Goal: Task Accomplishment & Management: Complete application form

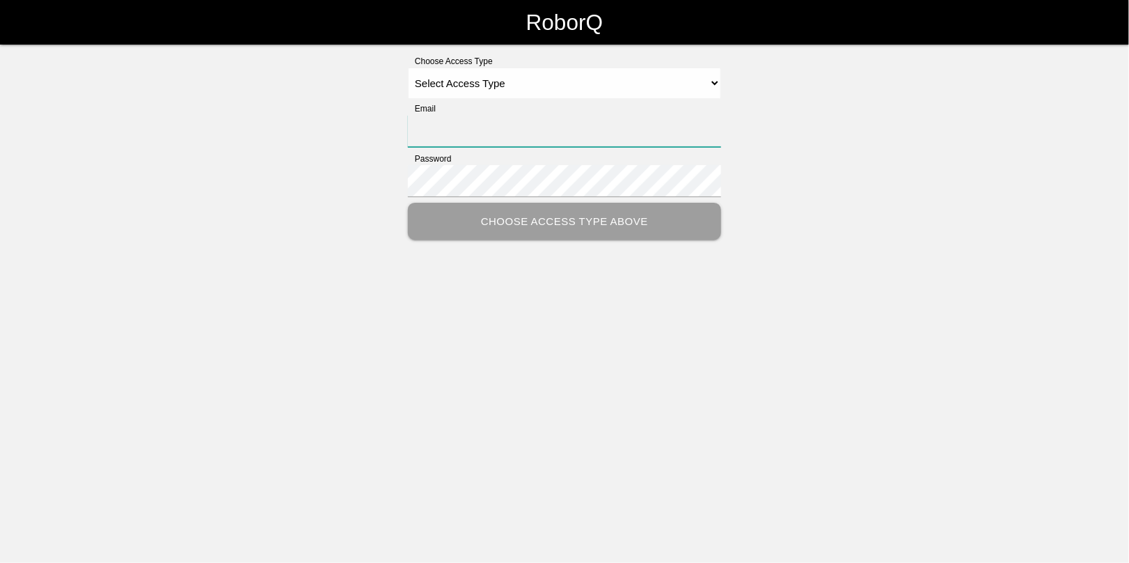
type input "[EMAIL_ADDRESS][DOMAIN_NAME]"
drag, startPoint x: 459, startPoint y: 84, endPoint x: 463, endPoint y: 98, distance: 14.4
click at [459, 84] on select "Select Access Type Admin Customer Supervisor Worker" at bounding box center [564, 83] width 313 height 31
select select "Admin"
click at [408, 68] on select "Select Access Type Admin Customer Supervisor Worker" at bounding box center [564, 83] width 313 height 31
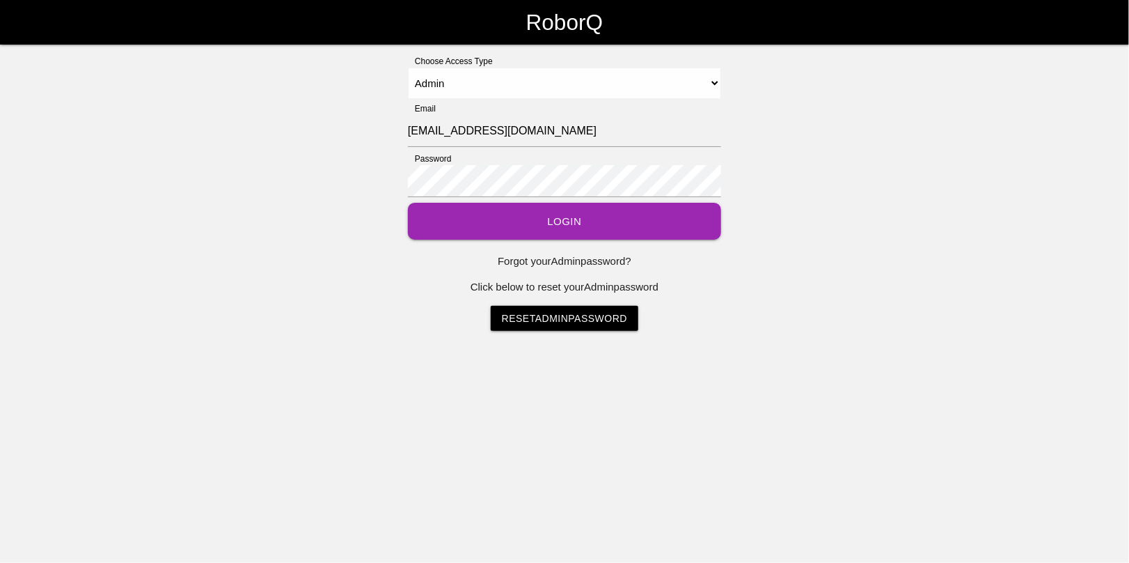
click at [556, 226] on button "Login" at bounding box center [564, 221] width 313 height 37
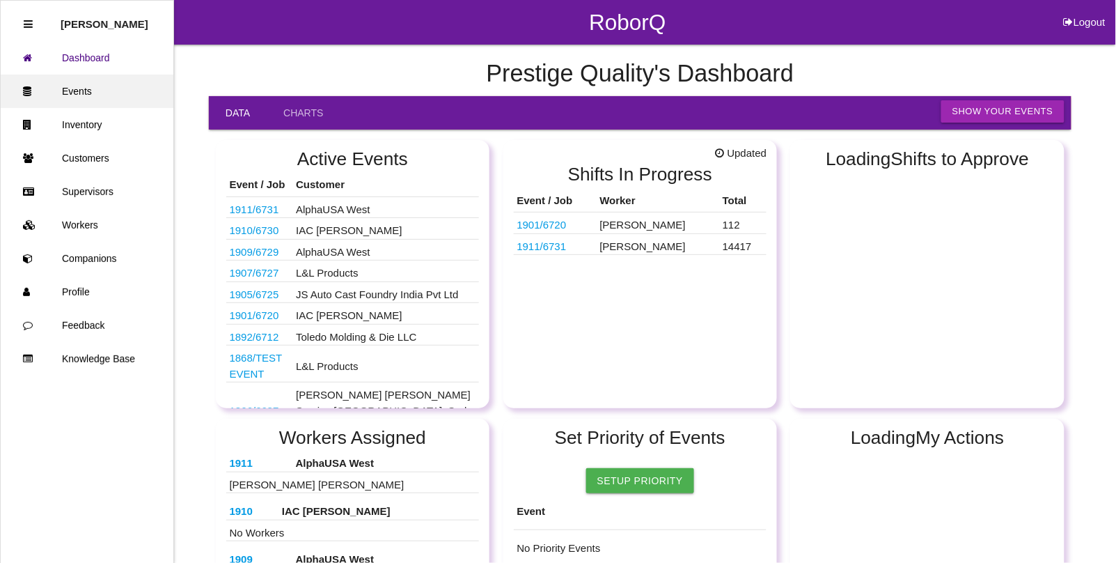
click at [88, 95] on link "Events" at bounding box center [87, 90] width 173 height 33
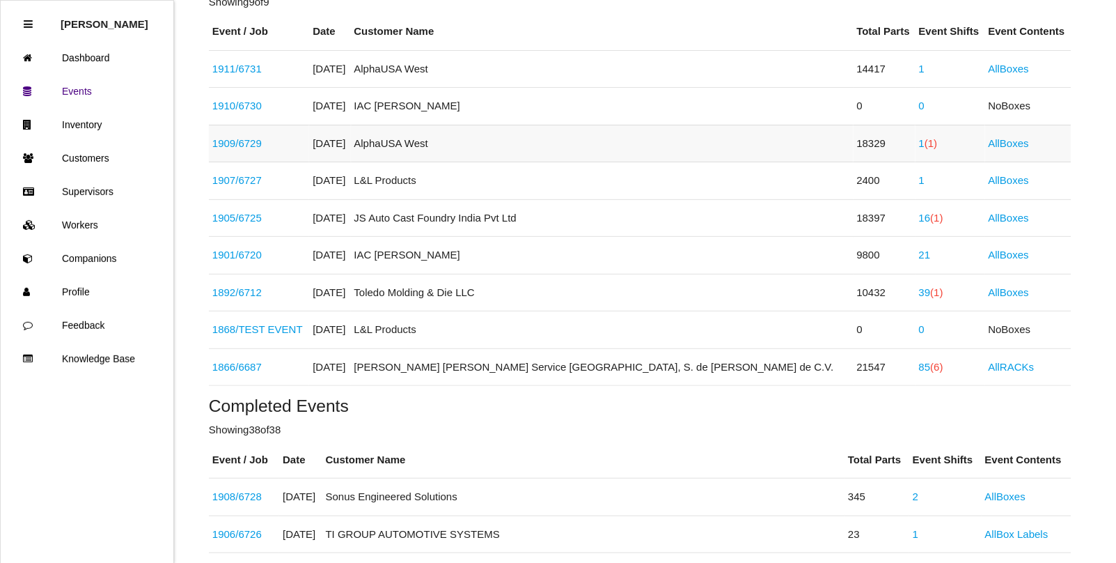
scroll to position [261, 0]
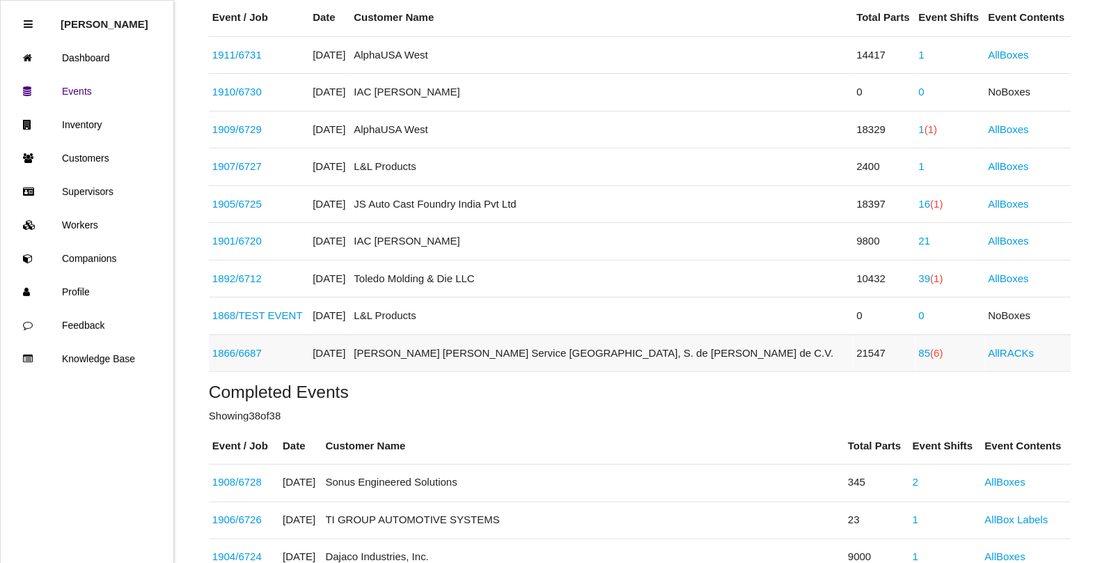
click at [247, 359] on link "1866 / 6687" at bounding box center [236, 353] width 49 height 12
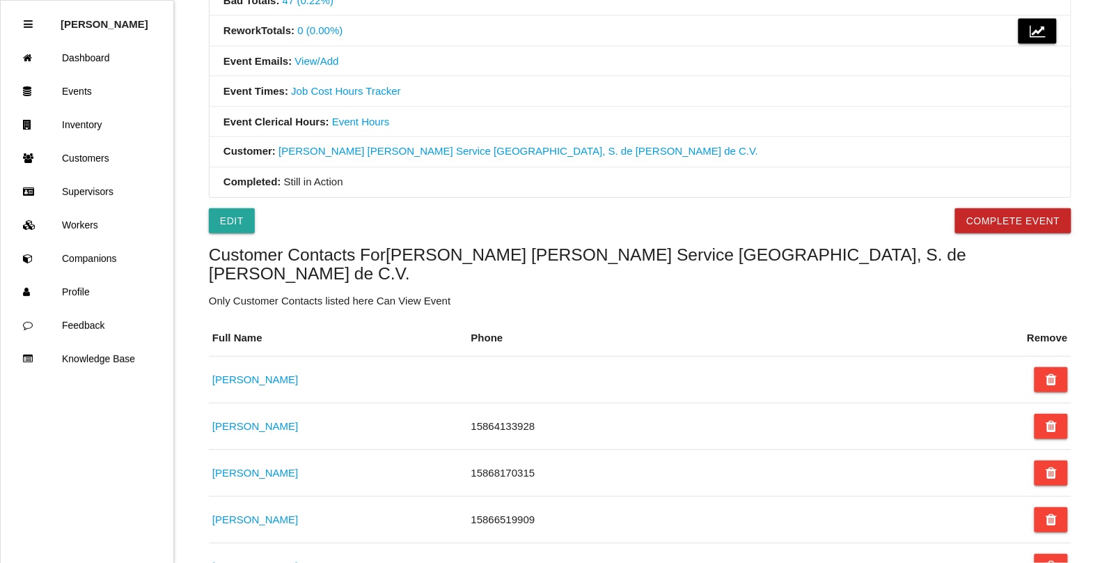
scroll to position [609, 0]
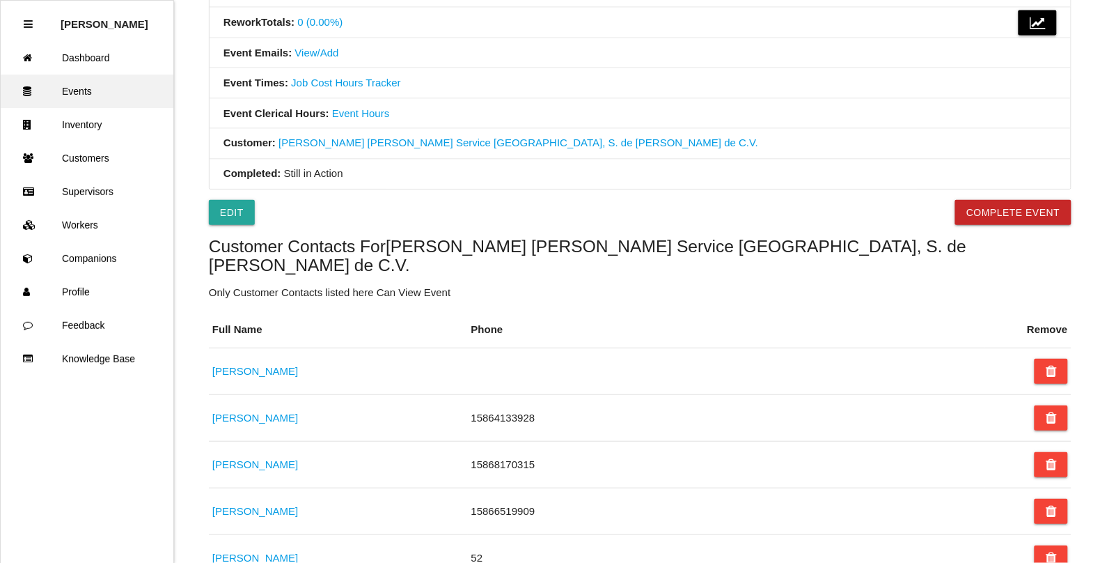
click at [77, 84] on link "Events" at bounding box center [87, 90] width 173 height 33
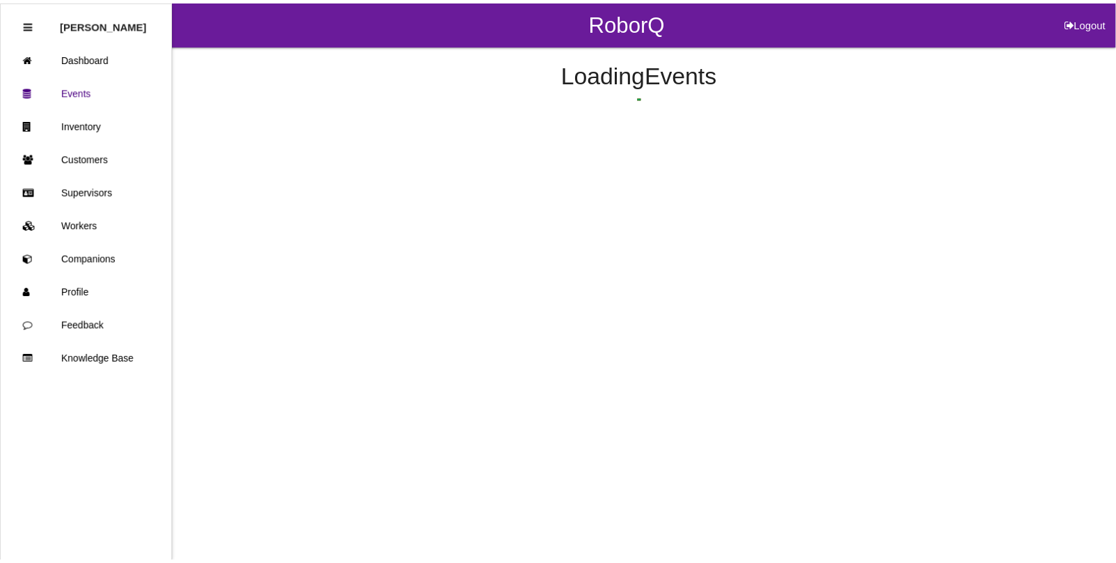
scroll to position [334, 0]
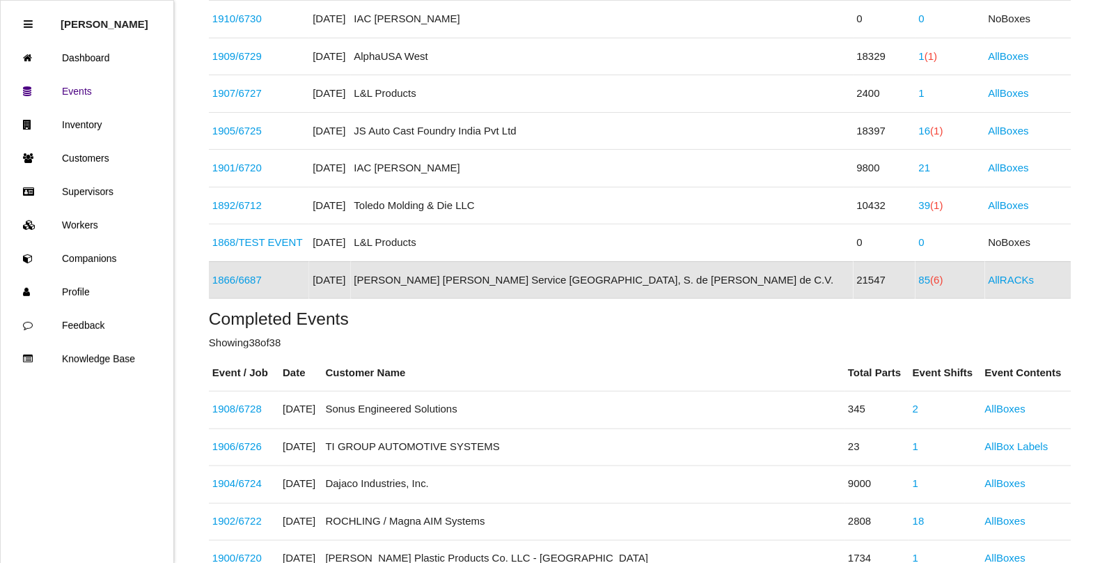
click at [919, 276] on link "85 (6)" at bounding box center [931, 280] width 24 height 12
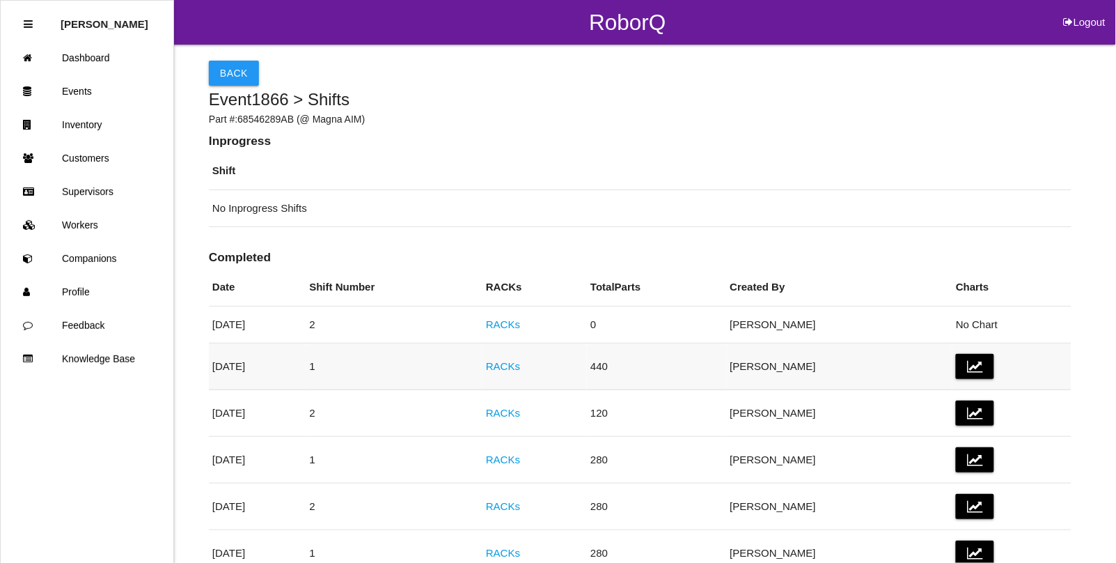
click at [520, 372] on link "RACKs" at bounding box center [503, 366] width 34 height 12
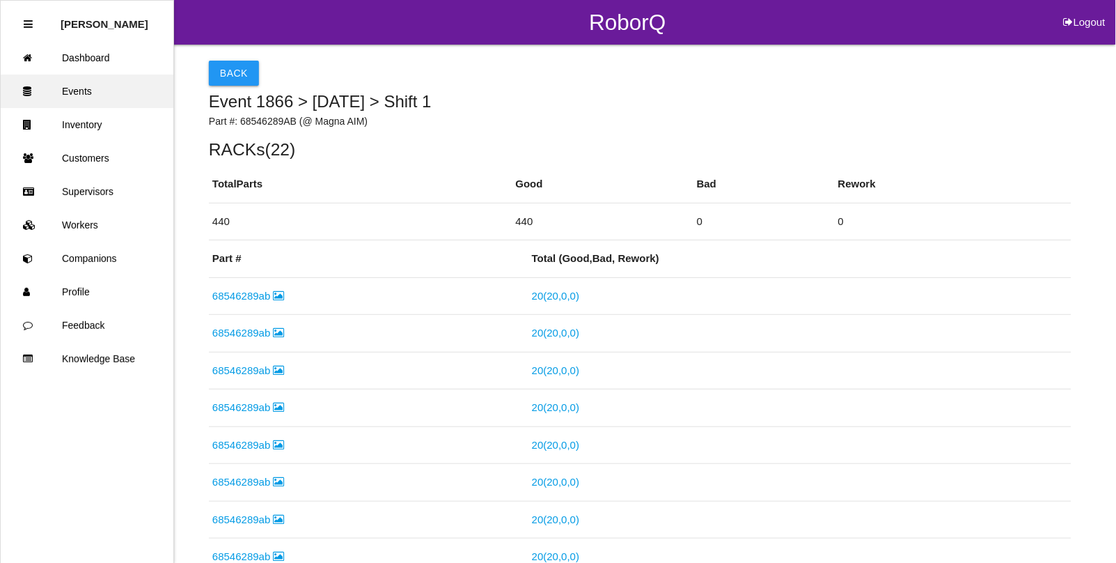
click at [77, 94] on link "Events" at bounding box center [87, 90] width 173 height 33
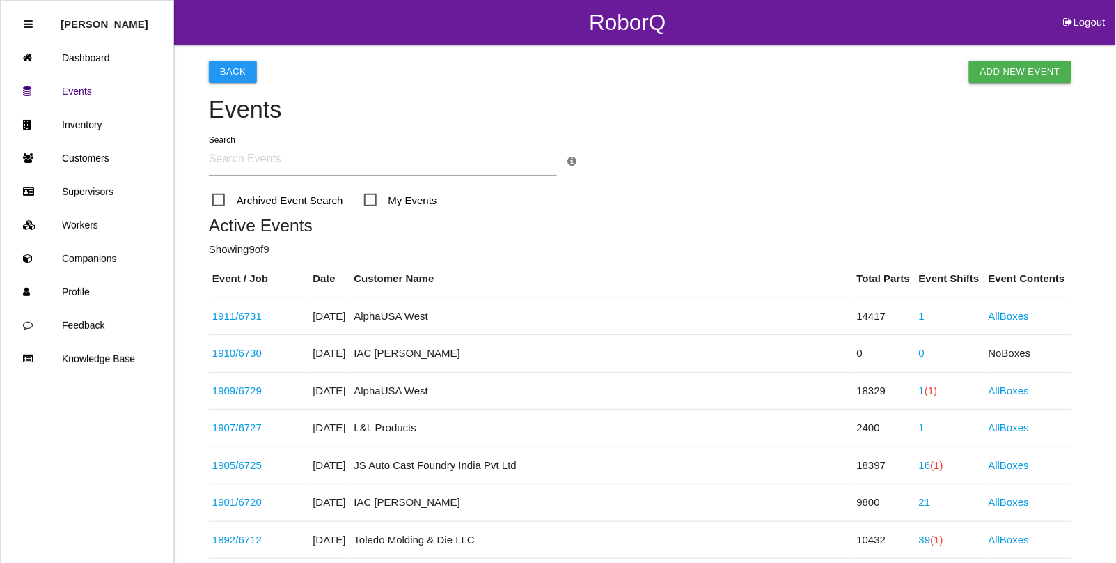
click at [1011, 64] on link "Add New Event" at bounding box center [1020, 72] width 102 height 22
select select "notRequired"
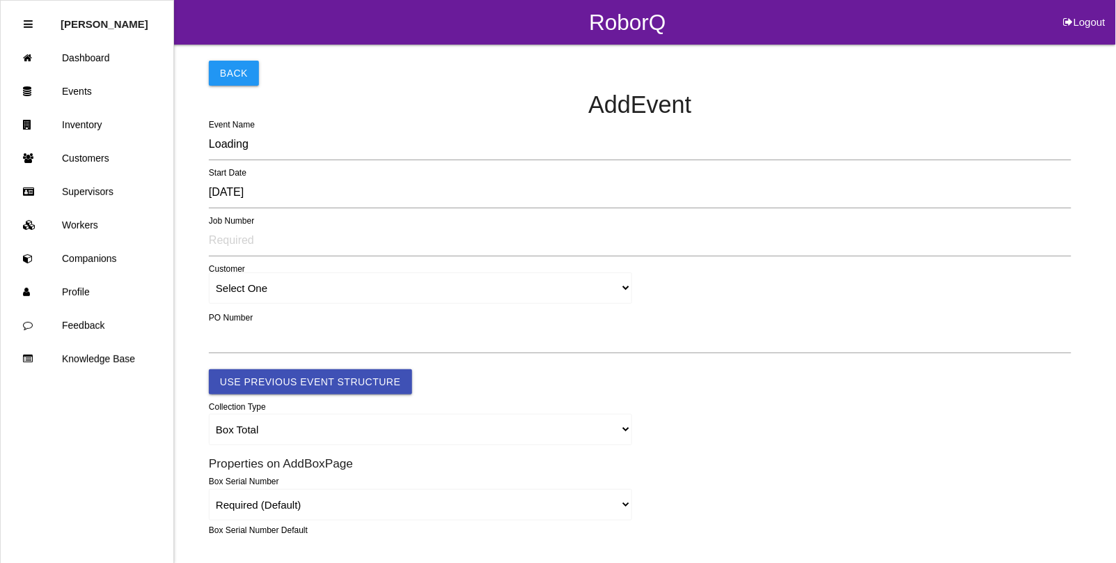
type input "1912"
type input "4.0"
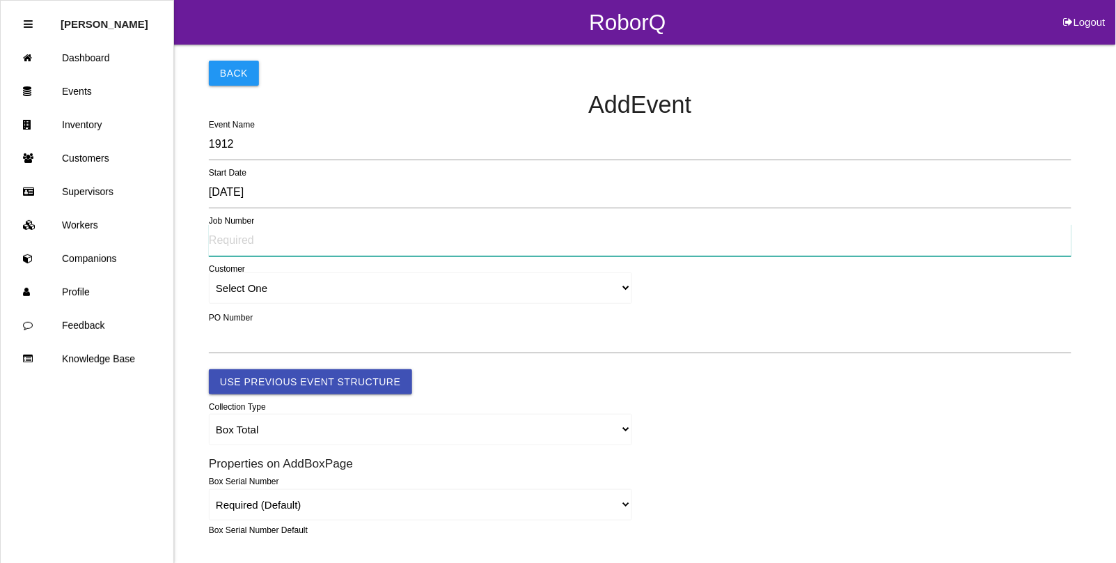
click at [237, 244] on input "text" at bounding box center [640, 240] width 863 height 32
type input "6732"
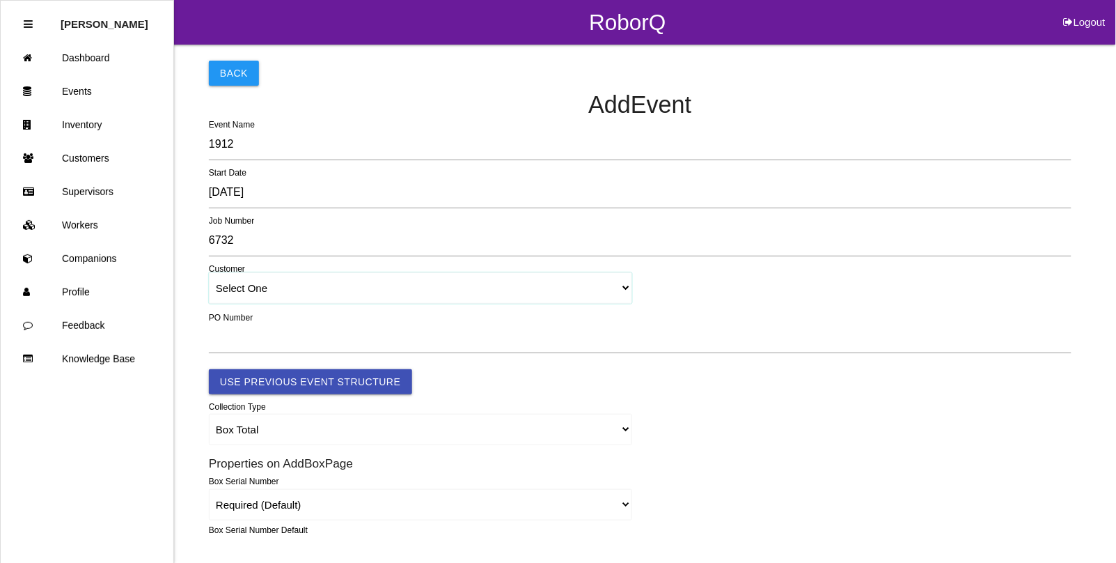
click at [242, 288] on select "Select One [PERSON_NAME] & Co., Inc. [PERSON_NAME] Canada (ARaymond Manufacturi…" at bounding box center [420, 287] width 423 height 31
select select "603942a539c08f0019d7a804"
click at [209, 273] on select "Select One [PERSON_NAME] & Co., Inc. [PERSON_NAME] Canada (ARaymond Manufacturi…" at bounding box center [420, 287] width 423 height 31
select select "603942a539c08f0019d7a804"
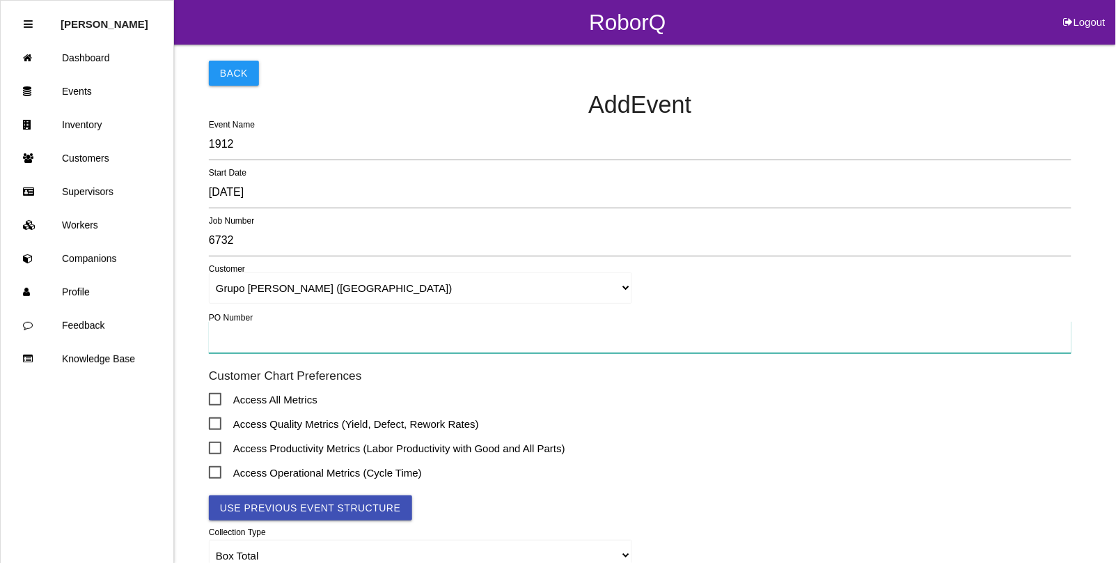
drag, startPoint x: 228, startPoint y: 345, endPoint x: 245, endPoint y: 357, distance: 20.9
click at [228, 345] on input "text" at bounding box center [640, 337] width 863 height 32
type input "TBD"
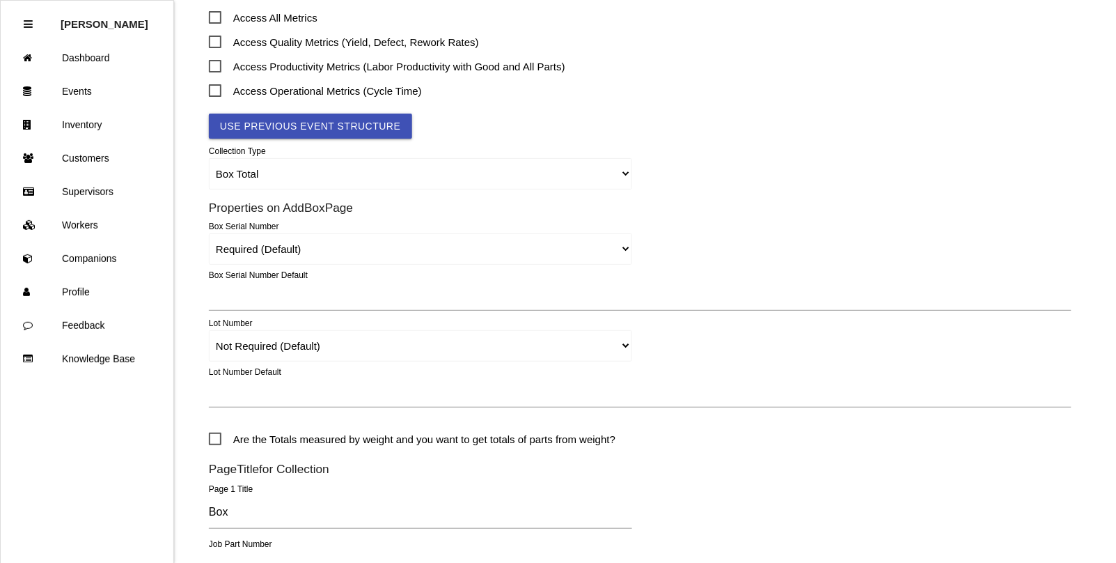
scroll to position [348, 0]
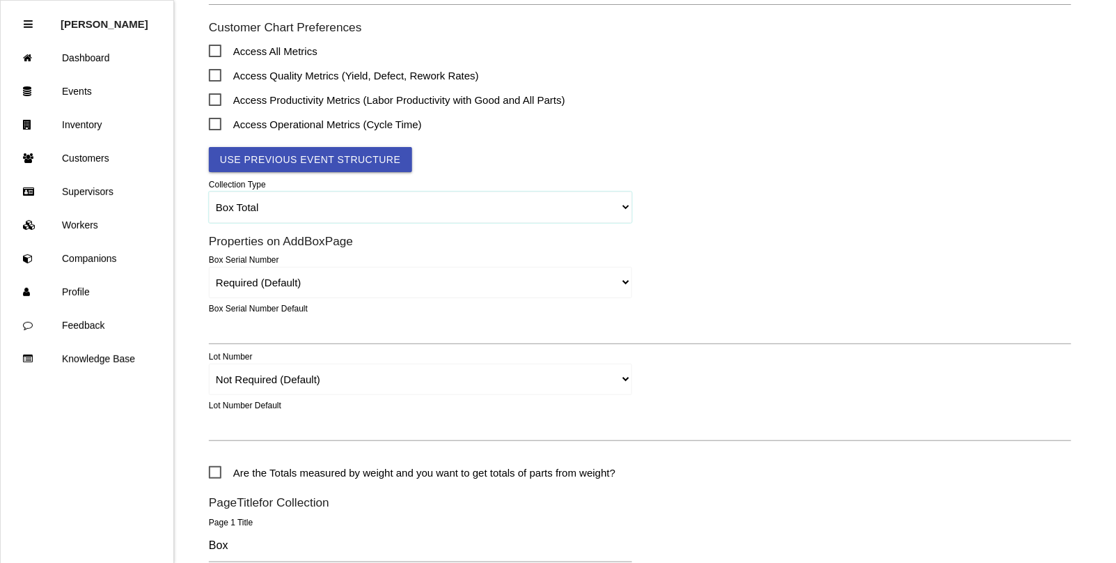
click at [238, 207] on select "Box Total Individual Parts Yard Purge Full Custom Form Full Custom Form w/ Seri…" at bounding box center [420, 206] width 423 height 31
select select "parts"
click at [209, 192] on select "Box Total Individual Parts Yard Purge Full Custom Form Full Custom Form w/ Seri…" at bounding box center [420, 206] width 423 height 31
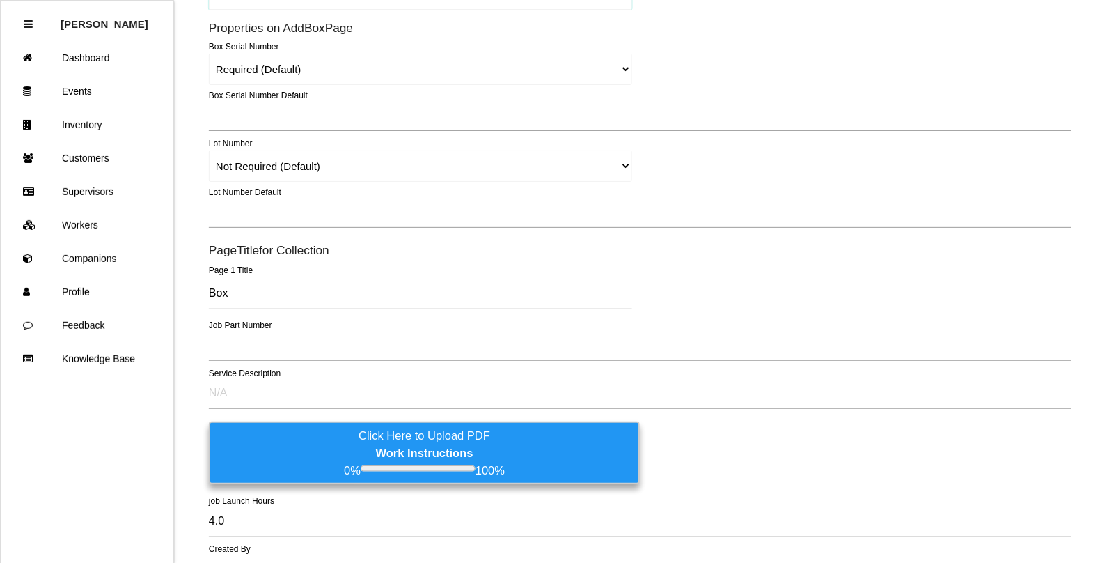
scroll to position [609, 0]
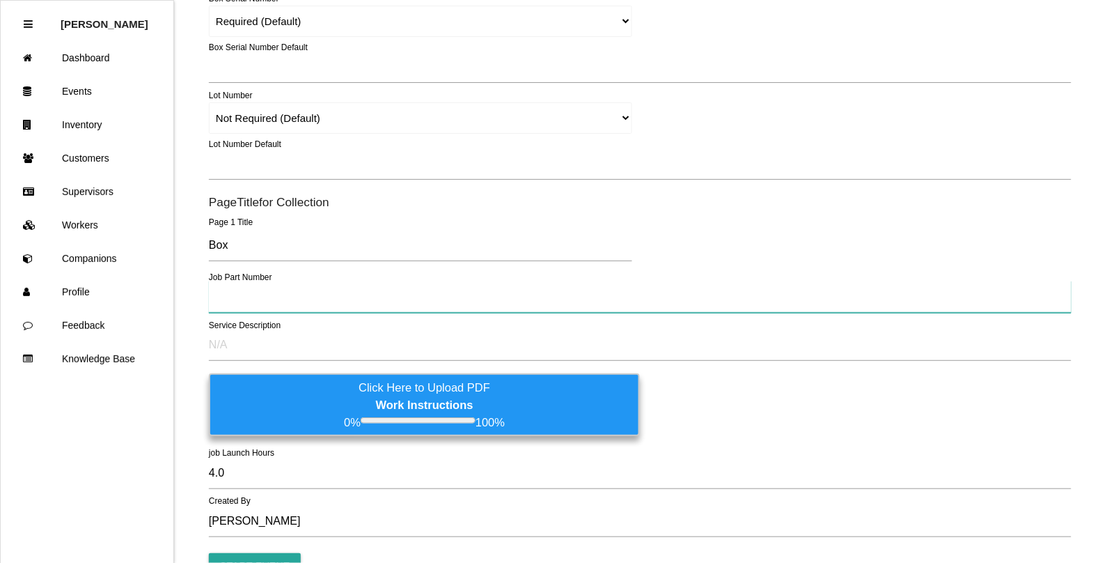
click at [228, 299] on input "text" at bounding box center [640, 297] width 863 height 32
type input "Counsels"
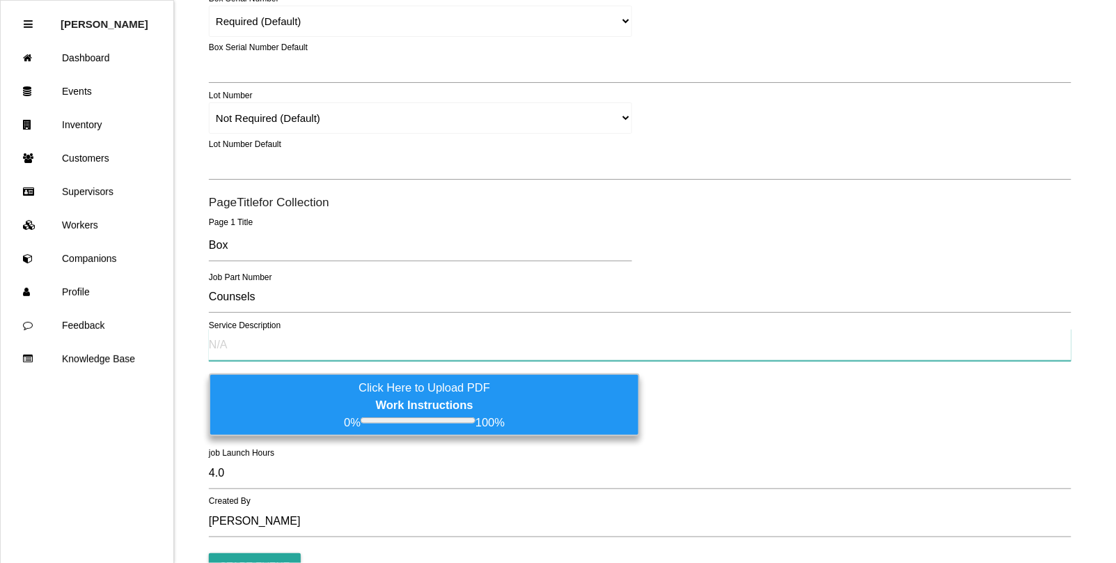
click at [220, 348] on input "text" at bounding box center [640, 345] width 863 height 32
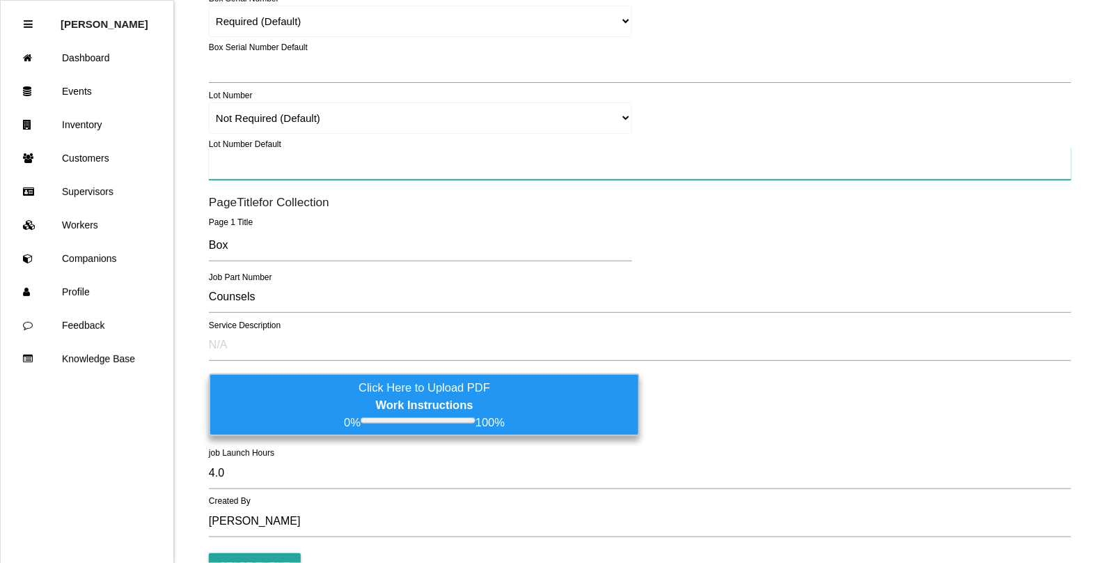
click at [265, 157] on input "text" at bounding box center [640, 164] width 863 height 32
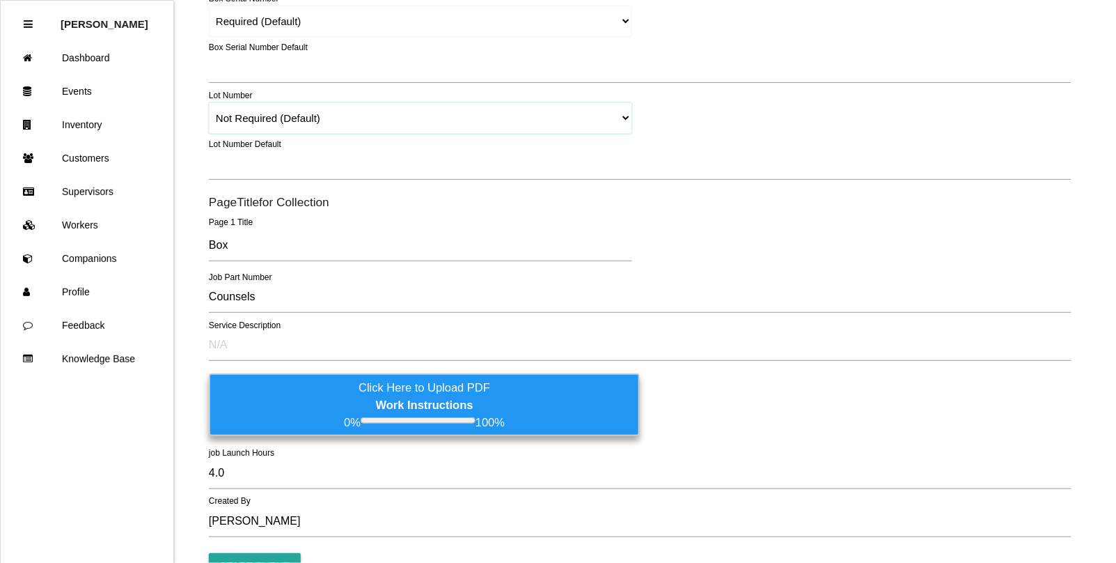
click at [627, 113] on select "Required Not Required (Default) Remove" at bounding box center [420, 117] width 423 height 31
select select "remove"
click at [209, 102] on select "Required Not Required (Default) Remove" at bounding box center [420, 117] width 423 height 31
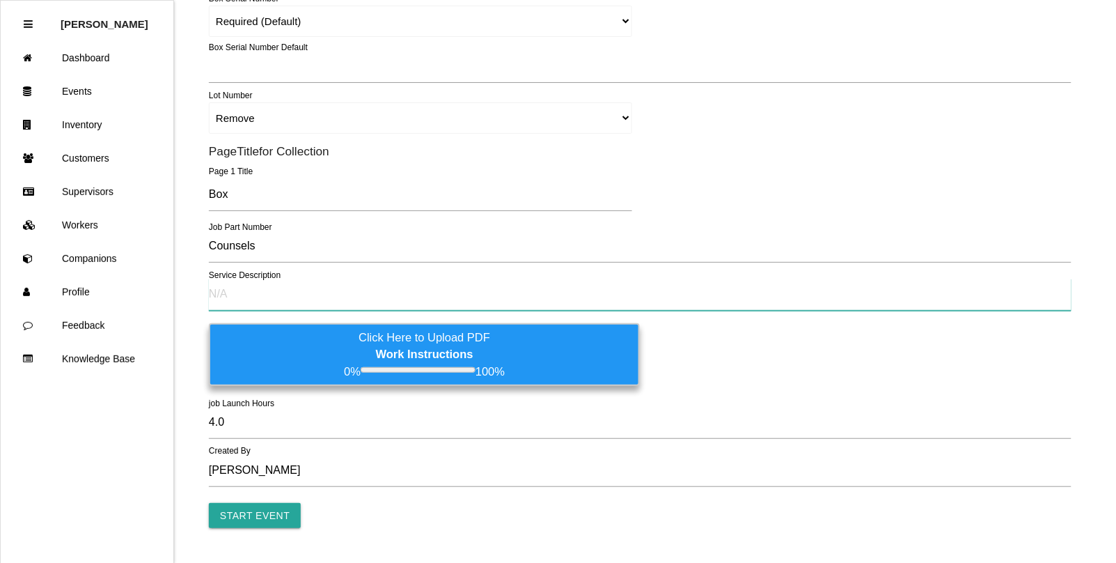
click at [225, 298] on input "text" at bounding box center [640, 294] width 863 height 32
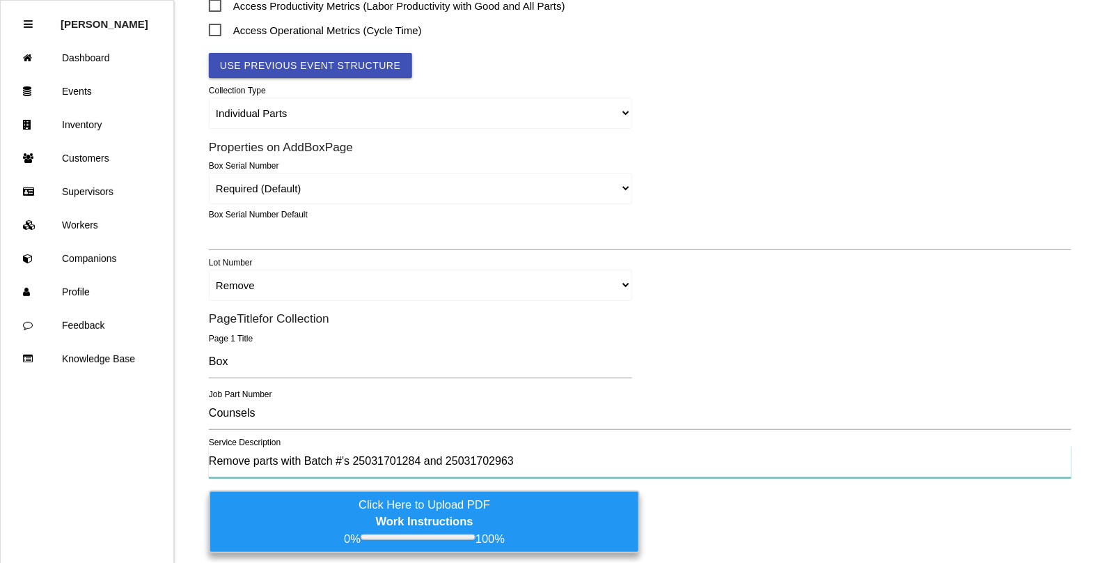
scroll to position [644, 0]
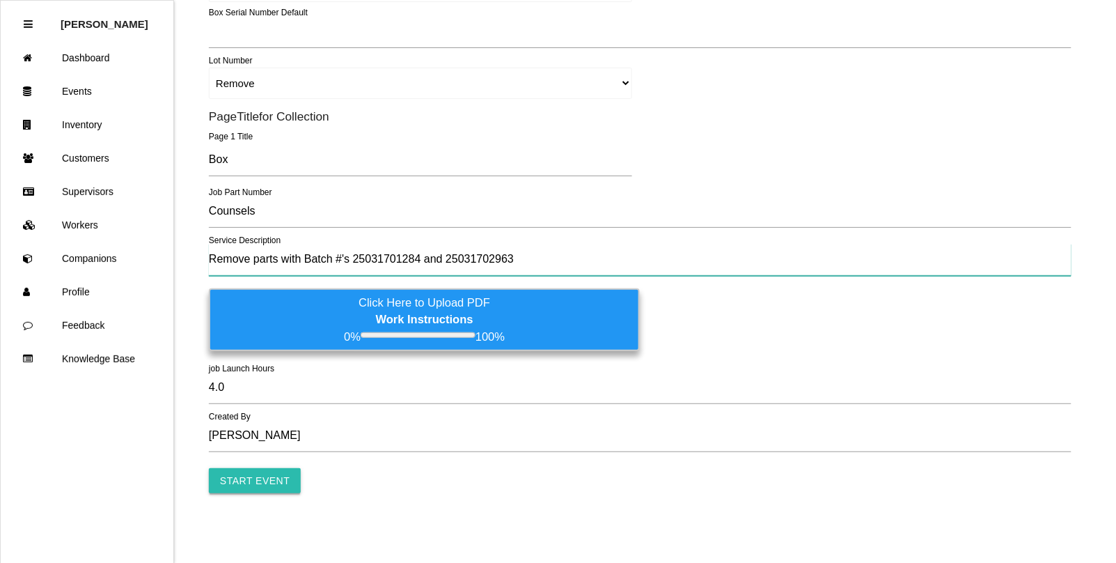
type input "Remove parts with Batch #'s 25031701284 and 25031702963"
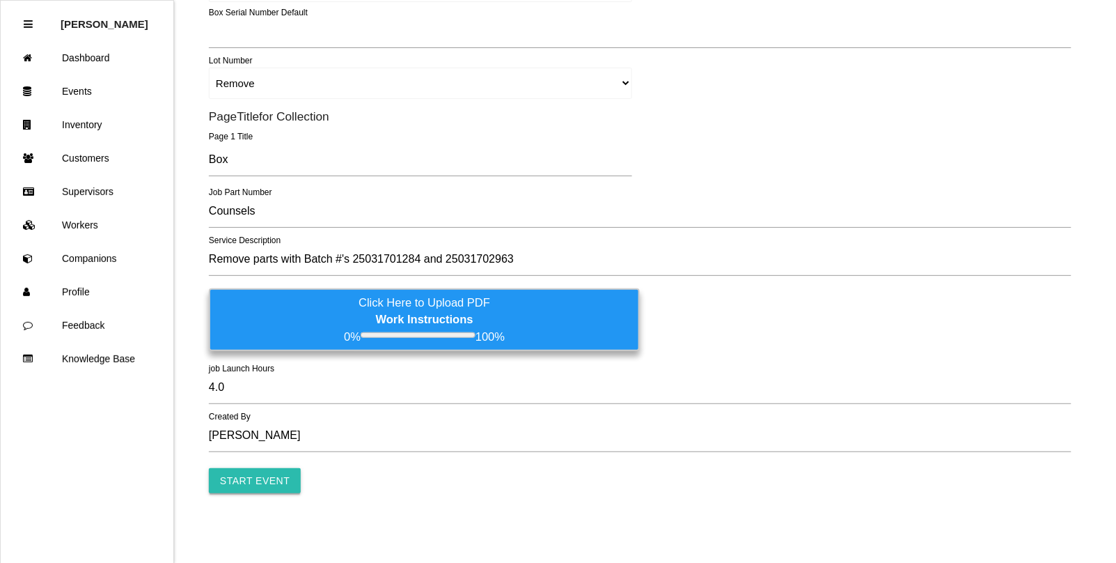
click at [246, 481] on input "Start Event" at bounding box center [255, 480] width 92 height 25
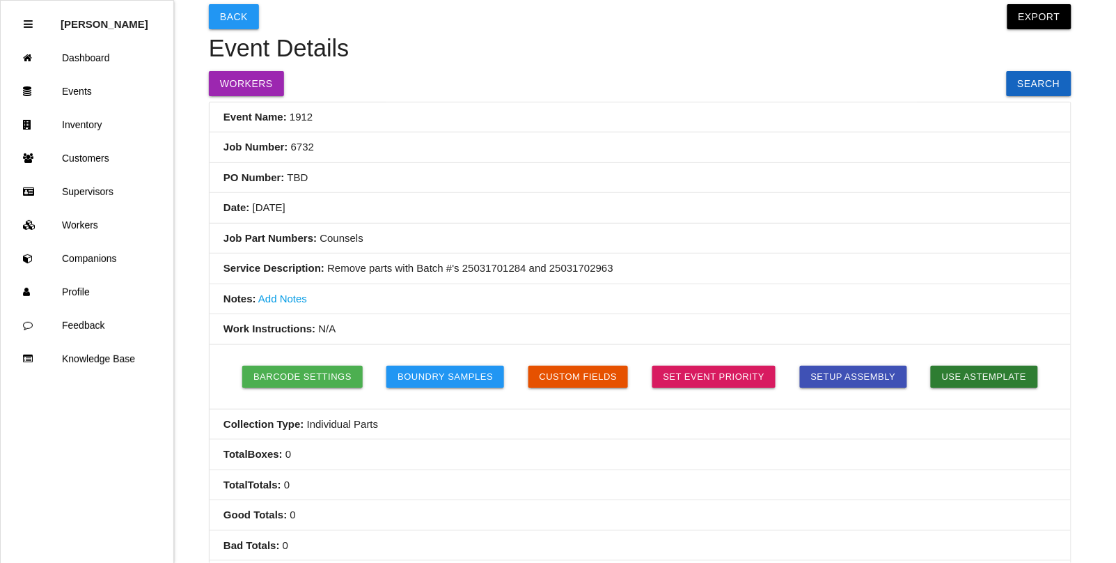
scroll to position [87, 0]
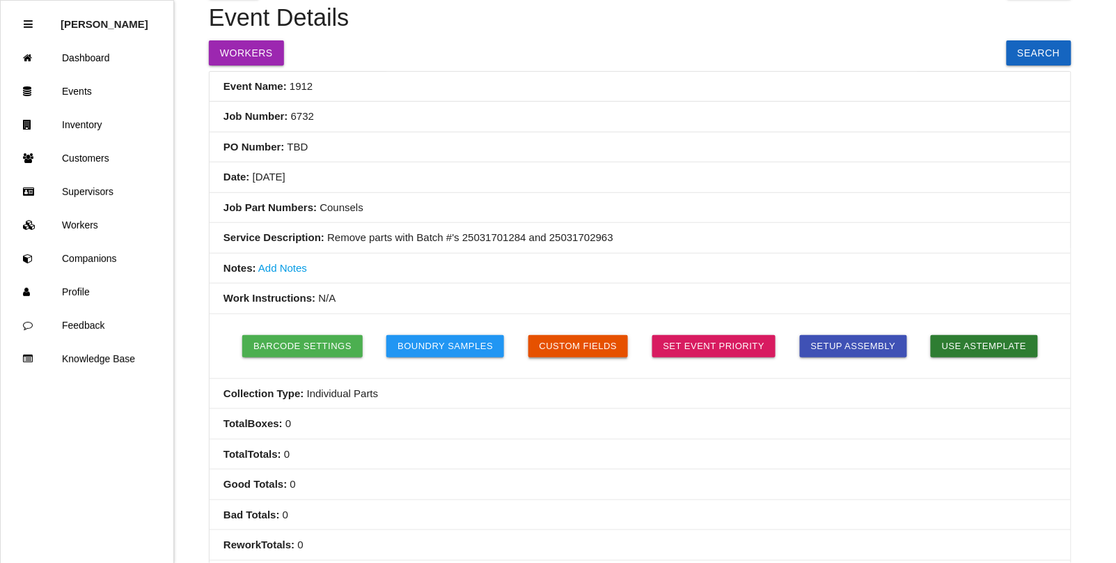
click at [563, 350] on button "Custom Fields" at bounding box center [578, 346] width 100 height 22
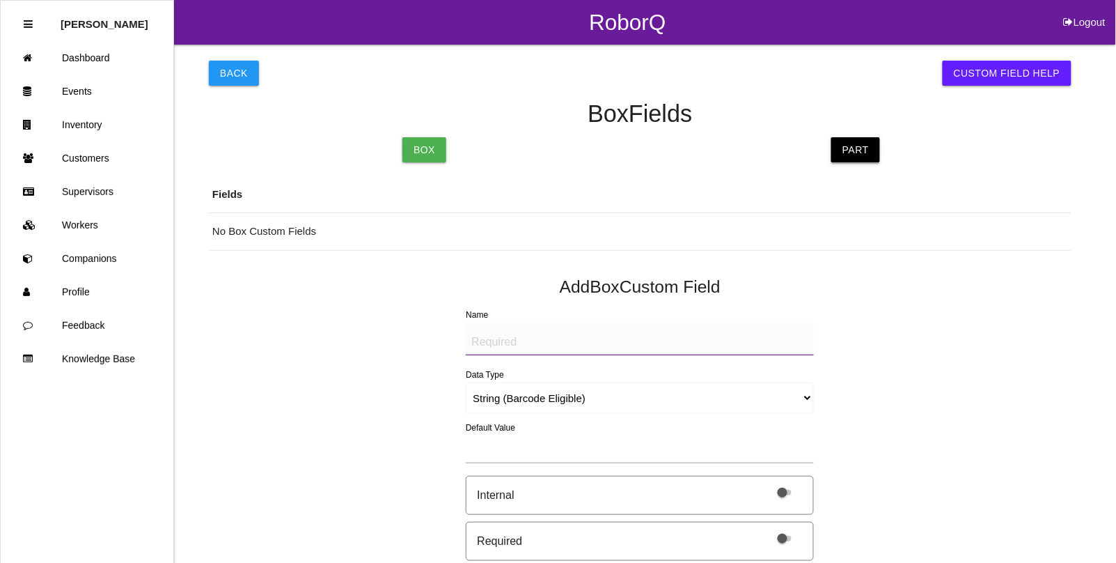
click at [871, 151] on link "Part" at bounding box center [855, 149] width 49 height 25
click at [482, 328] on textarea "Name" at bounding box center [640, 338] width 348 height 33
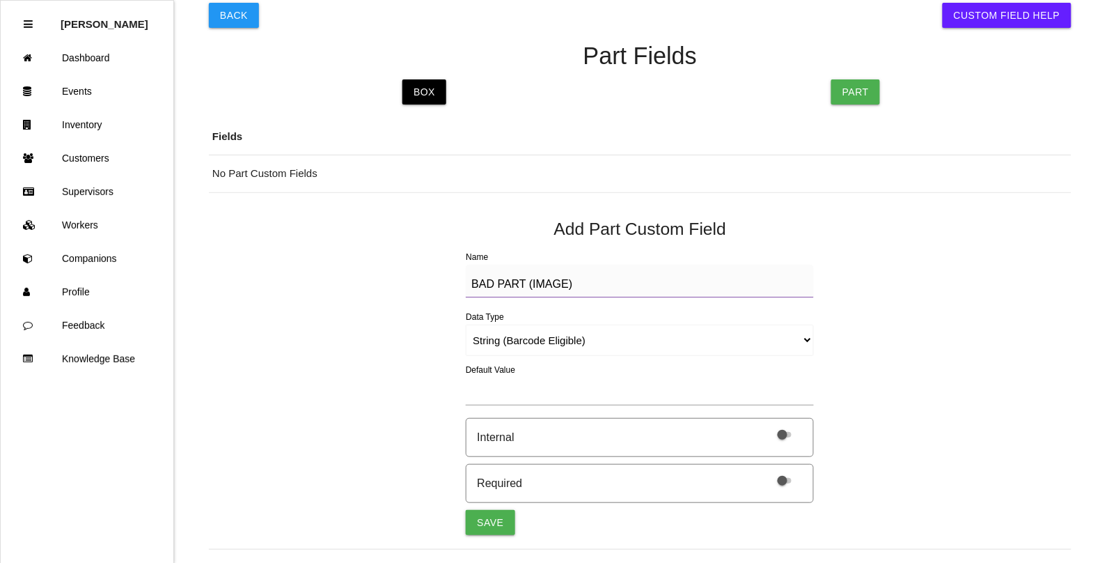
scroll to position [174, 0]
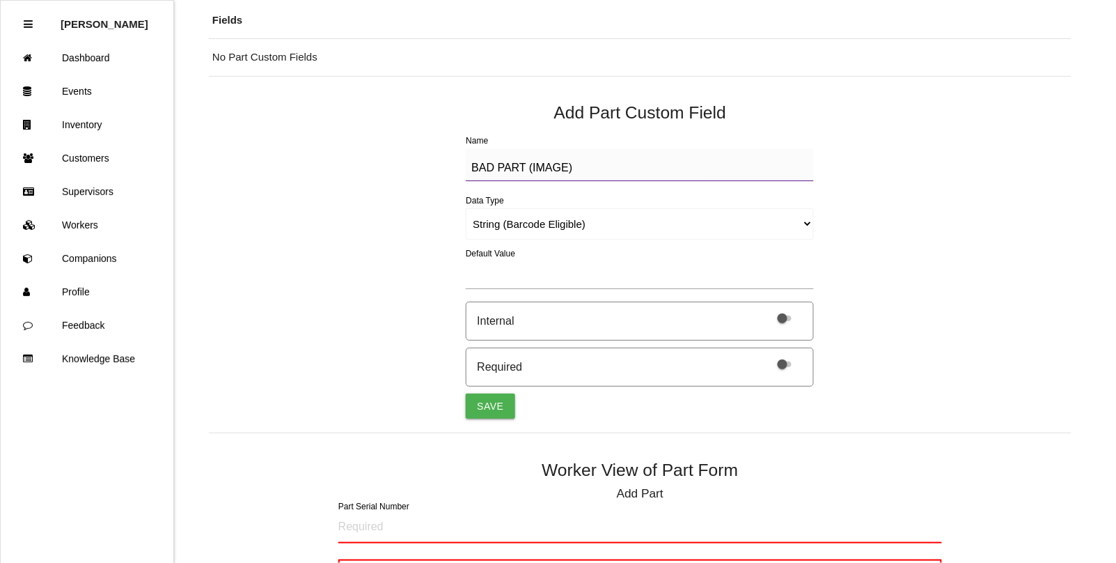
type textarea "BAD PART (IMAGE)"
click at [603, 223] on select "String (Barcode Eligible) Number Instructions True/False Select One of Many Sel…" at bounding box center [640, 223] width 348 height 31
select select "imageCF"
click at [466, 208] on select "String (Barcode Eligible) Number Instructions True/False Select One of Many Sel…" at bounding box center [640, 223] width 348 height 31
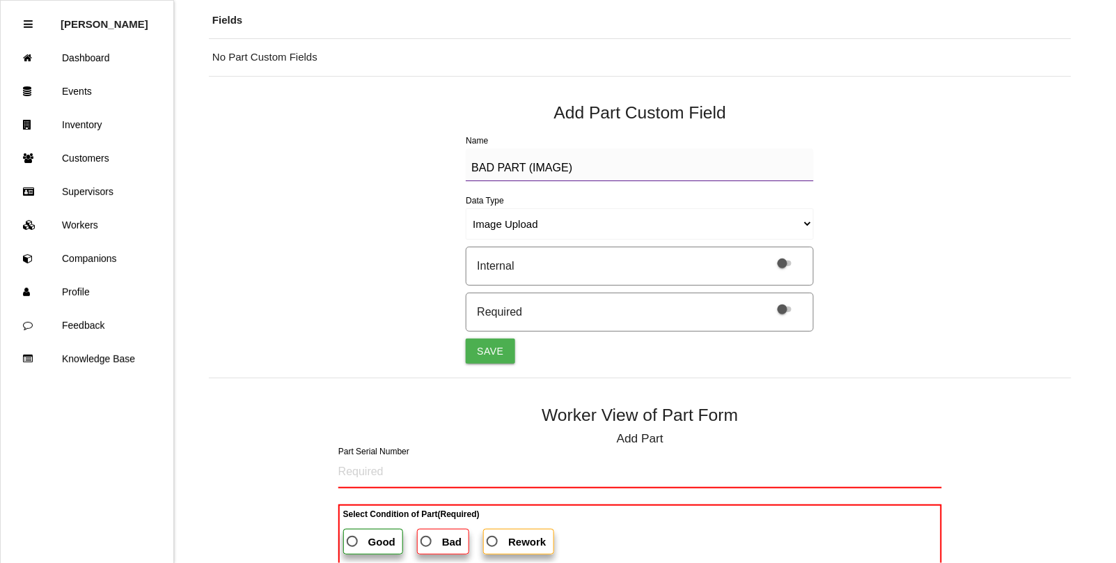
drag, startPoint x: 606, startPoint y: 165, endPoint x: 355, endPoint y: 140, distance: 252.6
click at [355, 140] on div "Back Custom Field Help Part Fields Box Part Fields No Part Custom Fields Add Pa…" at bounding box center [640, 265] width 863 height 789
drag, startPoint x: 482, startPoint y: 347, endPoint x: 489, endPoint y: 343, distance: 8.1
click at [482, 349] on button "Save" at bounding box center [490, 350] width 49 height 25
select select "string"
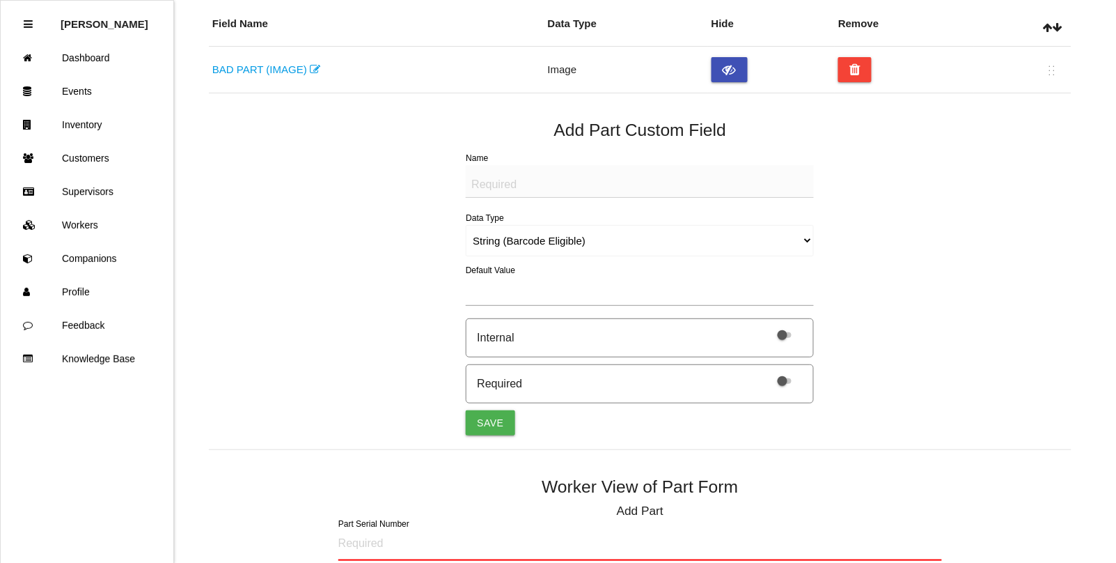
click at [505, 187] on textarea "Name" at bounding box center [640, 181] width 348 height 33
paste textarea "BAD PART (IMAGE)"
type textarea "BAD PART (IMAGE)"
drag, startPoint x: 496, startPoint y: 235, endPoint x: 496, endPoint y: 245, distance: 10.4
click at [496, 235] on select "String (Barcode Eligible) Number Instructions True/False Select One of Many Sel…" at bounding box center [640, 240] width 348 height 31
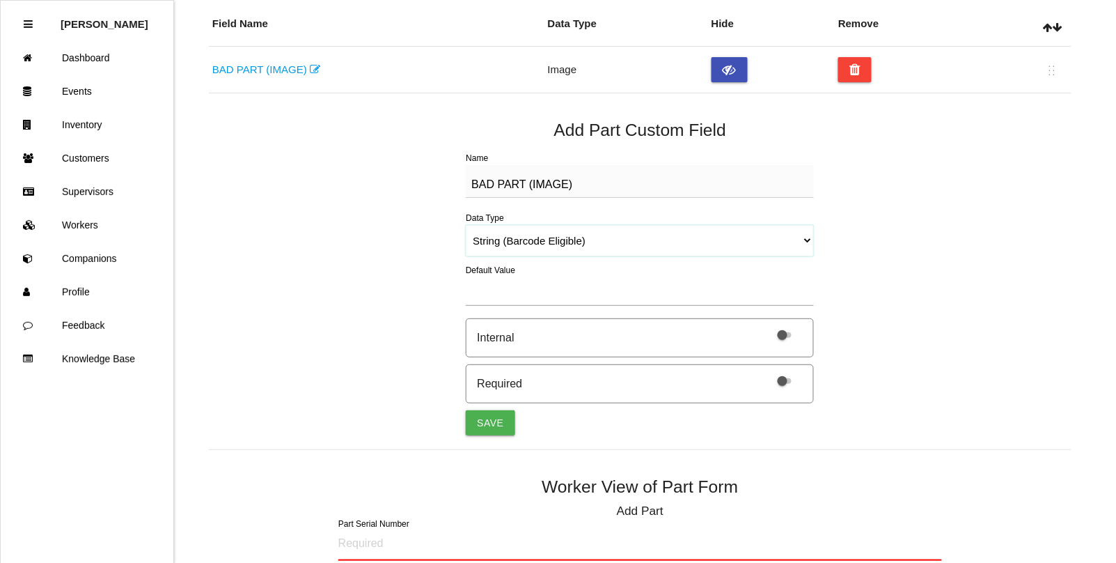
select select "imageCF"
click at [466, 225] on select "String (Barcode Eligible) Number Instructions True/False Select One of Many Sel…" at bounding box center [640, 240] width 348 height 31
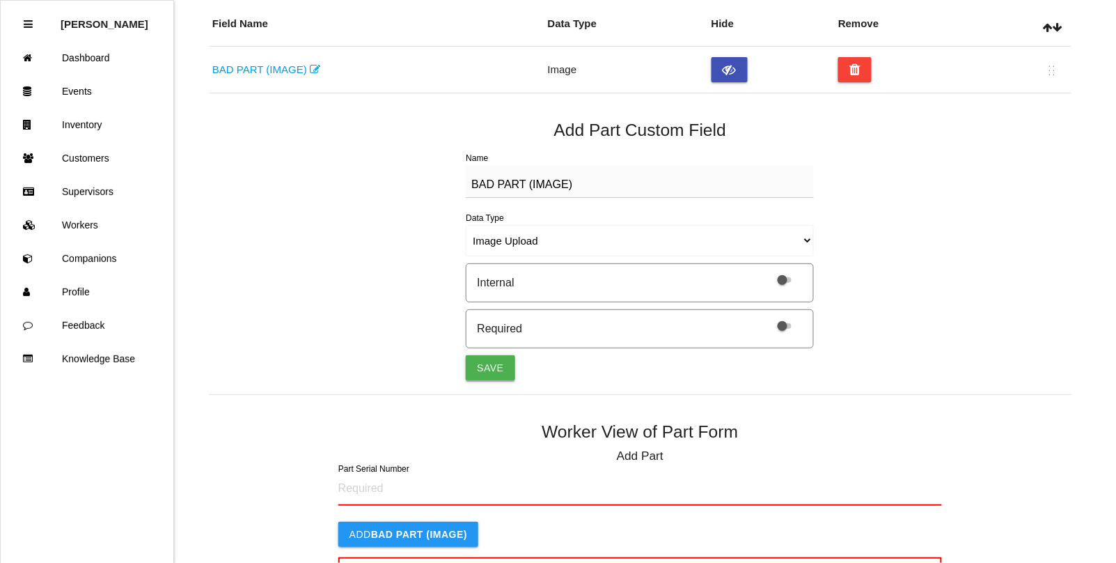
click at [482, 367] on button "Save" at bounding box center [490, 367] width 49 height 25
select select "string"
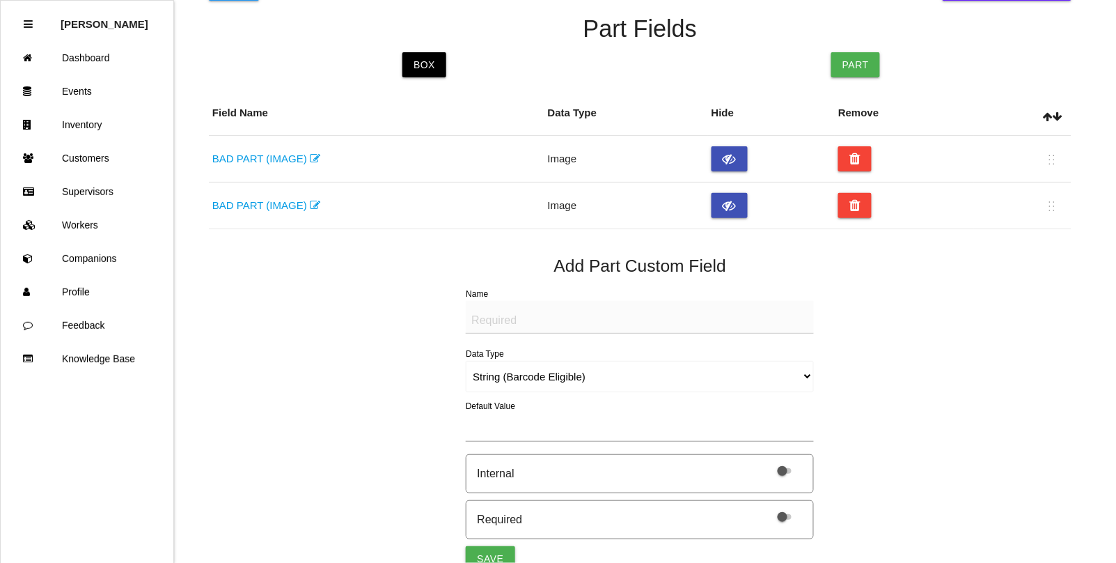
scroll to position [0, 0]
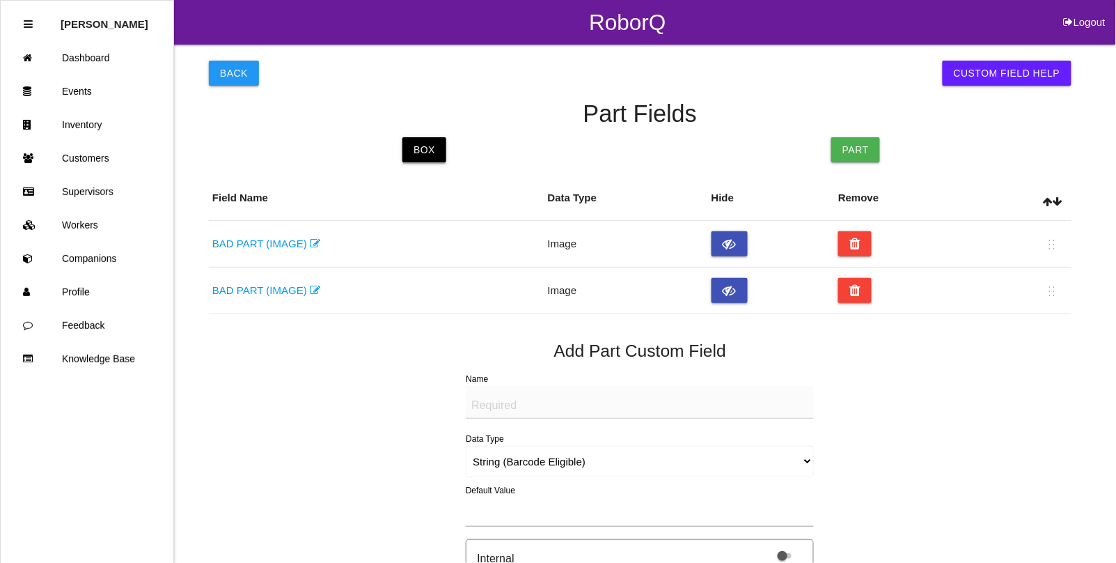
click at [415, 150] on link "Box" at bounding box center [424, 149] width 44 height 25
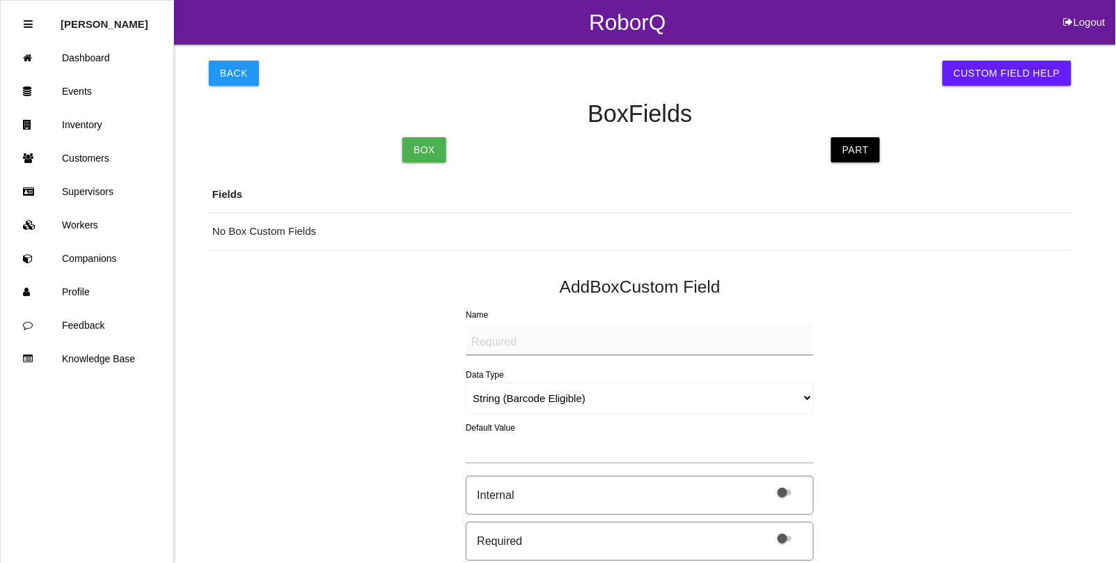
click at [510, 336] on textarea "Name" at bounding box center [640, 338] width 348 height 33
type textarea "l"
type textarea "LABEL (IMAGE)"
click at [557, 402] on select "String (Barcode Eligible) Number Instructions True/False Select One of Many Sel…" at bounding box center [640, 397] width 348 height 31
select select "imageCF"
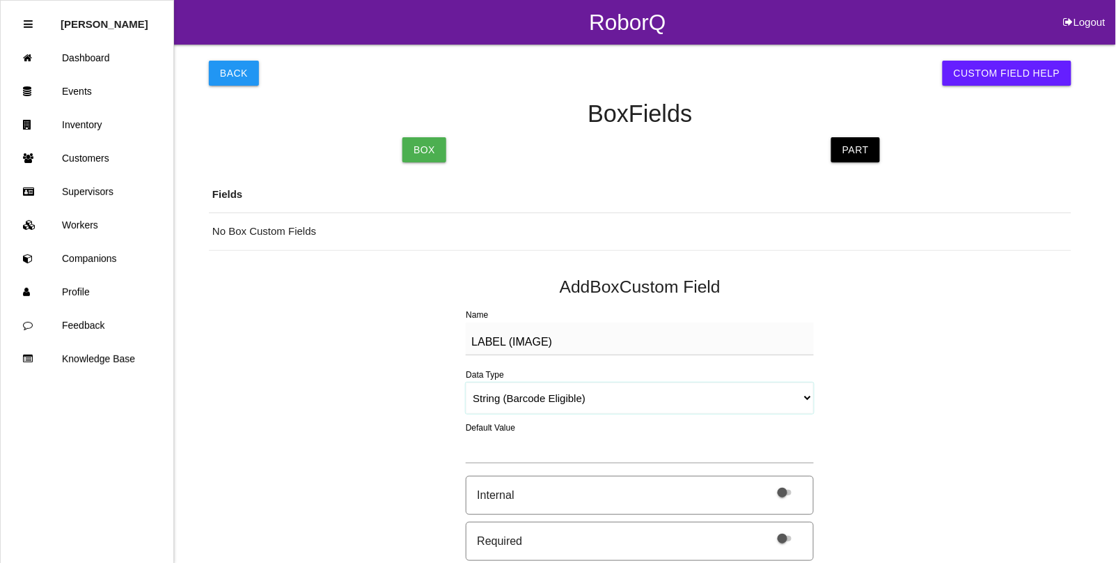
click at [466, 382] on select "String (Barcode Eligible) Number Instructions True/False Select One of Many Sel…" at bounding box center [640, 397] width 348 height 31
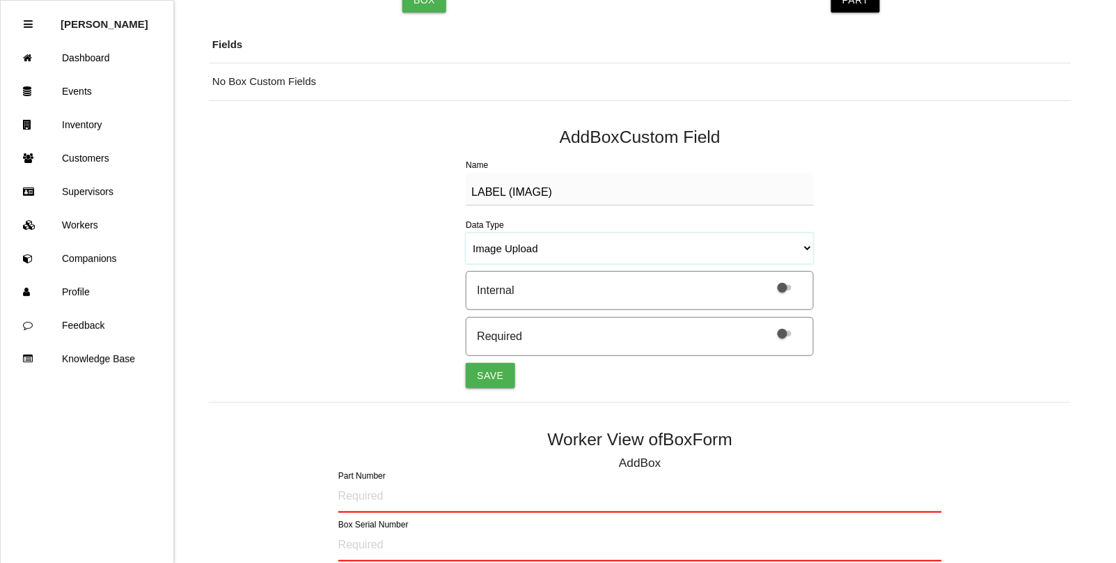
scroll to position [174, 0]
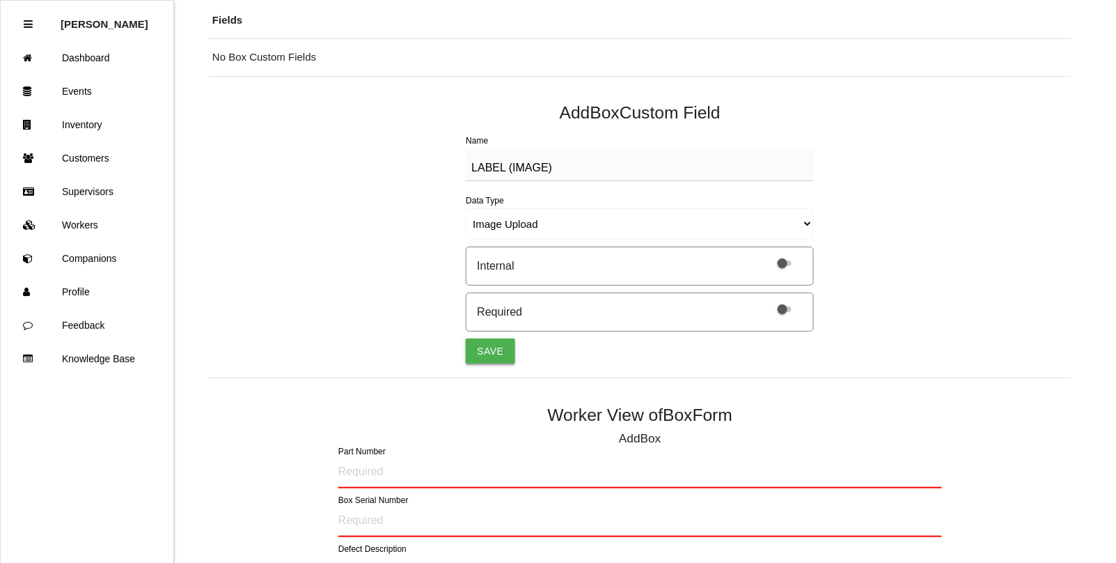
click at [481, 345] on button "Save" at bounding box center [490, 350] width 49 height 25
select select "string"
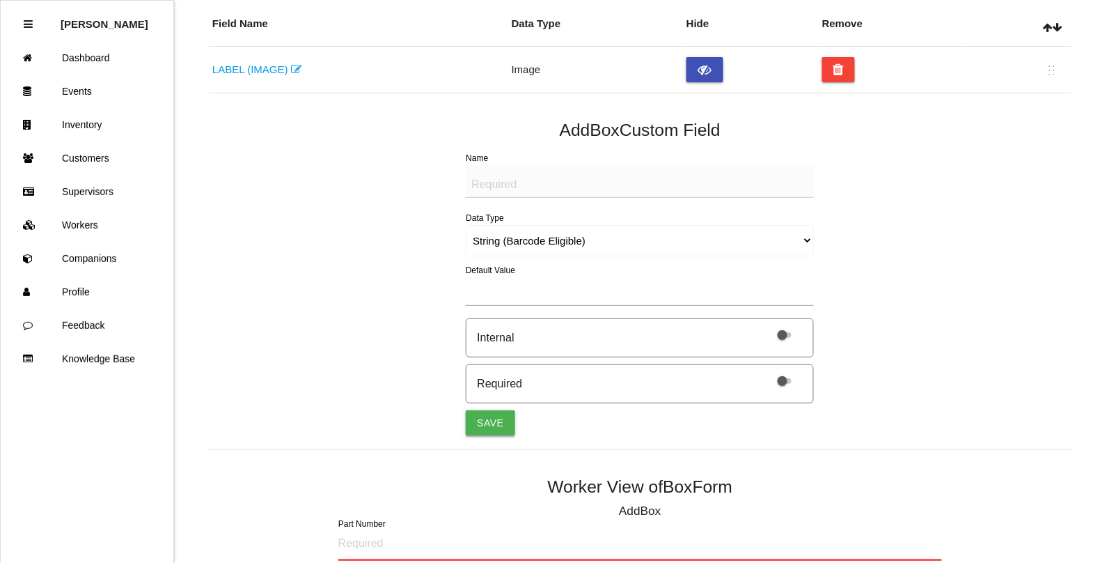
click at [494, 420] on button "Save" at bounding box center [490, 422] width 49 height 25
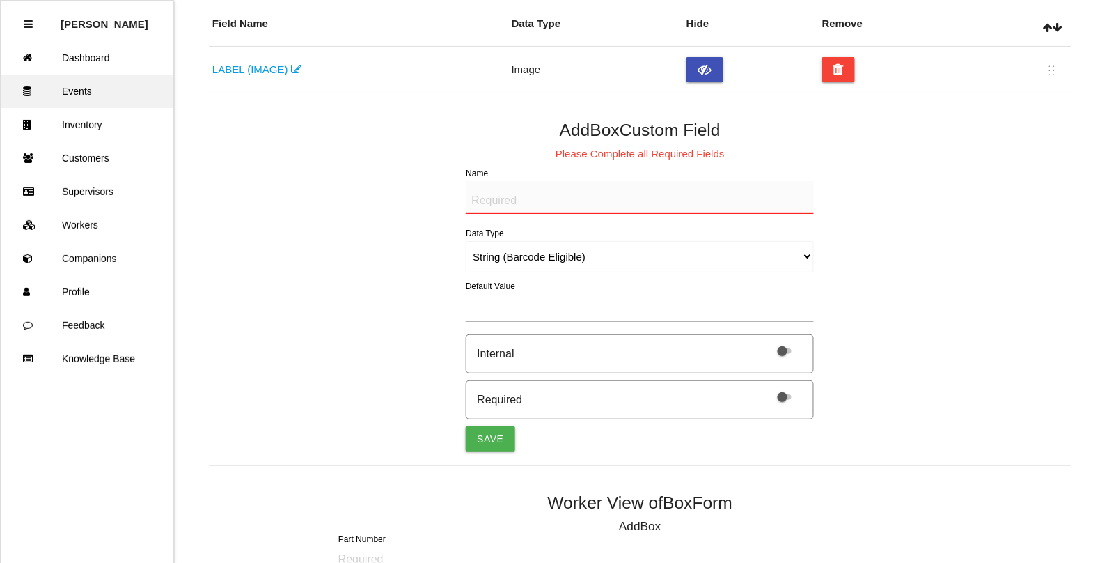
click at [94, 97] on link "Events" at bounding box center [87, 90] width 173 height 33
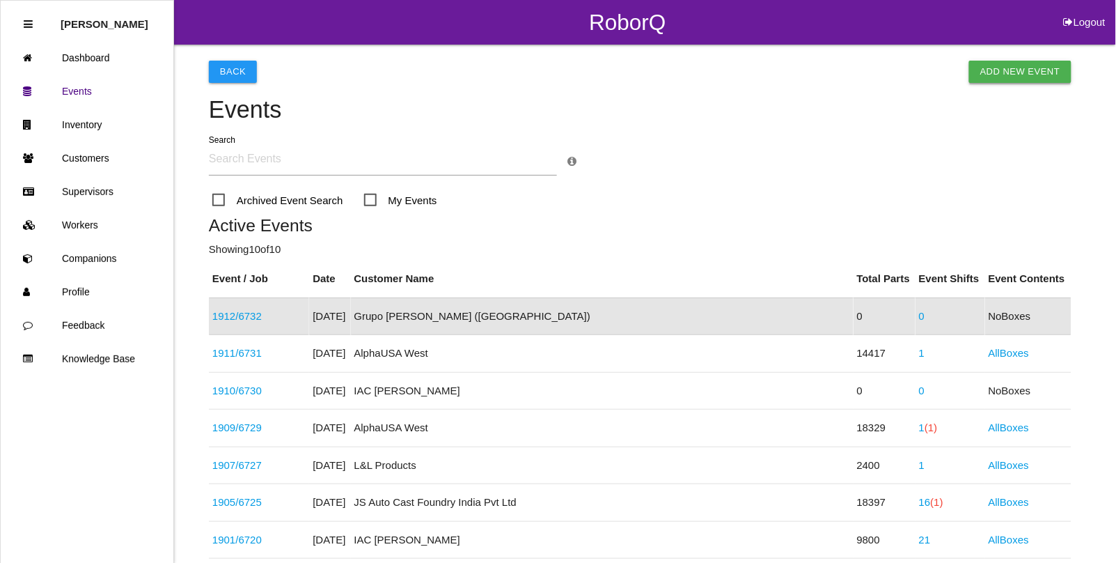
click at [1006, 68] on link "Add New Event" at bounding box center [1020, 72] width 102 height 22
select select "notRequired"
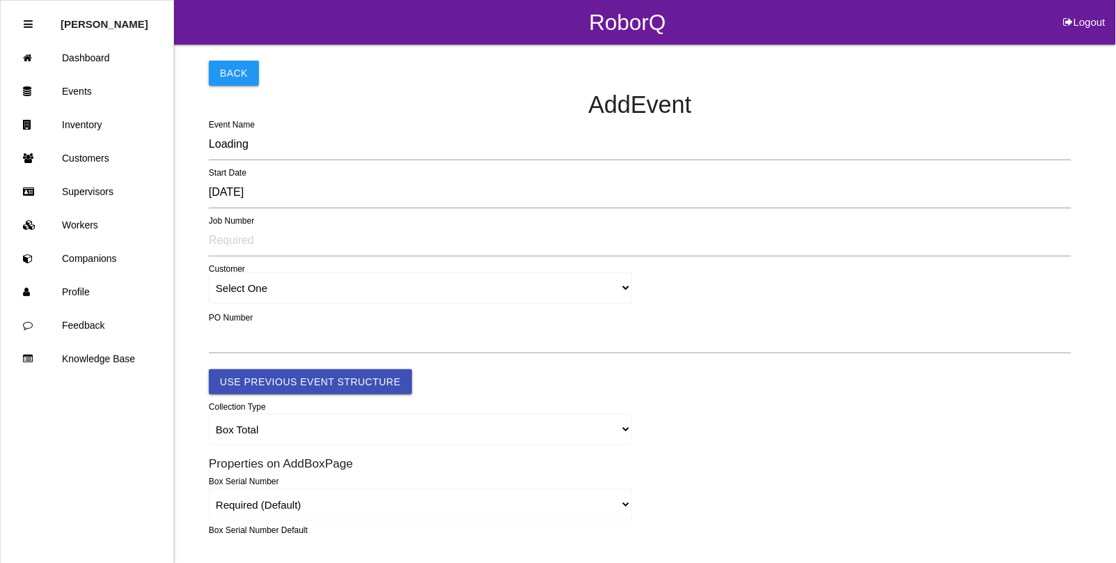
type input "1913"
type input "4.0"
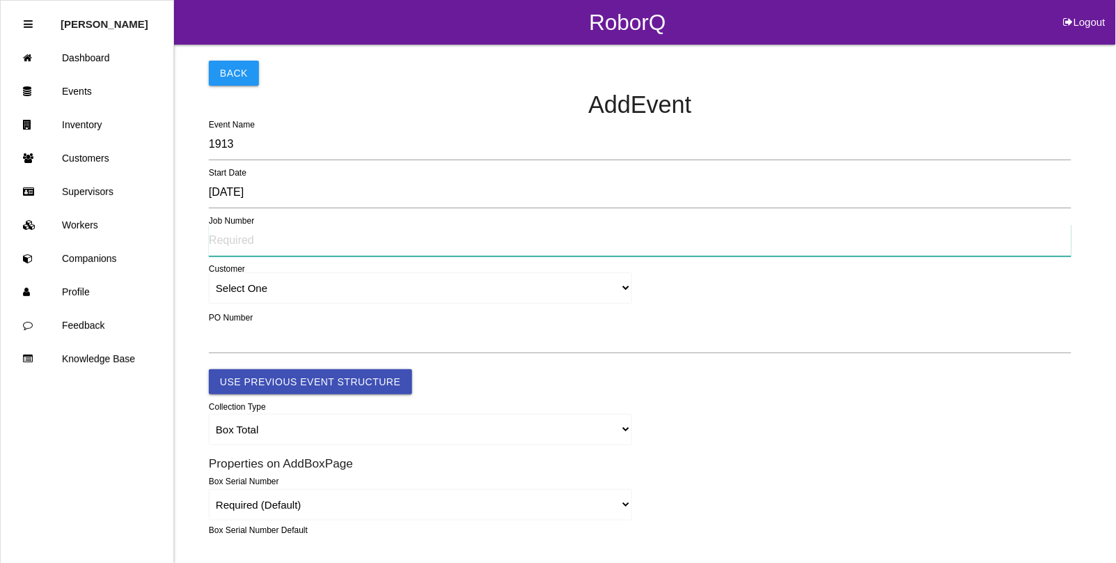
click at [227, 237] on input "text" at bounding box center [640, 240] width 863 height 32
type input "6733"
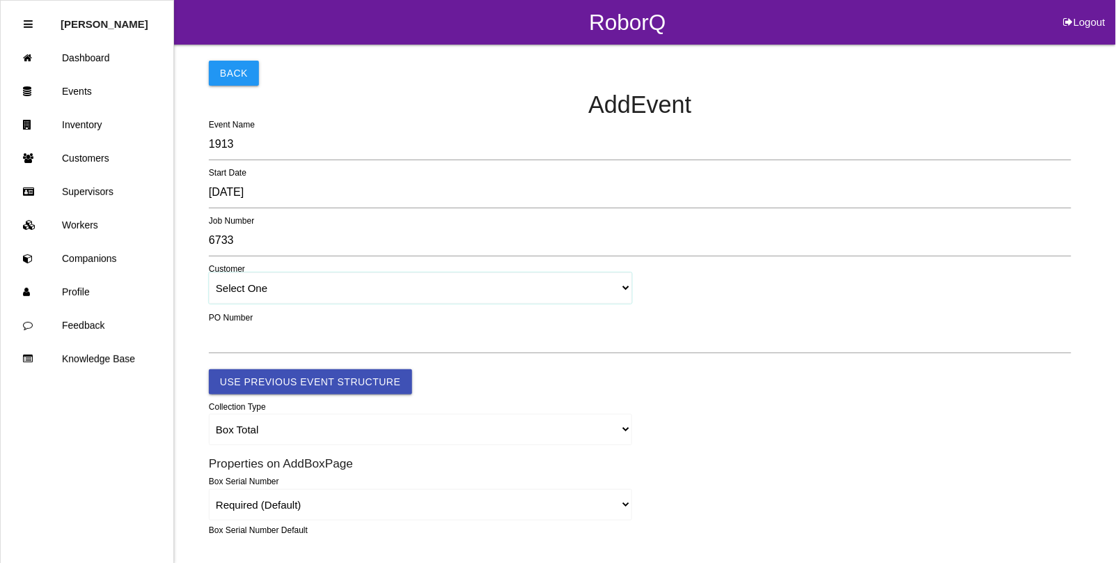
click at [290, 283] on select "Select One [PERSON_NAME] & Co., Inc. [PERSON_NAME] Canada (ARaymond Manufacturi…" at bounding box center [420, 287] width 423 height 31
select select "64934c9633c02e000edff475"
click at [209, 273] on select "Select One [PERSON_NAME] & Co., Inc. [PERSON_NAME] Canada (ARaymond Manufacturi…" at bounding box center [420, 287] width 423 height 31
select select "64934c9633c02e000edff475"
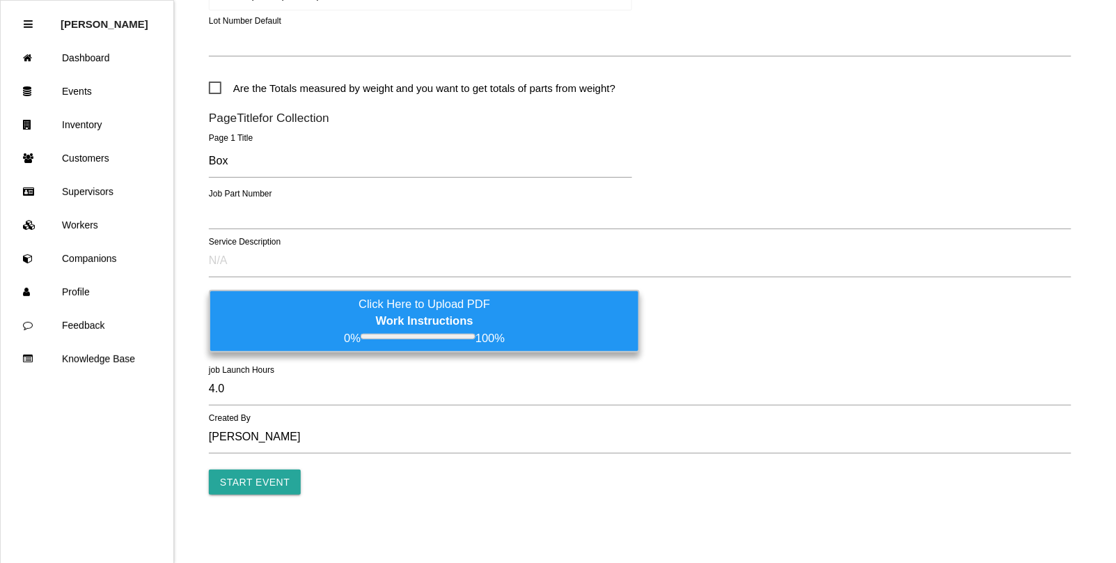
scroll to position [733, 0]
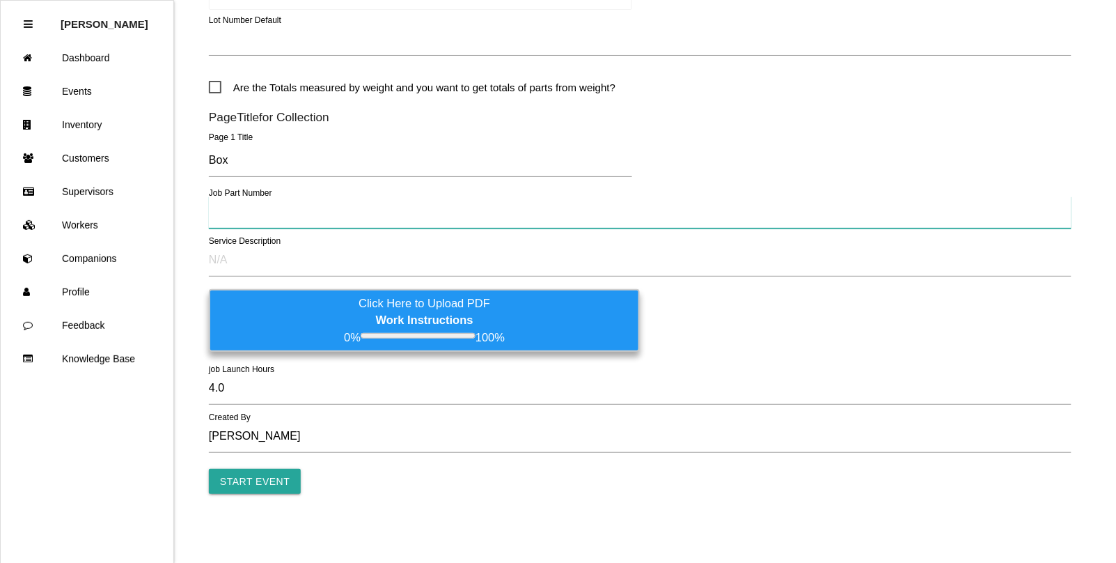
click at [276, 220] on input "text" at bounding box center [640, 212] width 863 height 32
paste input "S1638"
type input "S1638"
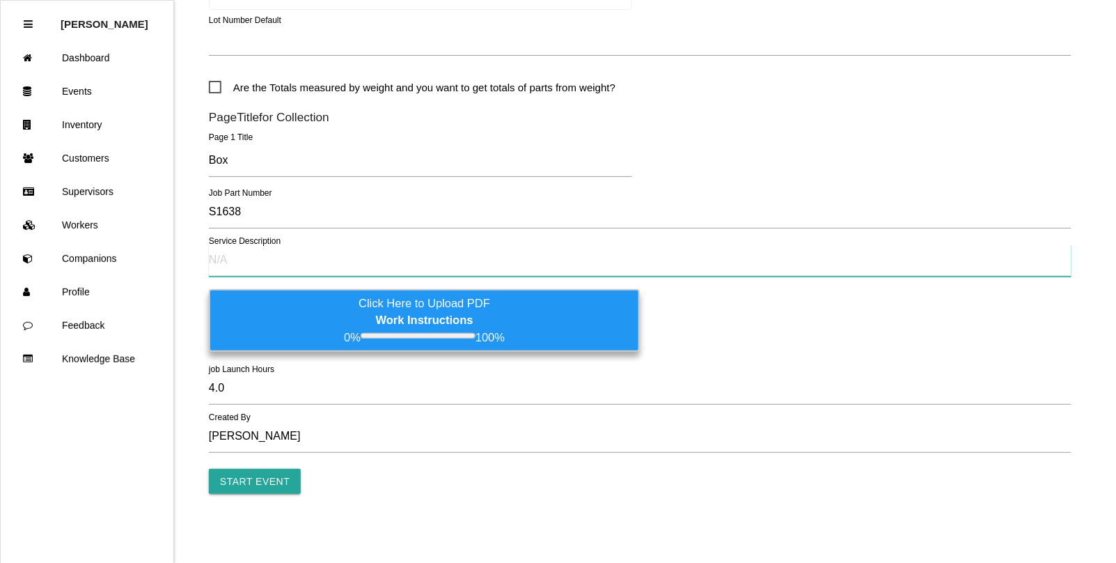
click at [249, 272] on input "text" at bounding box center [640, 260] width 863 height 32
type input "Parts stuck together"
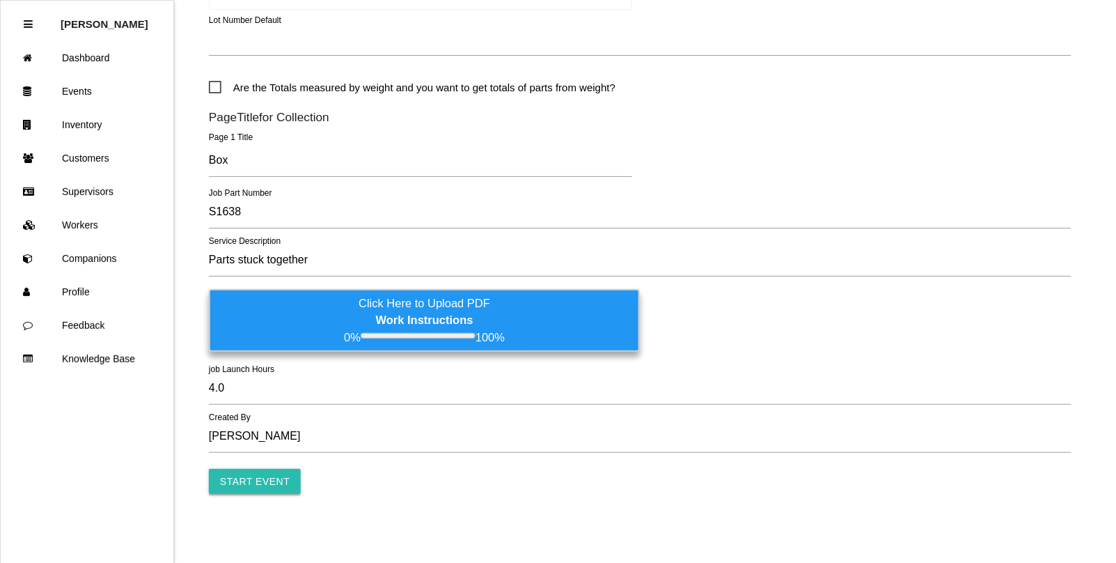
click at [266, 478] on input "Start Event" at bounding box center [255, 481] width 92 height 25
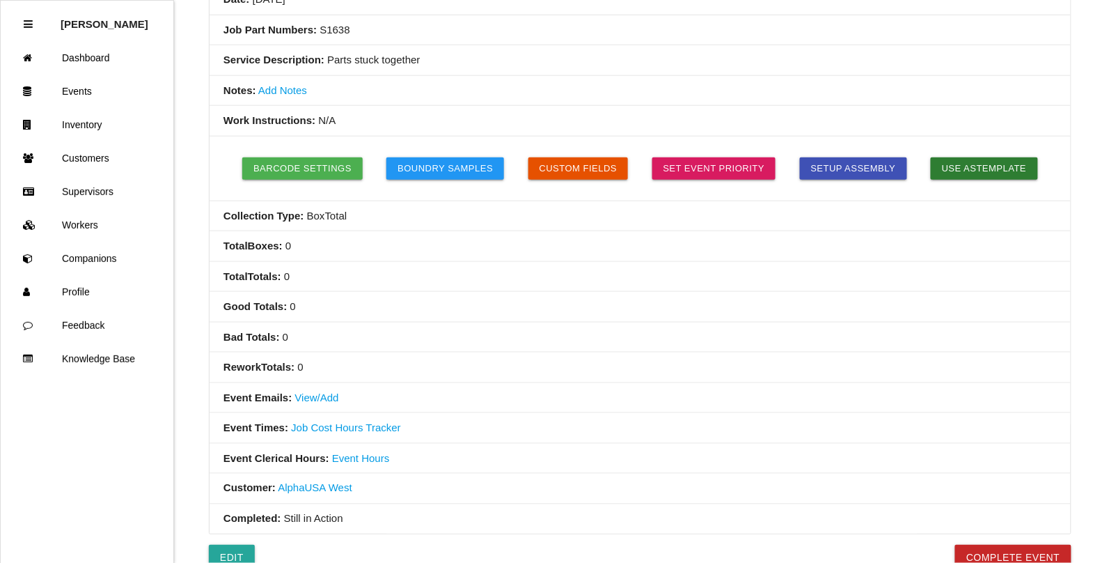
scroll to position [435, 0]
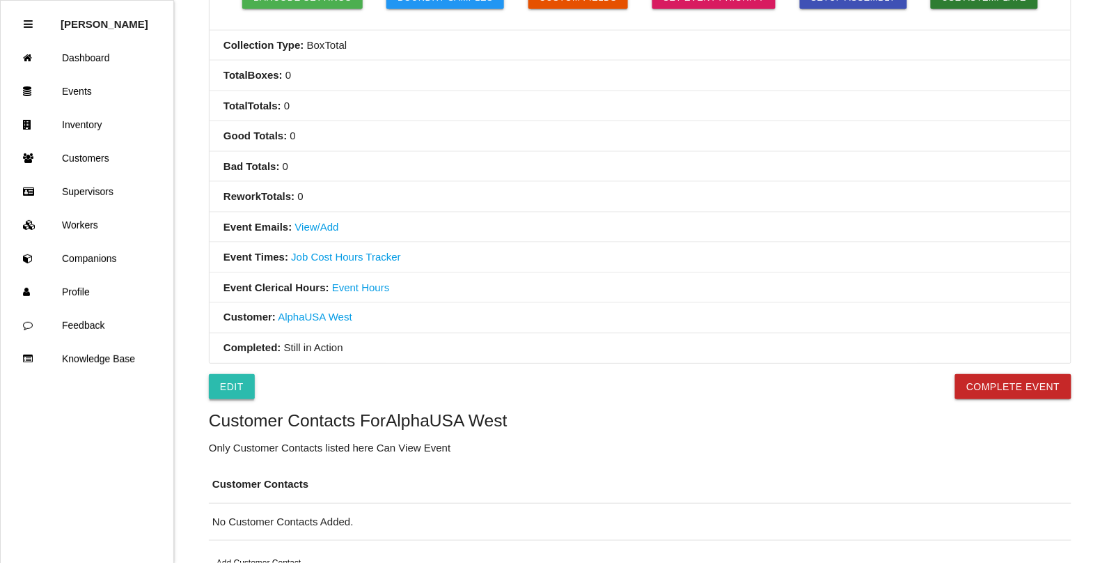
click at [235, 393] on link "Edit" at bounding box center [232, 386] width 46 height 25
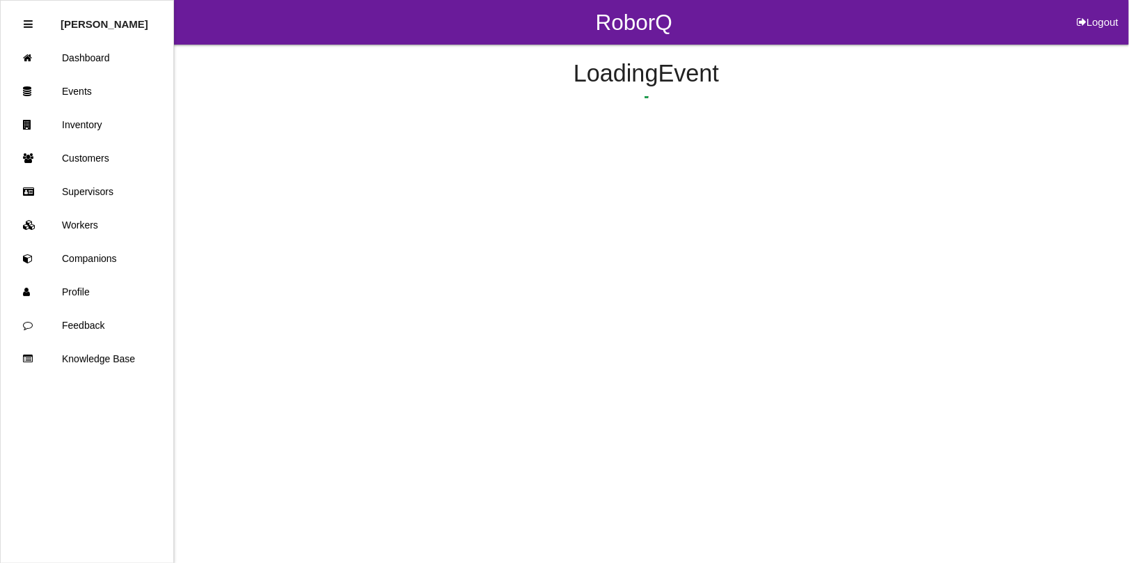
select select "notRequired"
select select "false"
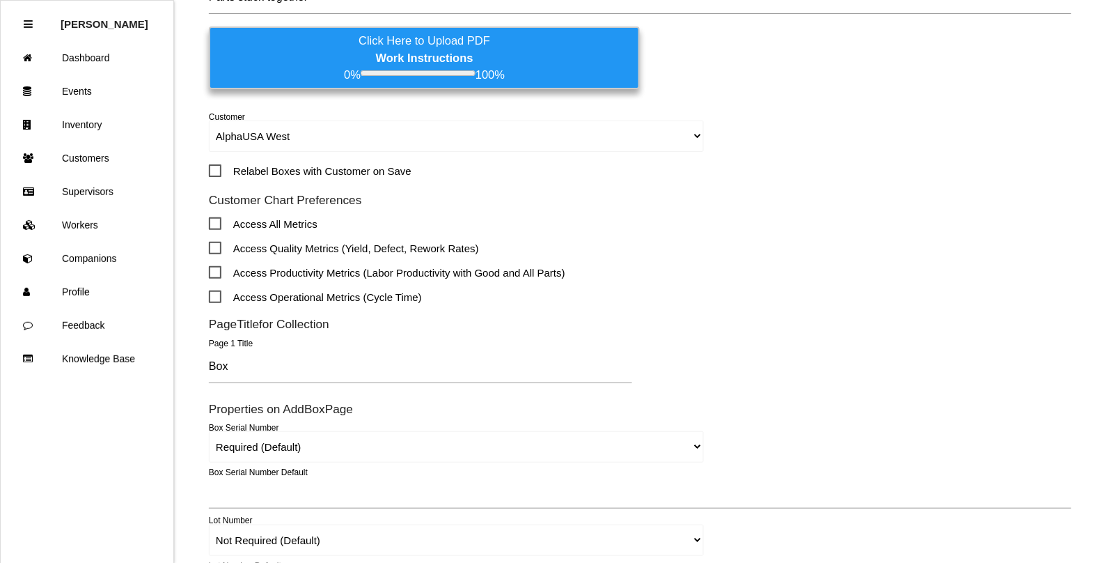
scroll to position [609, 0]
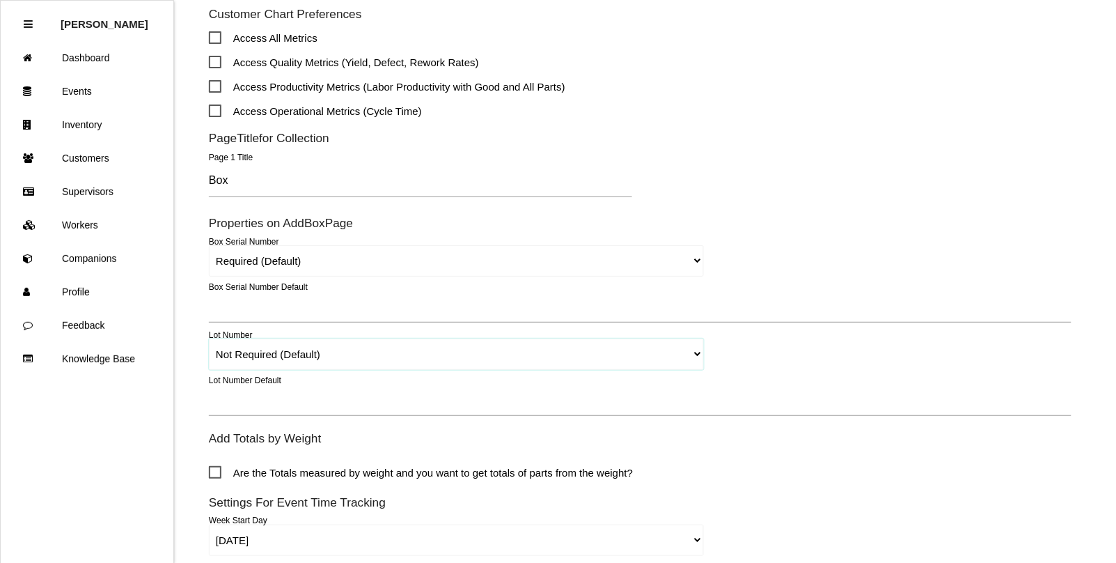
click at [693, 350] on select "Required Not Required (Default) Remove" at bounding box center [456, 353] width 495 height 31
select select "remove"
click at [209, 338] on select "Required Not Required (Default) Remove" at bounding box center [456, 353] width 495 height 31
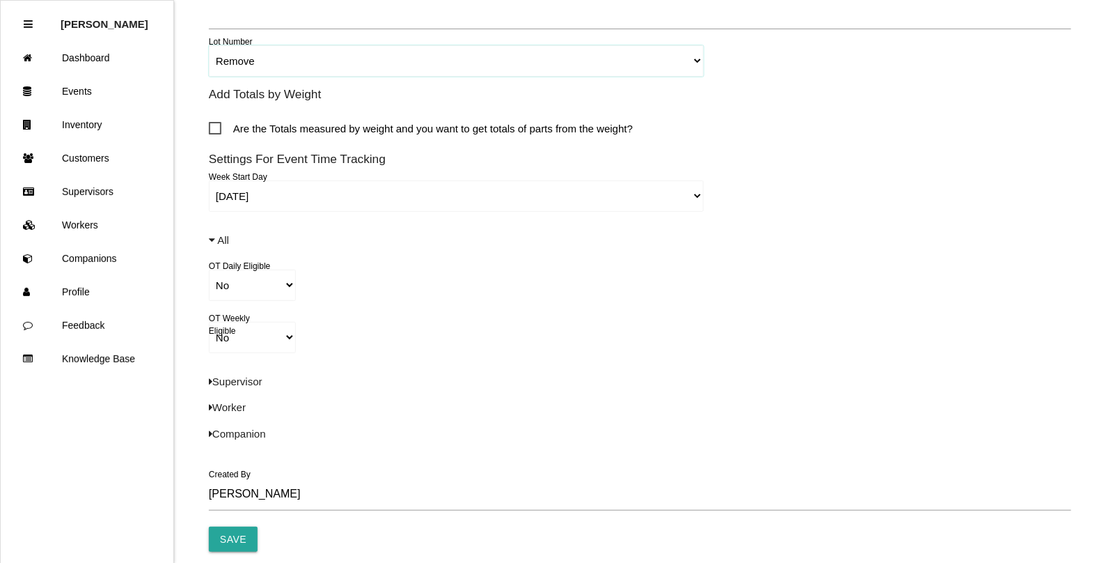
scroll to position [959, 0]
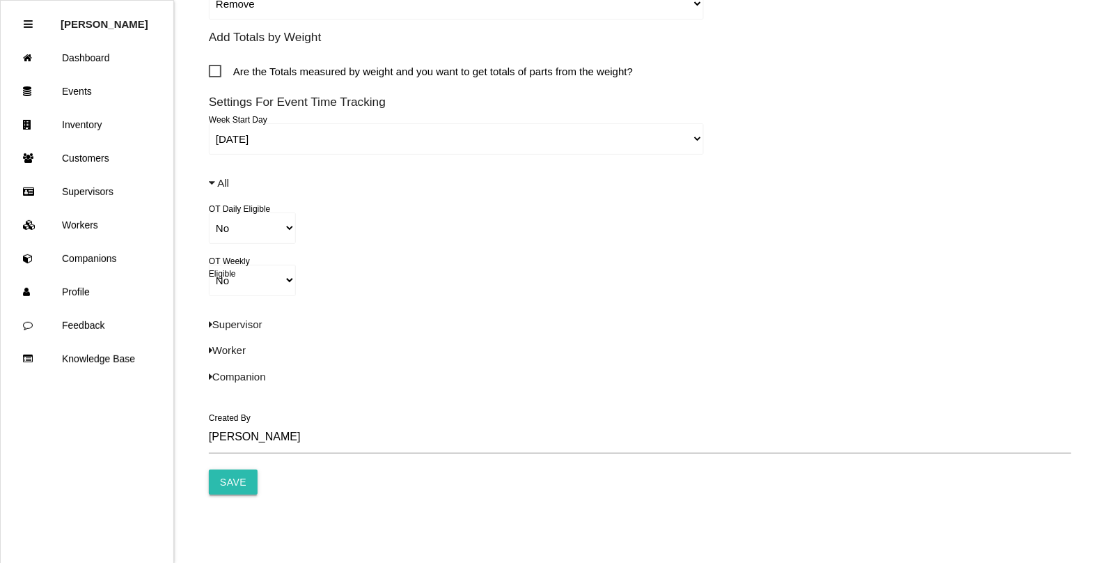
click at [230, 478] on input "Save" at bounding box center [233, 481] width 49 height 25
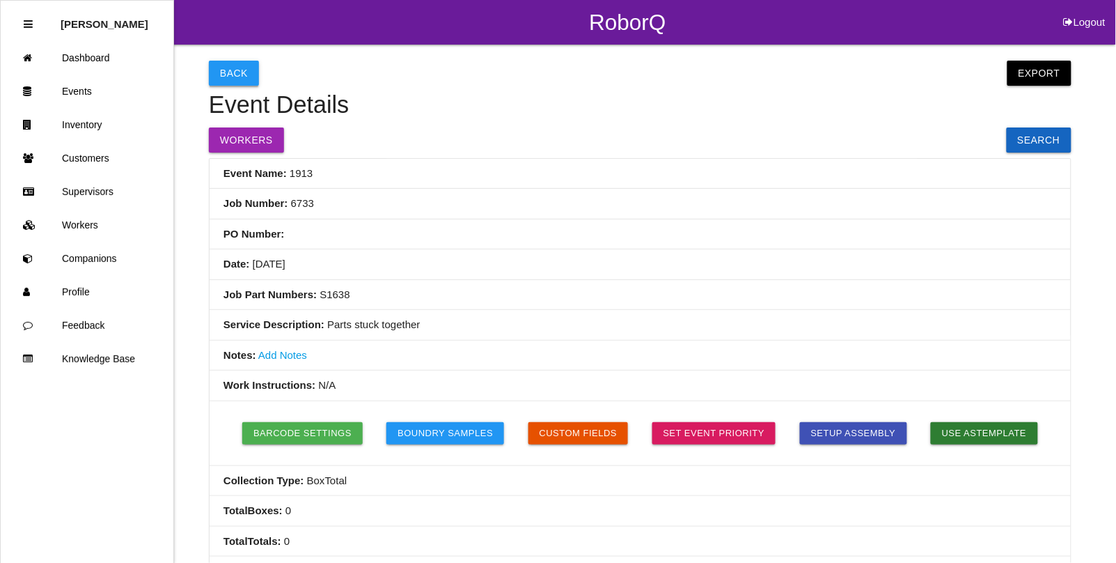
click at [237, 71] on button "Back" at bounding box center [234, 73] width 50 height 25
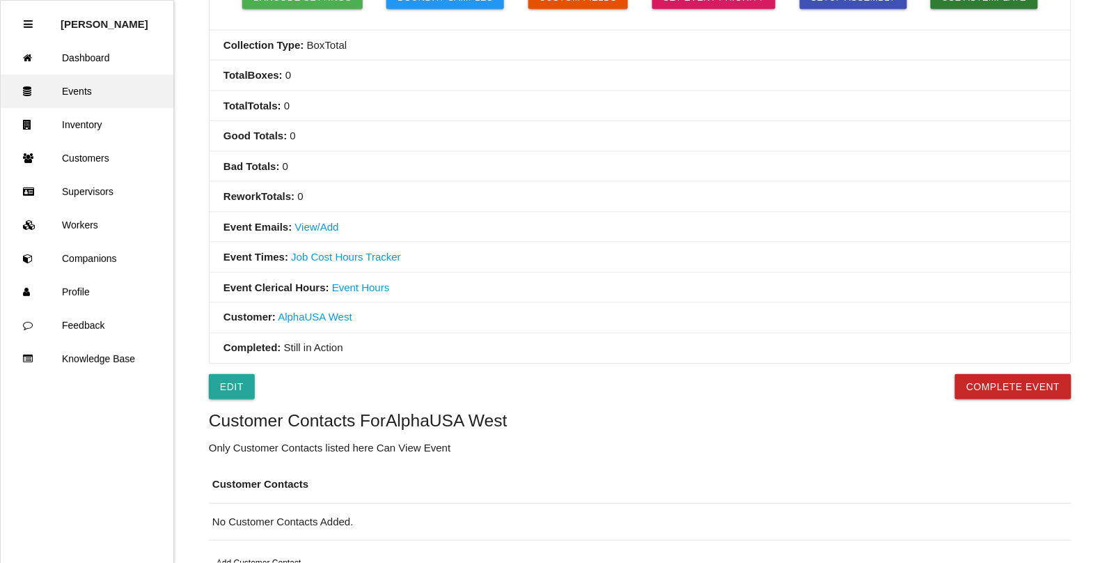
click at [68, 98] on link "Events" at bounding box center [87, 90] width 173 height 33
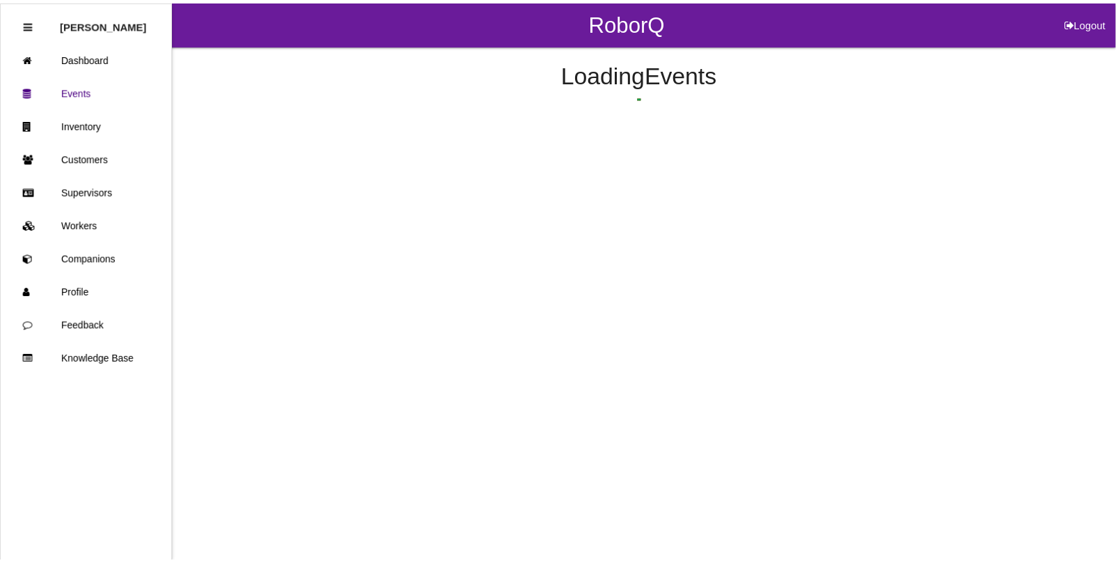
scroll to position [35, 0]
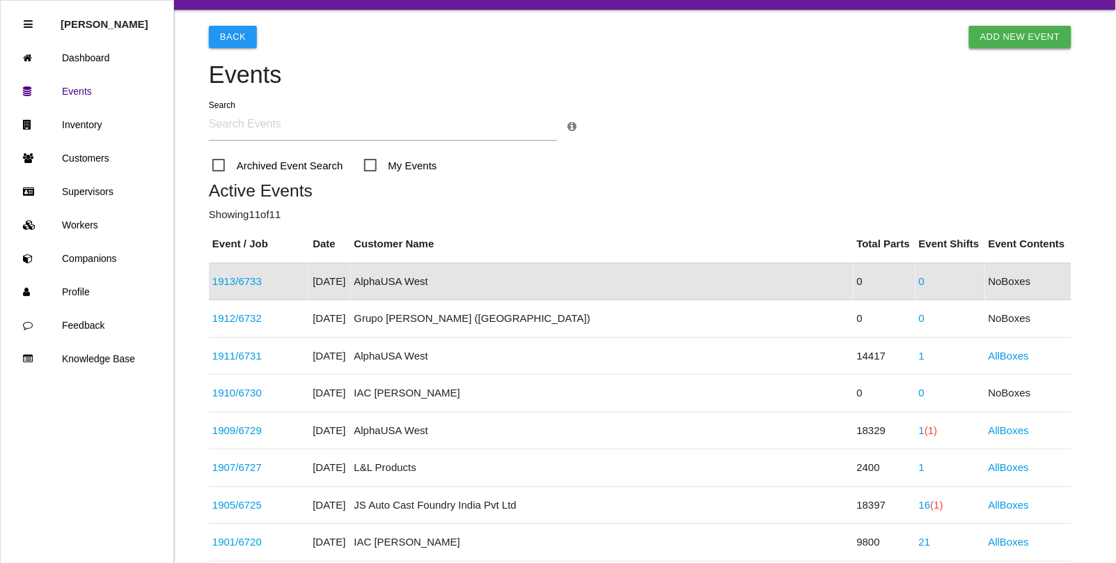
click at [1021, 30] on link "Add New Event" at bounding box center [1020, 37] width 102 height 22
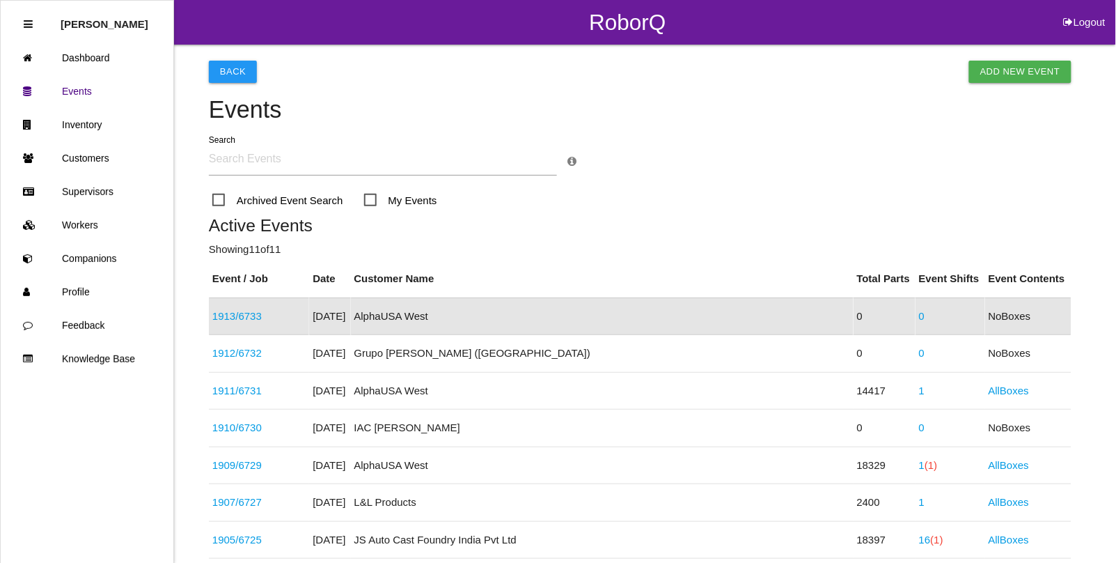
select select "notRequired"
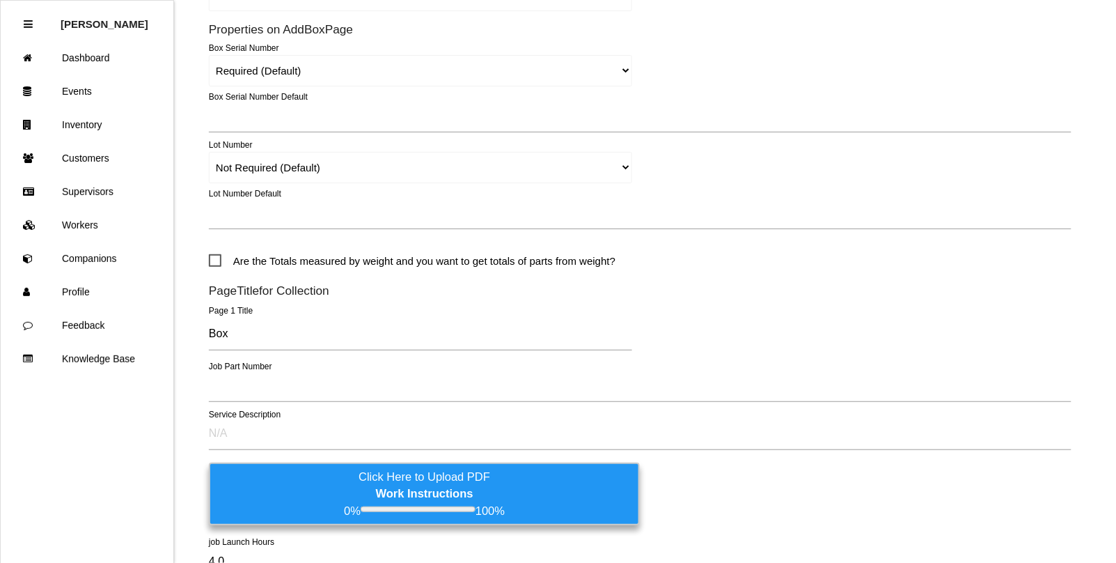
scroll to position [435, 0]
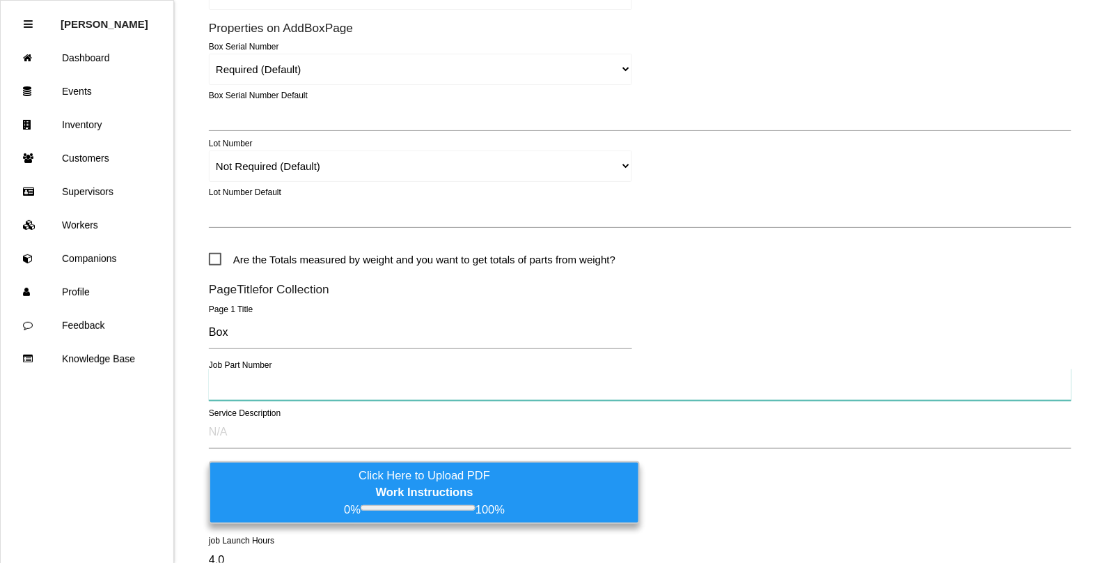
click at [240, 386] on input "text" at bounding box center [640, 384] width 863 height 32
paste input "S2700-00"
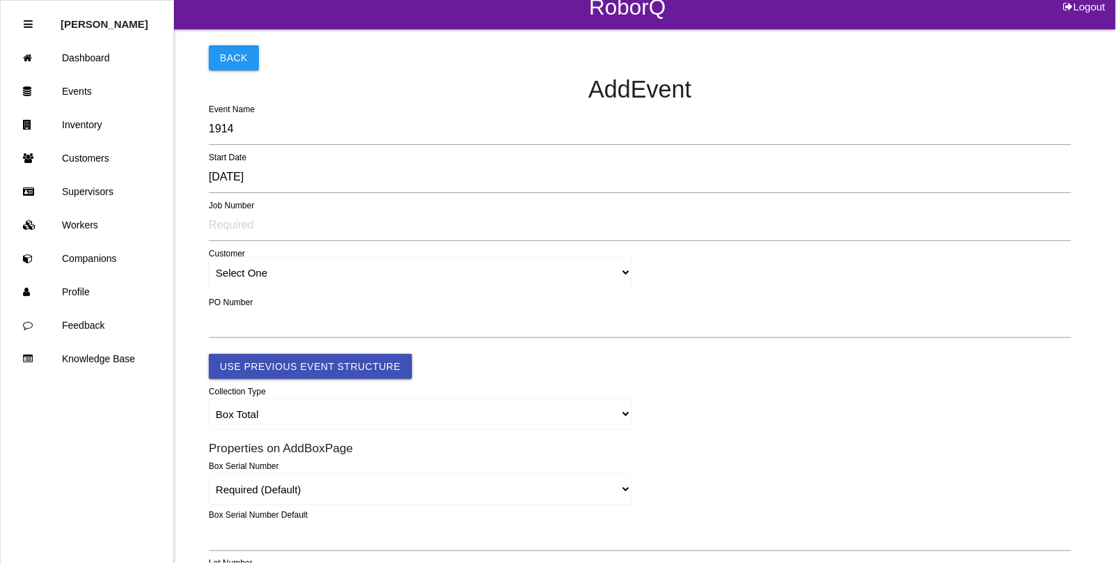
scroll to position [0, 0]
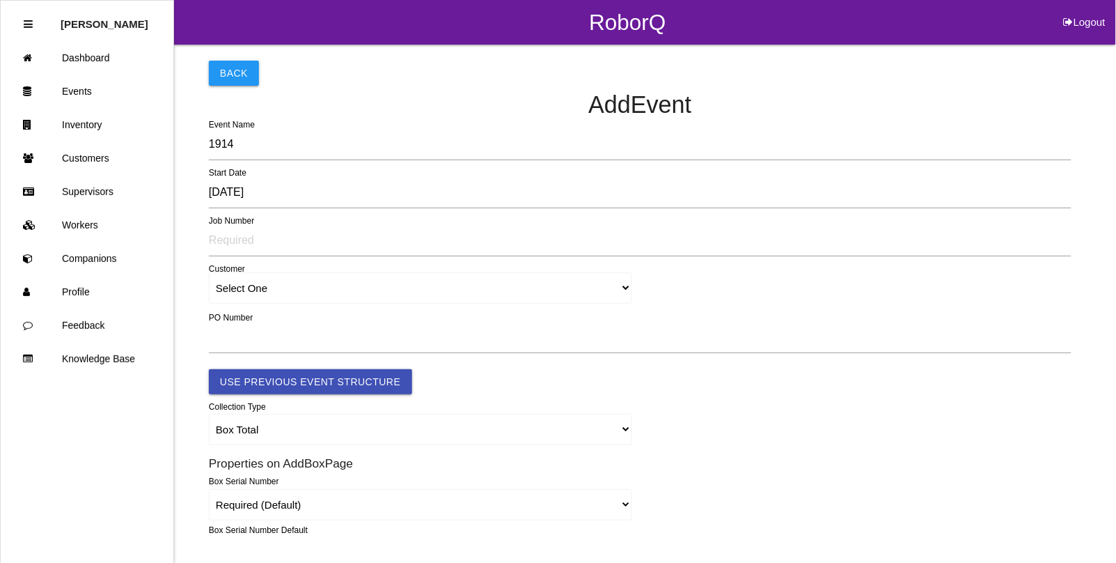
type input "S2700-00"
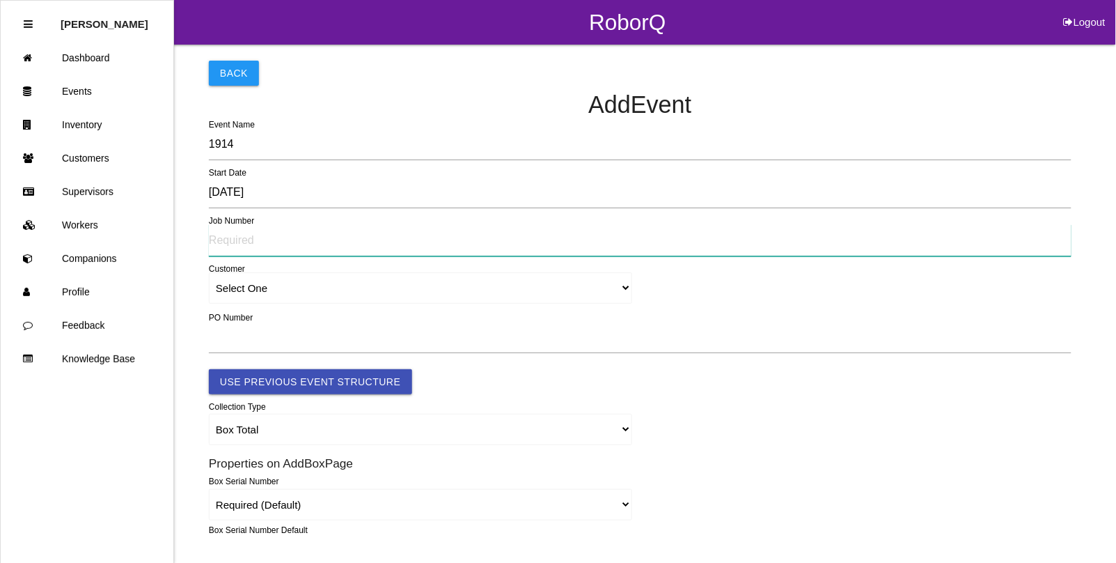
click at [244, 242] on input "text" at bounding box center [640, 240] width 863 height 32
type input "6734"
click button "Use Previous Event Structure" at bounding box center [310, 381] width 203 height 25
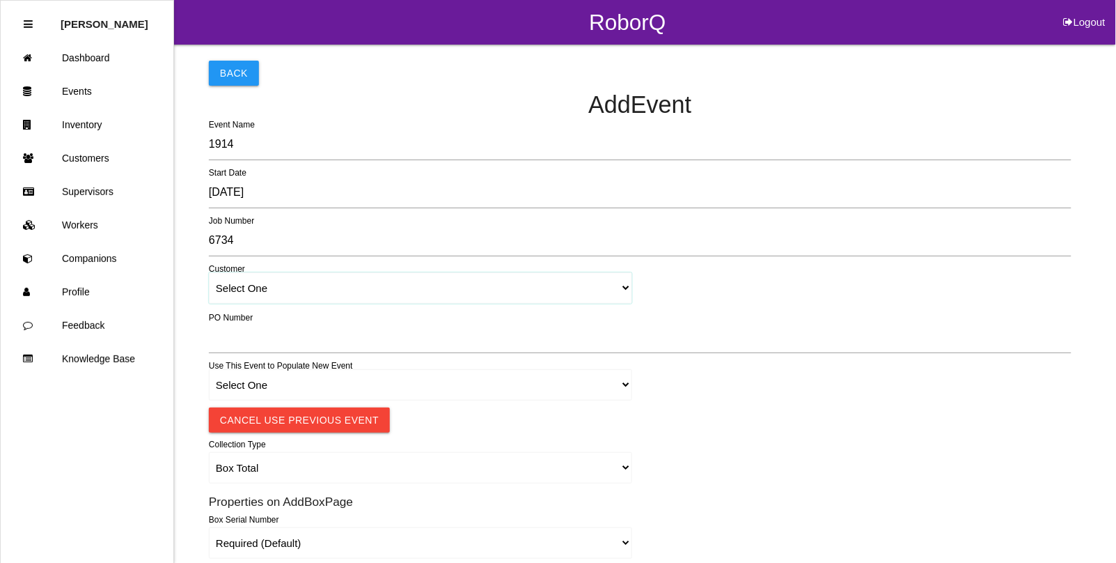
click at [237, 283] on select "Select One [PERSON_NAME] & Co., Inc. [PERSON_NAME] Canada (ARaymond Manufacturi…" at bounding box center [420, 287] width 423 height 31
select select "64934c9633c02e000edff475"
click at [209, 273] on select "Select One [PERSON_NAME] & Co., Inc. [PERSON_NAME] Canada (ARaymond Manufacturi…" at bounding box center [420, 287] width 423 height 31
select select "64934c9633c02e000edff475"
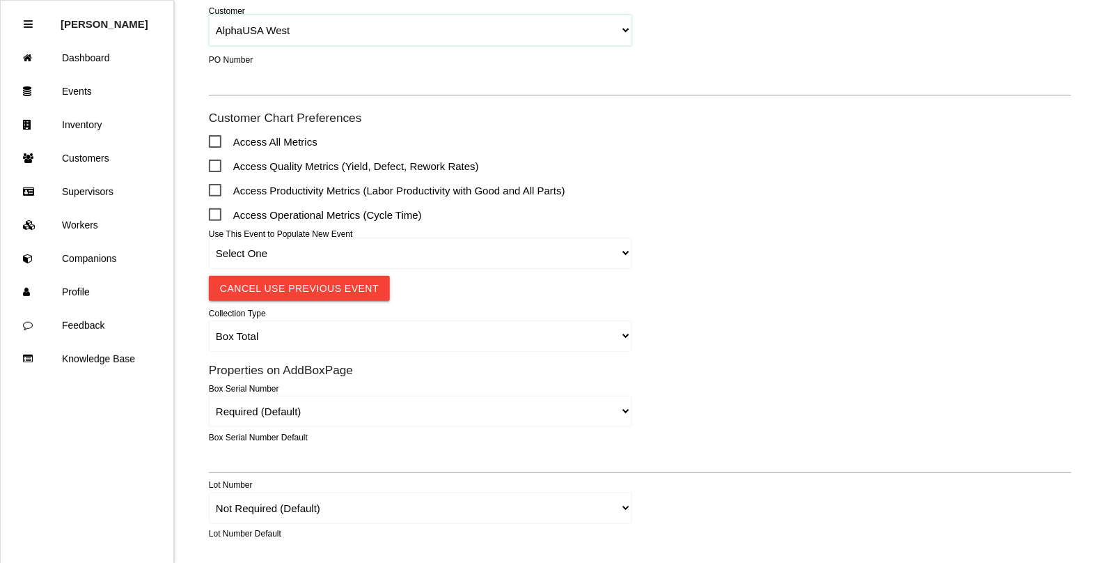
scroll to position [261, 0]
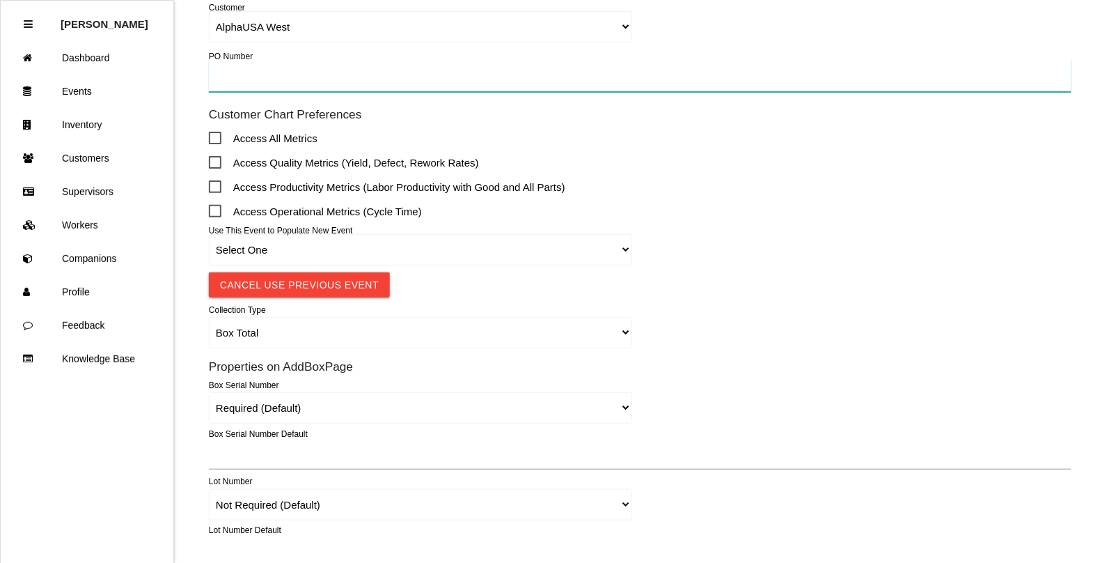
click at [239, 80] on input "text" at bounding box center [640, 76] width 863 height 32
type input "TBD"
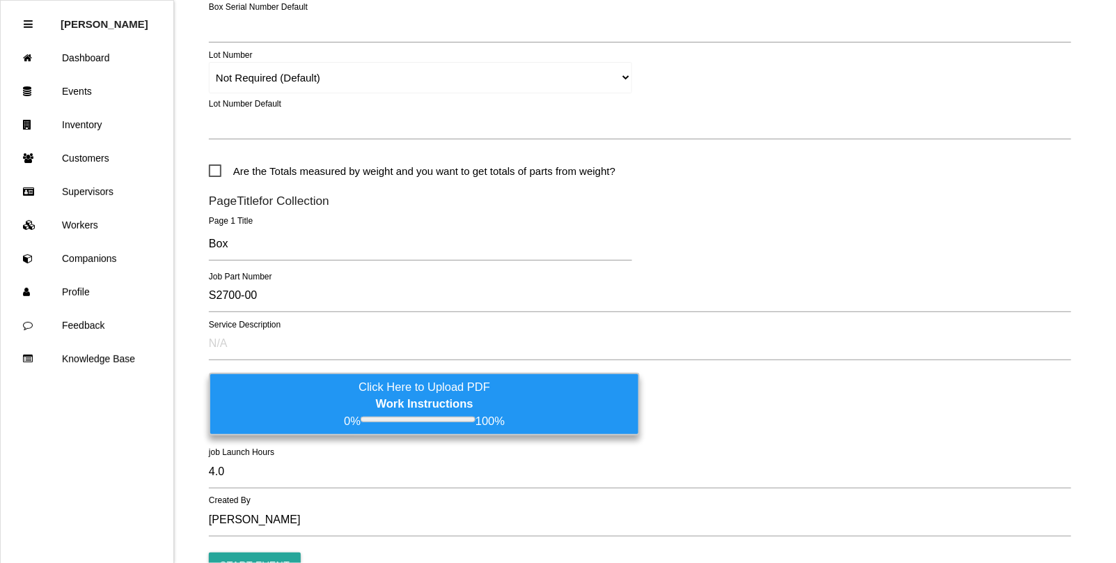
scroll to position [696, 0]
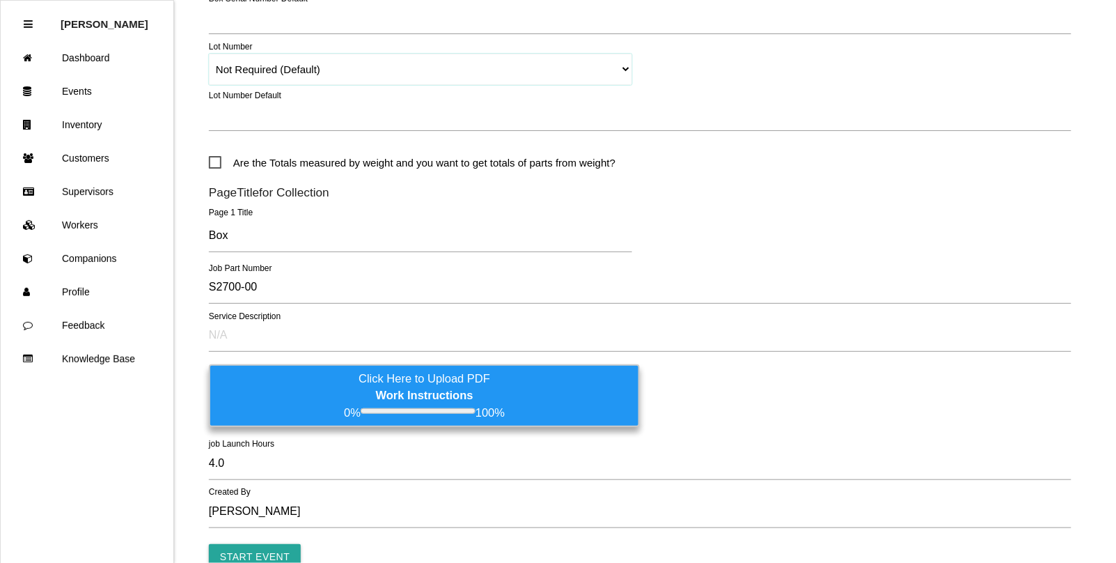
click at [489, 68] on select "Required Not Required (Default) Remove" at bounding box center [420, 69] width 423 height 31
select select "remove"
click at [209, 54] on select "Required Not Required (Default) Remove" at bounding box center [420, 69] width 423 height 31
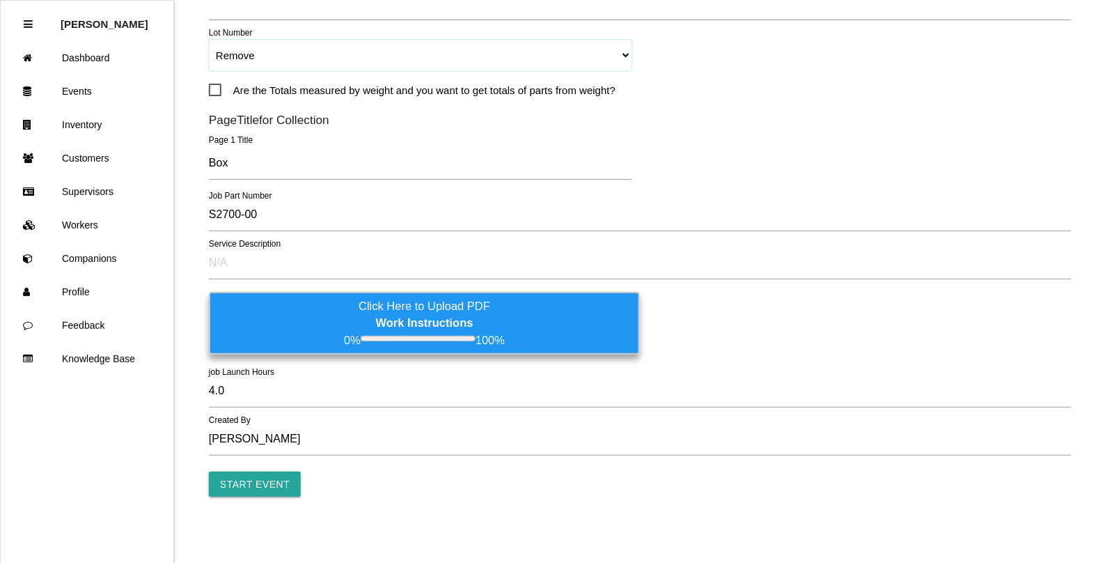
scroll to position [714, 0]
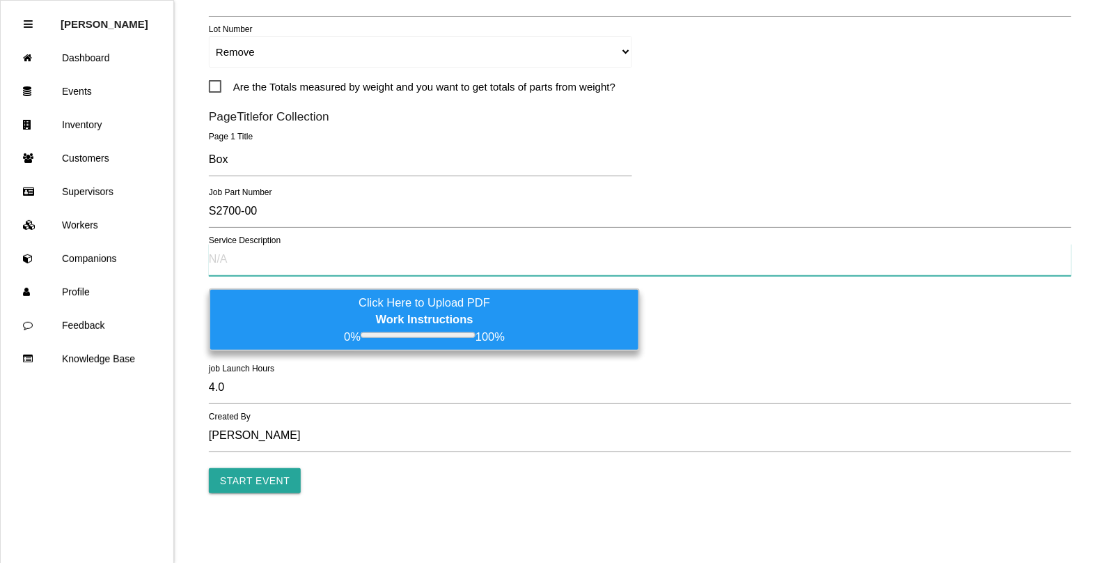
click at [251, 253] on input "text" at bounding box center [640, 260] width 863 height 32
type input "Parts stuck together"
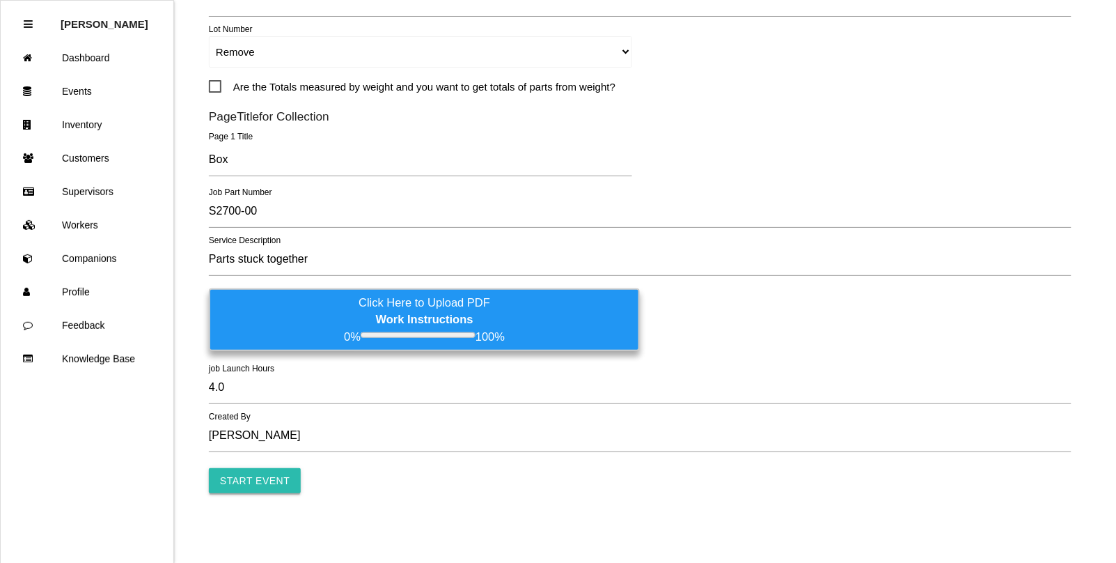
click at [262, 480] on input "Start Event" at bounding box center [255, 480] width 92 height 25
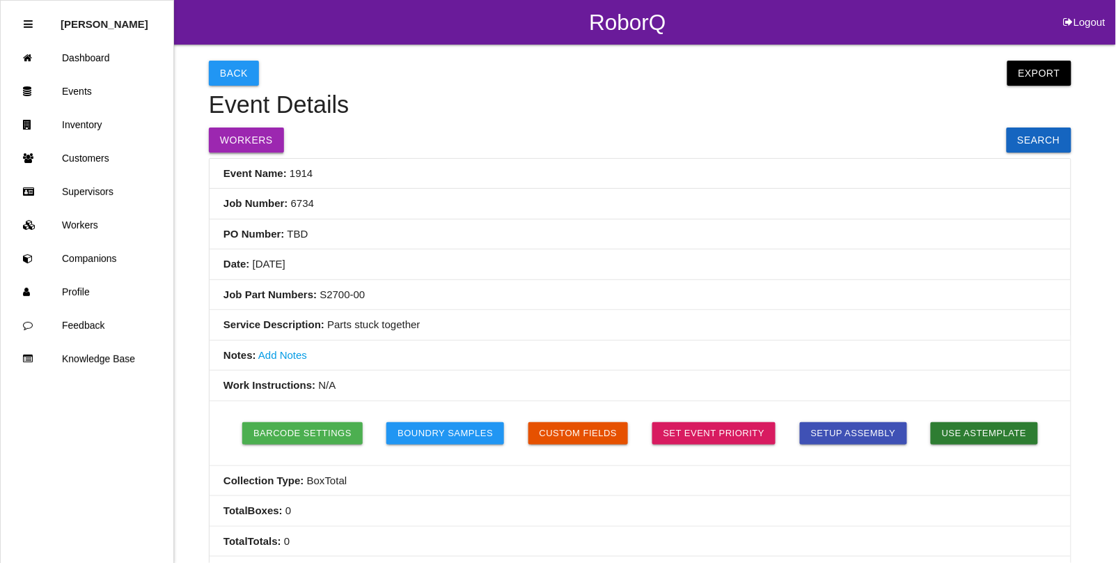
click at [247, 138] on button "Workers" at bounding box center [246, 139] width 75 height 25
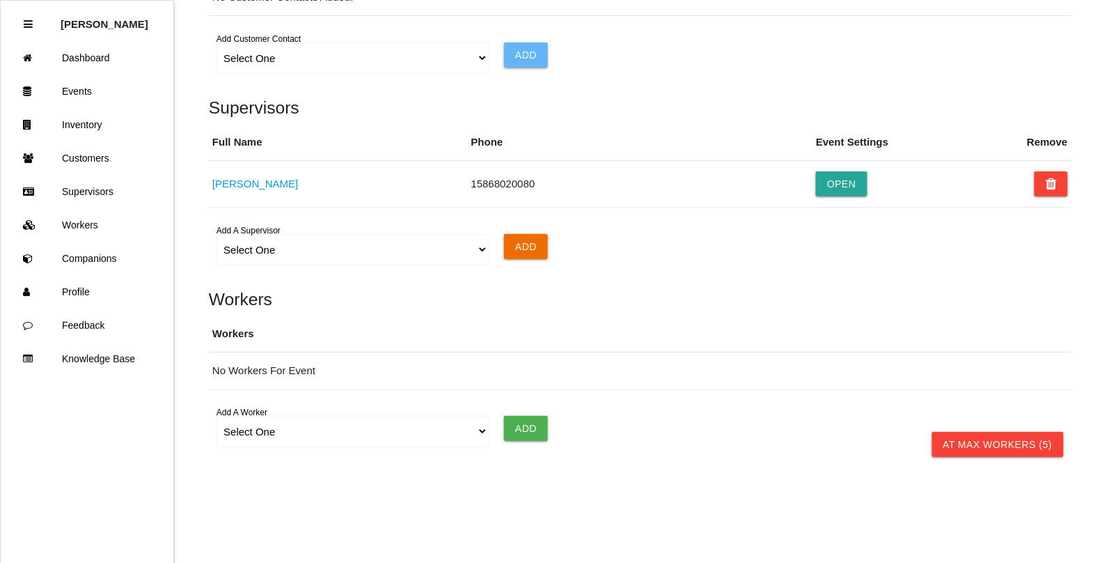
scroll to position [973, 0]
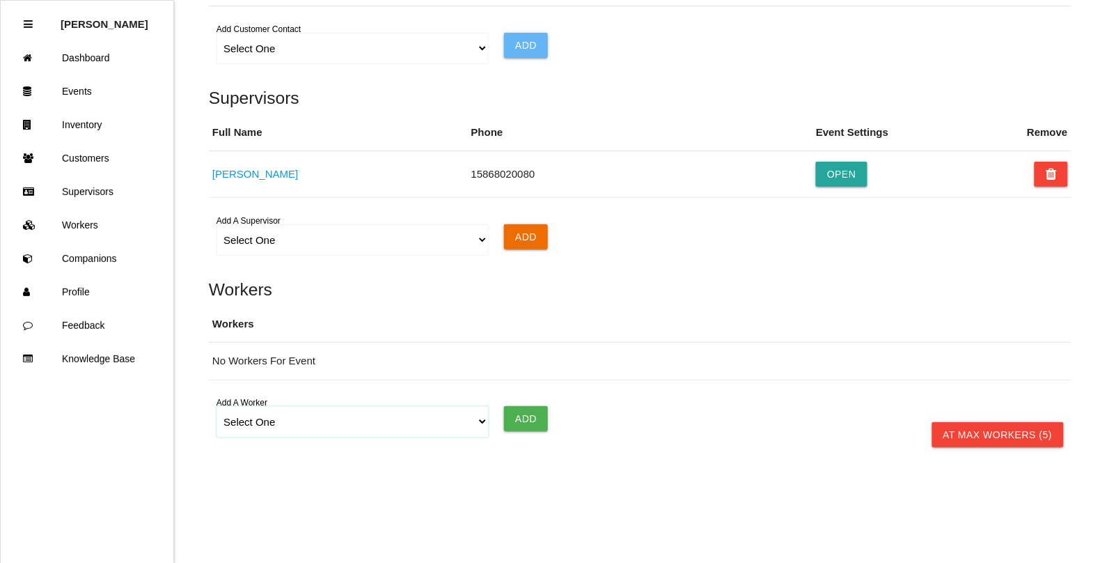
click at [245, 416] on select "Select One [PERSON_NAME] [PERSON_NAME] [PERSON_NAME] [PERSON_NAME] [PERSON_NAME…" at bounding box center [353, 421] width 272 height 31
select select "5f77858b1afedb0012ee5ca3"
click at [217, 406] on select "Select One [PERSON_NAME] [PERSON_NAME] [PERSON_NAME] [PERSON_NAME] [PERSON_NAME…" at bounding box center [353, 421] width 272 height 31
click at [515, 418] on input "Add" at bounding box center [526, 418] width 44 height 25
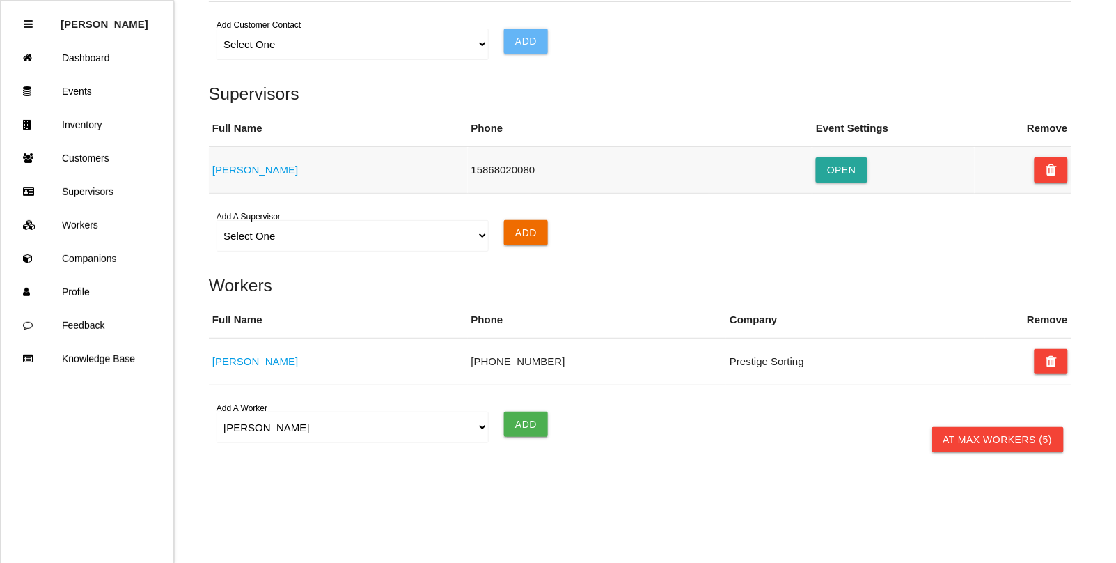
click at [1046, 173] on icon at bounding box center [1051, 169] width 11 height 25
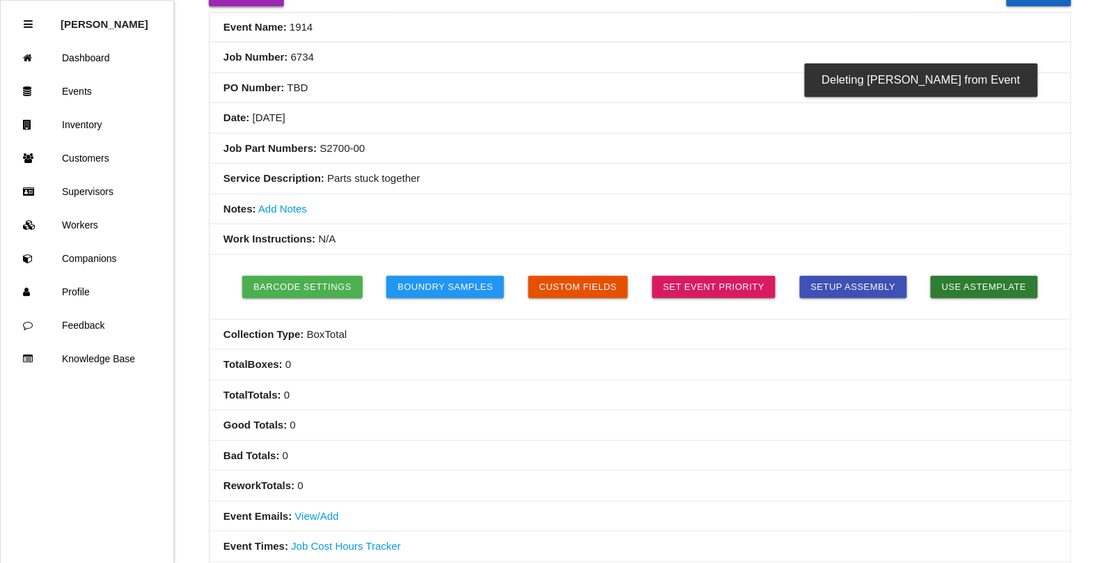
scroll to position [0, 0]
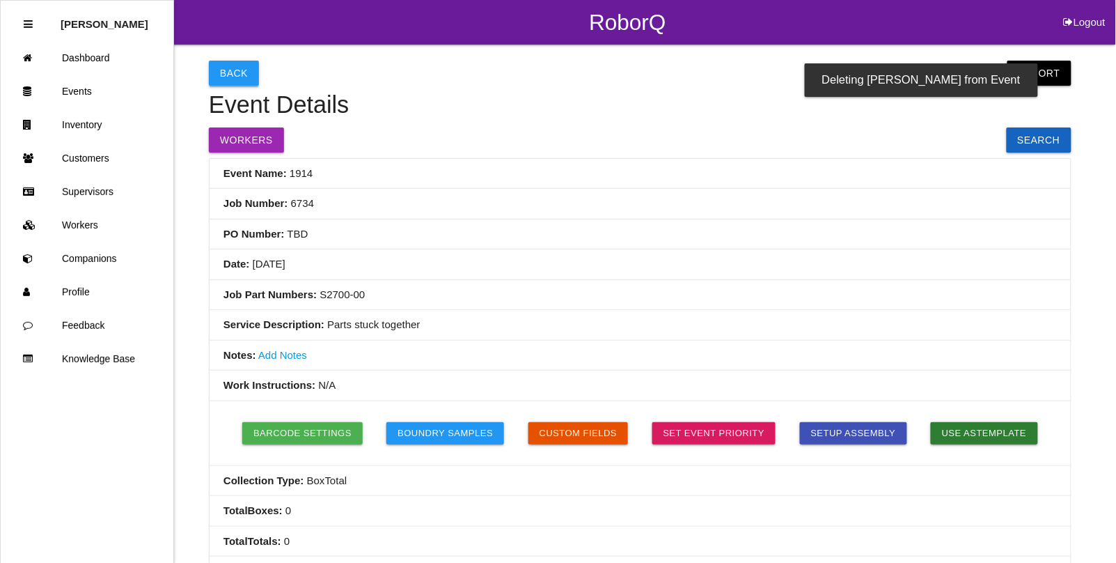
click at [234, 84] on button "Back" at bounding box center [234, 73] width 50 height 25
select select "notRequired"
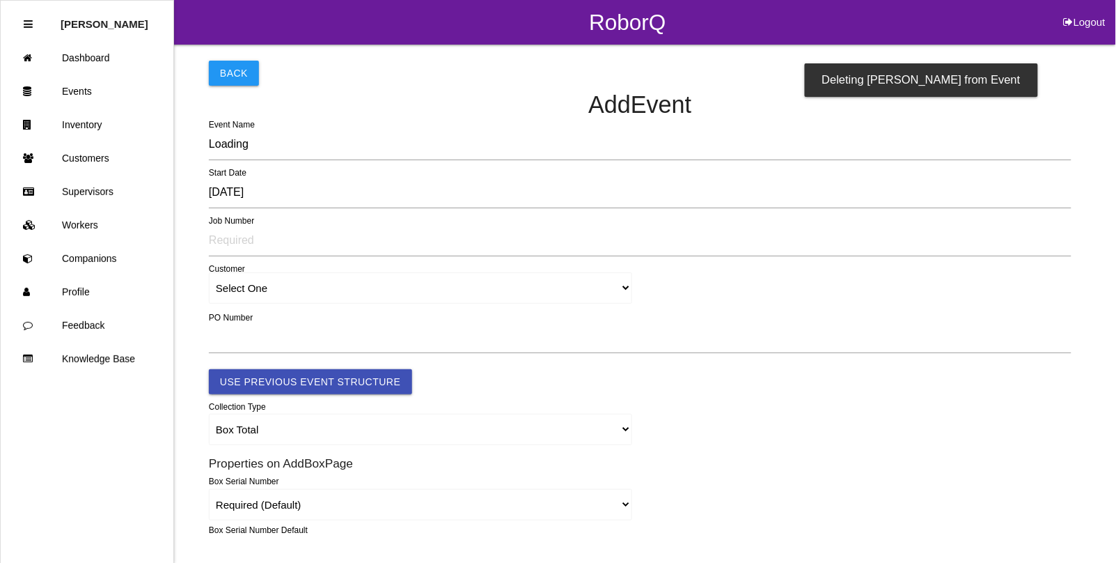
type input "1915"
type input "4.0"
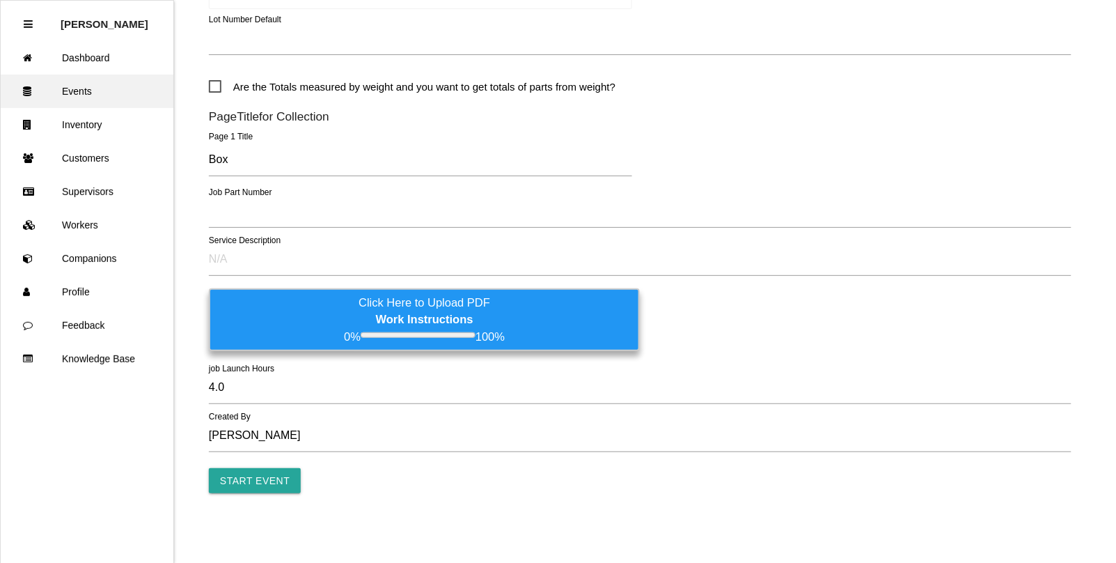
click at [81, 85] on link "Events" at bounding box center [87, 90] width 173 height 33
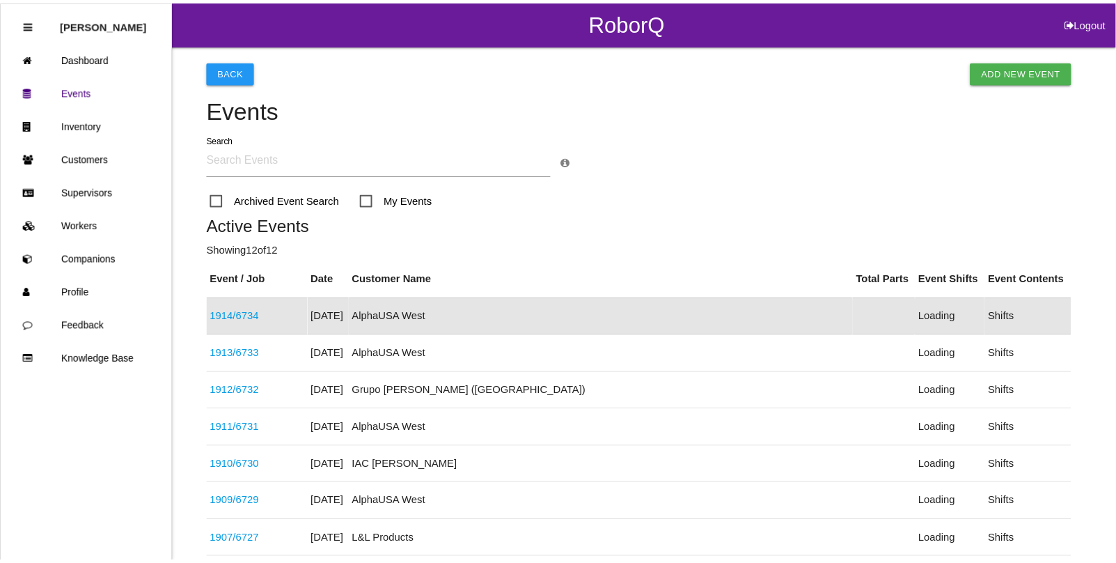
scroll to position [35, 0]
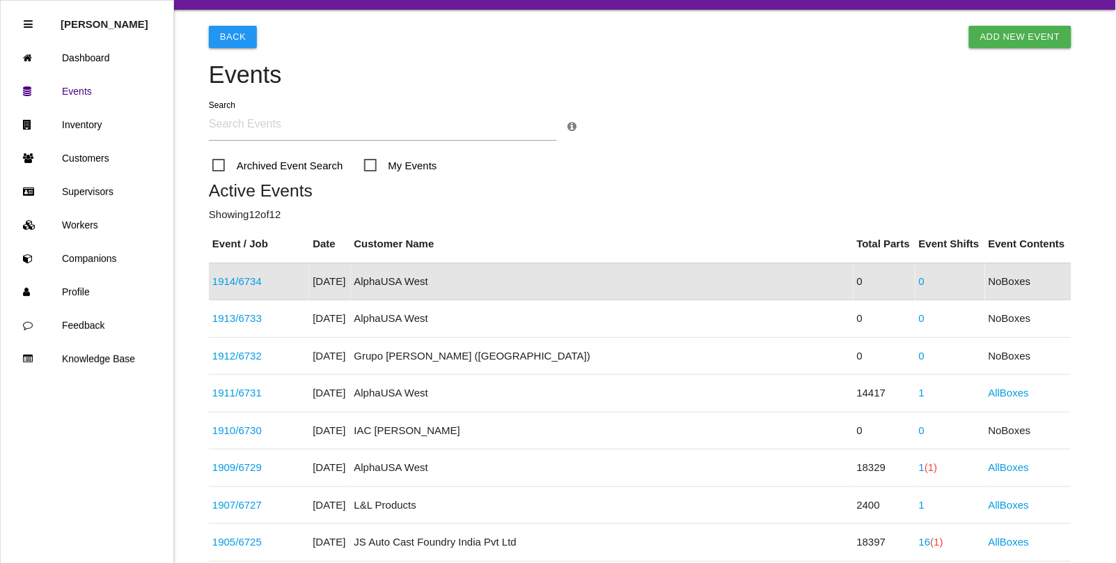
click at [262, 279] on link "1914 / 6734" at bounding box center [236, 281] width 49 height 12
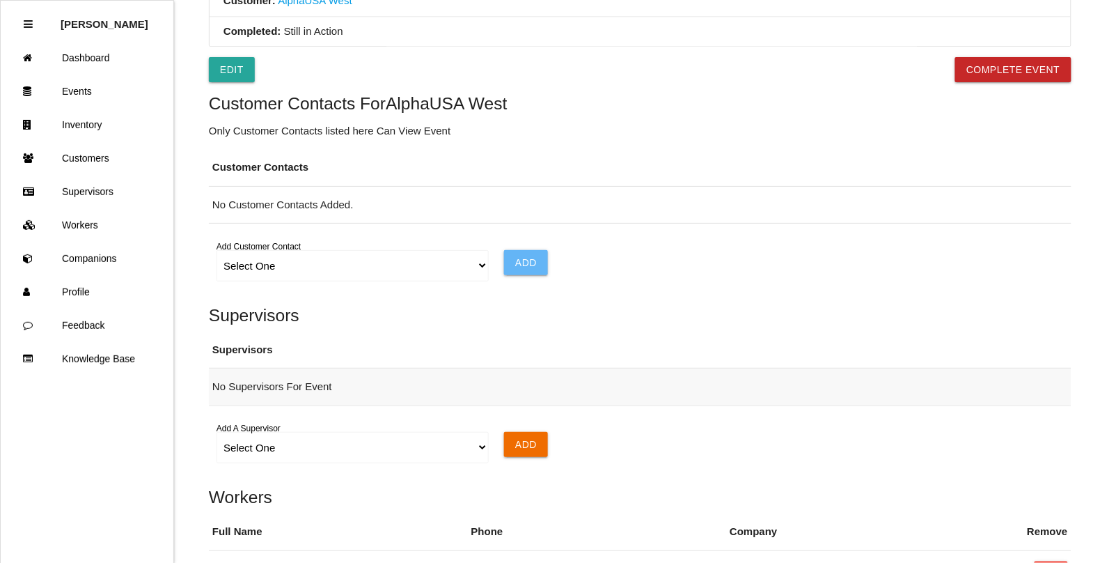
scroll to position [783, 0]
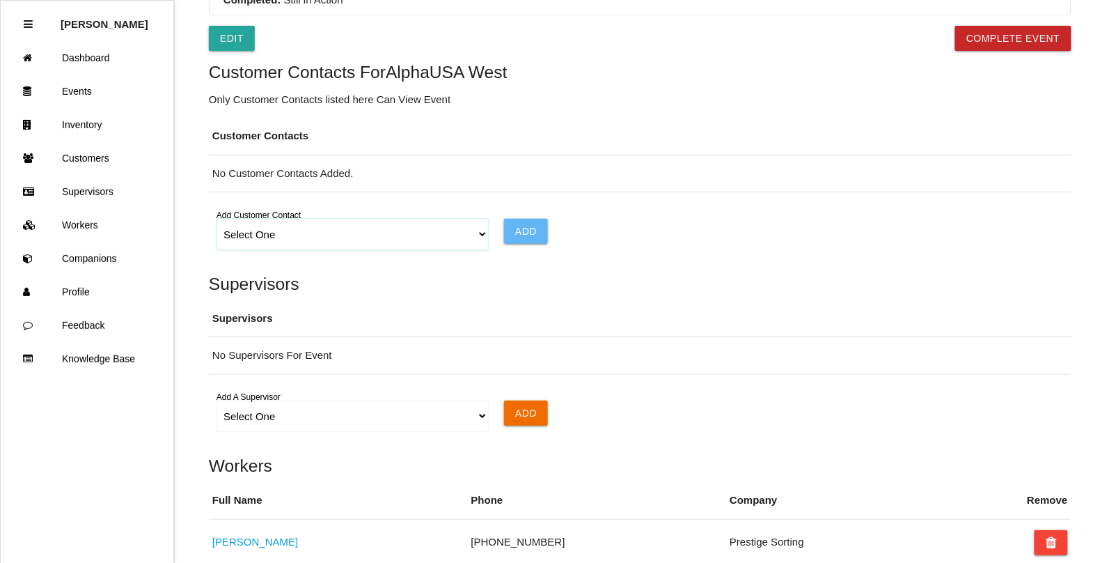
click at [474, 240] on select "Select One Choose All [PERSON_NAME] [PERSON_NAME] [PERSON_NAME]" at bounding box center [353, 234] width 272 height 31
select select "all"
click at [217, 222] on select "Select One Choose All [PERSON_NAME] [PERSON_NAME] [PERSON_NAME]" at bounding box center [353, 234] width 272 height 31
click at [524, 230] on input "Add" at bounding box center [526, 231] width 44 height 25
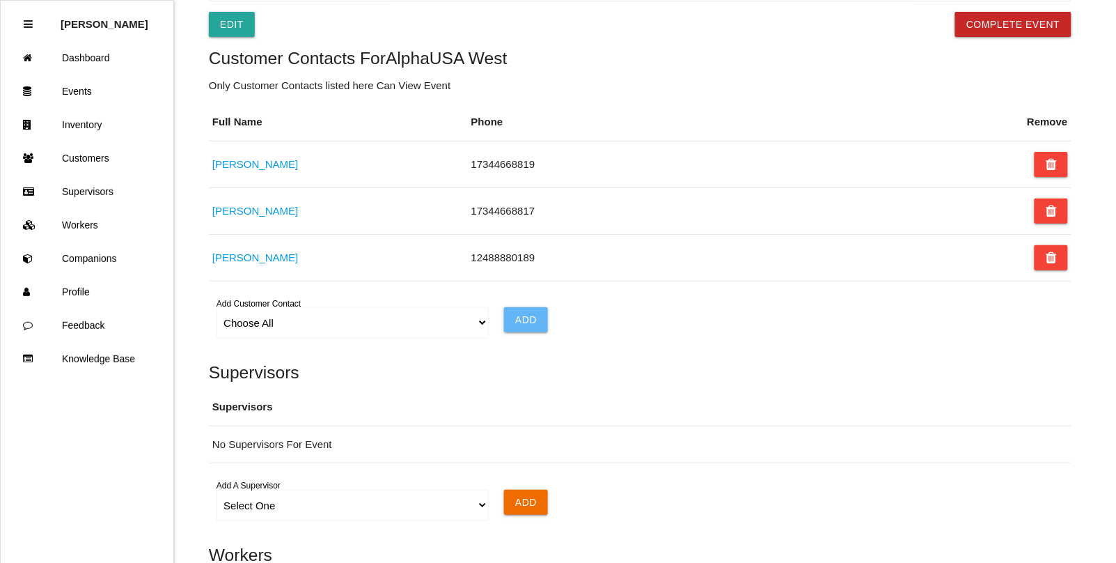
scroll to position [728, 0]
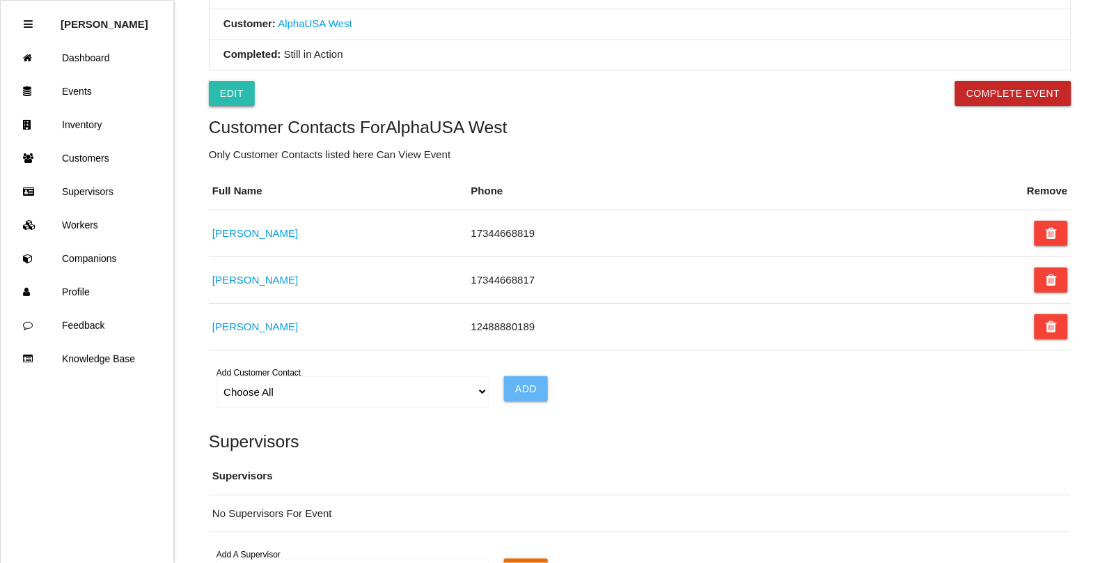
click at [234, 95] on link "Edit" at bounding box center [232, 93] width 46 height 25
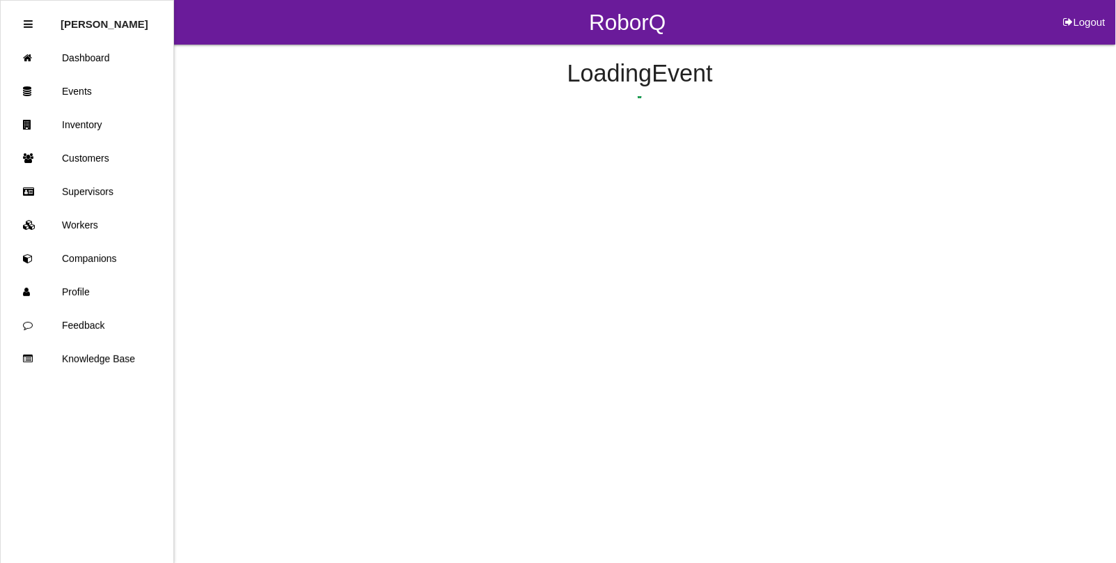
select select "remove"
select select "false"
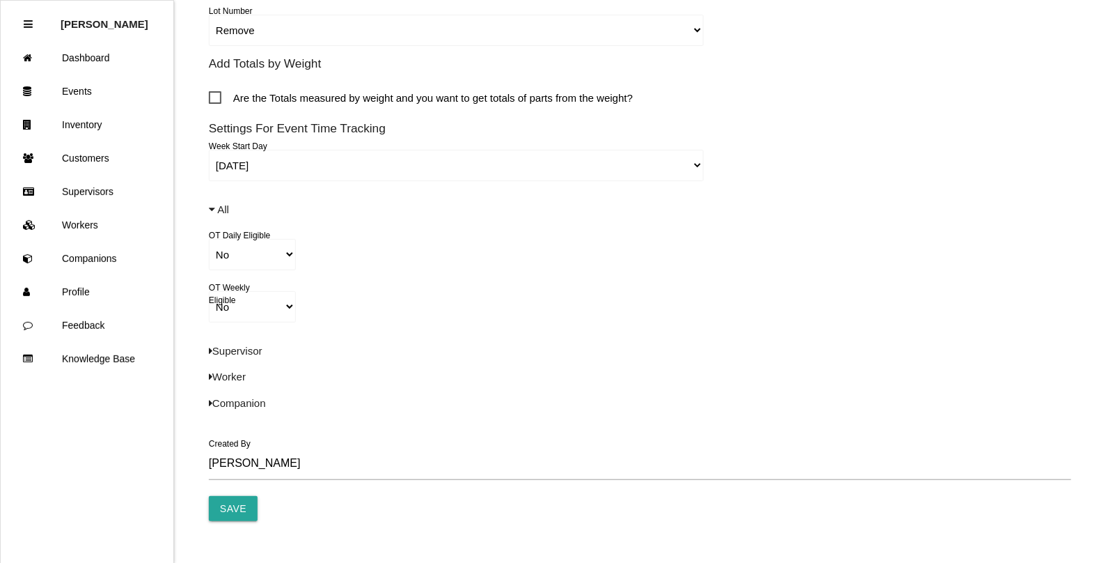
scroll to position [959, 0]
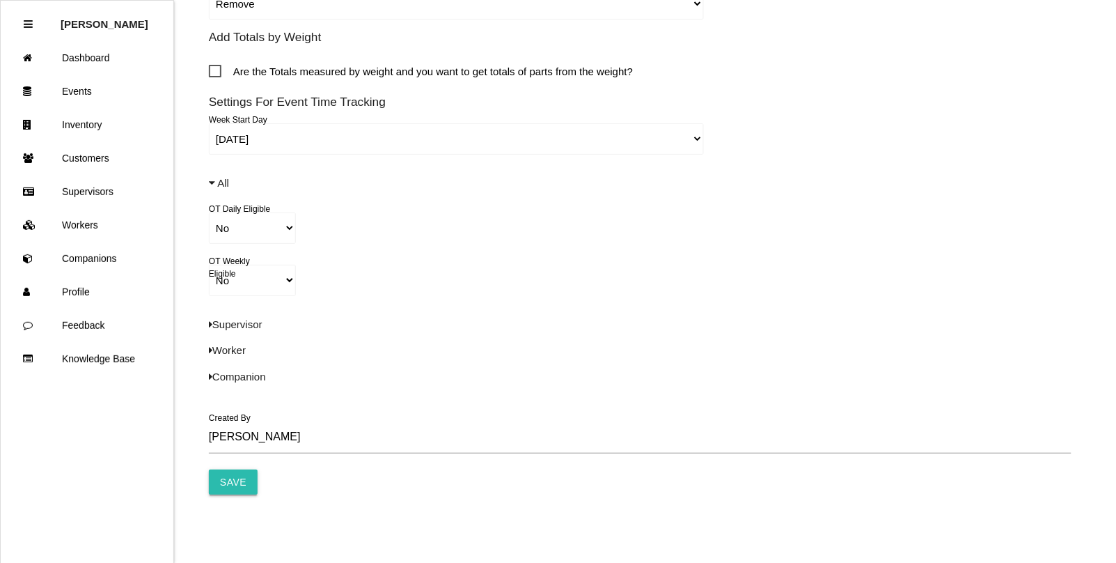
click at [221, 492] on input "Save" at bounding box center [233, 481] width 49 height 25
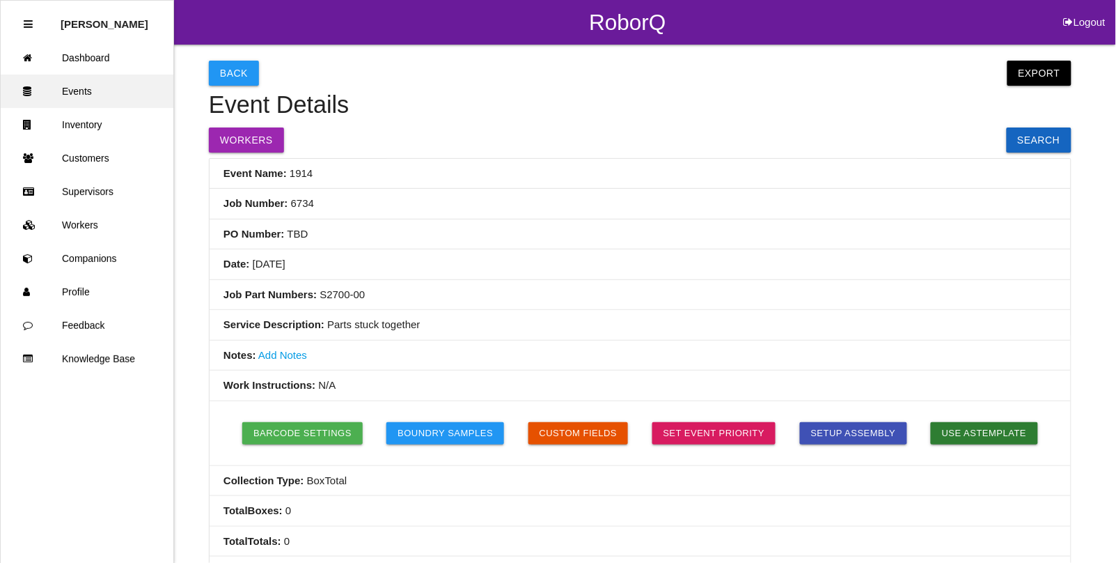
click at [72, 77] on link "Events" at bounding box center [87, 90] width 173 height 33
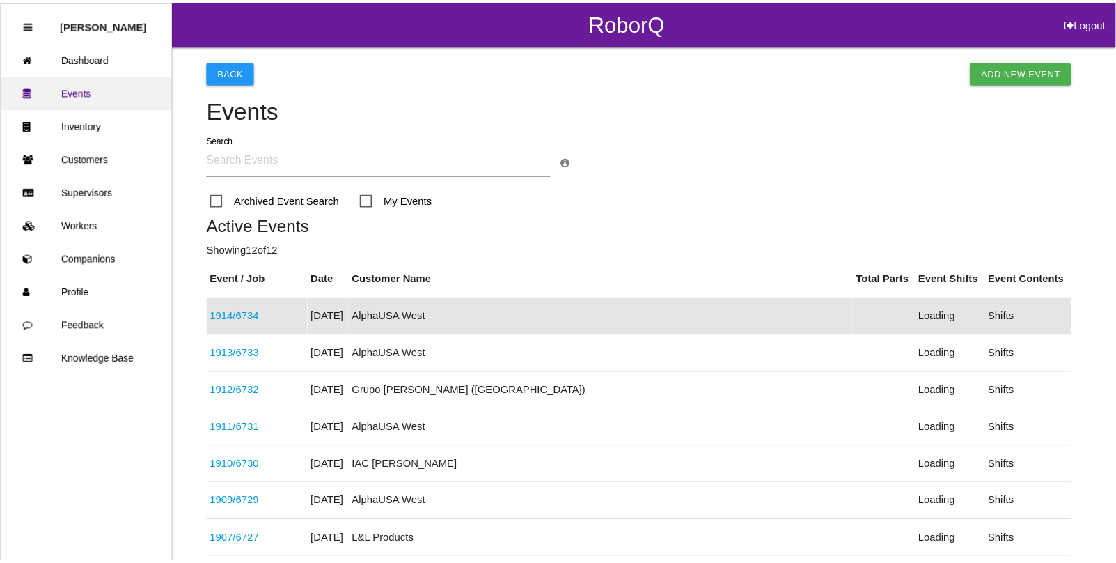
scroll to position [35, 0]
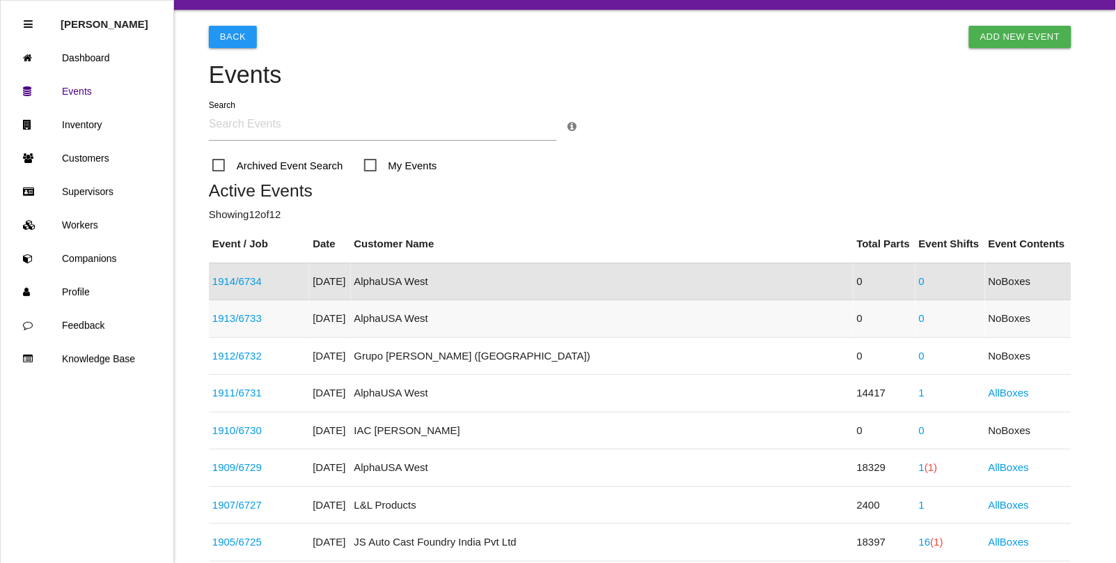
click at [242, 317] on link "1913 / 6733" at bounding box center [236, 318] width 49 height 12
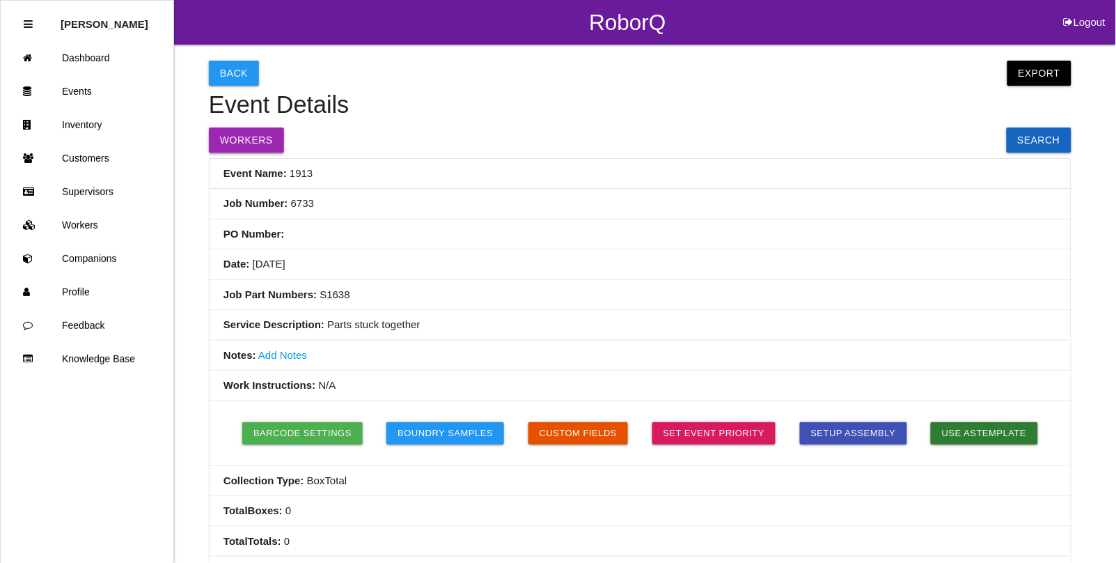
click at [251, 130] on button "Workers" at bounding box center [246, 139] width 75 height 25
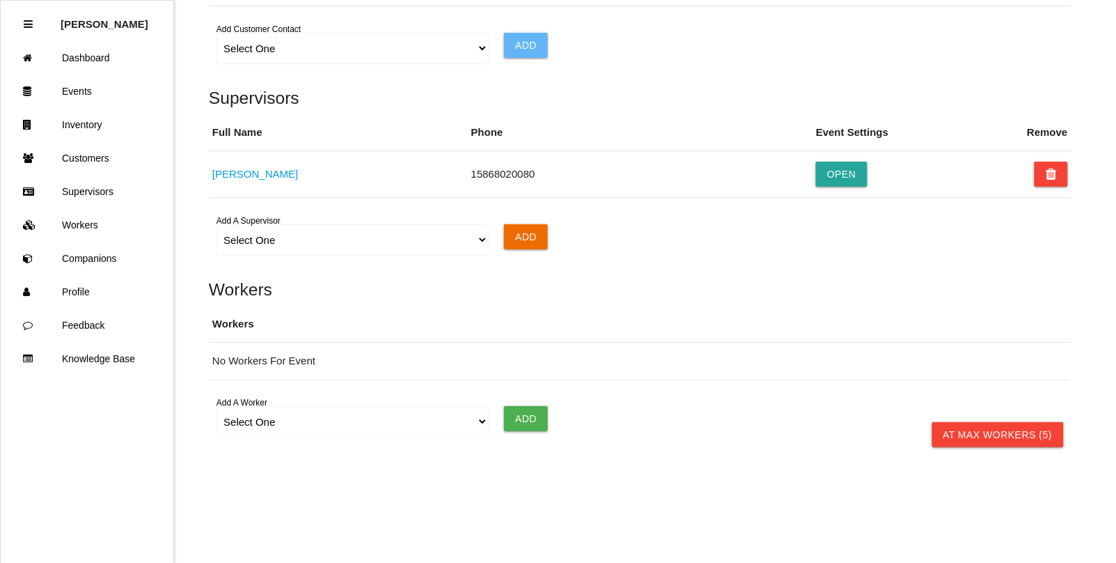
scroll to position [973, 0]
click at [249, 423] on select "Select One [PERSON_NAME] [PERSON_NAME] [PERSON_NAME] [PERSON_NAME] [PERSON_NAME…" at bounding box center [353, 421] width 272 height 31
select select "5f77858b1afedb0012ee5ca3"
click at [217, 406] on select "Select One [PERSON_NAME] [PERSON_NAME] [PERSON_NAME] [PERSON_NAME] [PERSON_NAME…" at bounding box center [353, 421] width 272 height 31
click at [517, 416] on input "Add" at bounding box center [526, 418] width 44 height 25
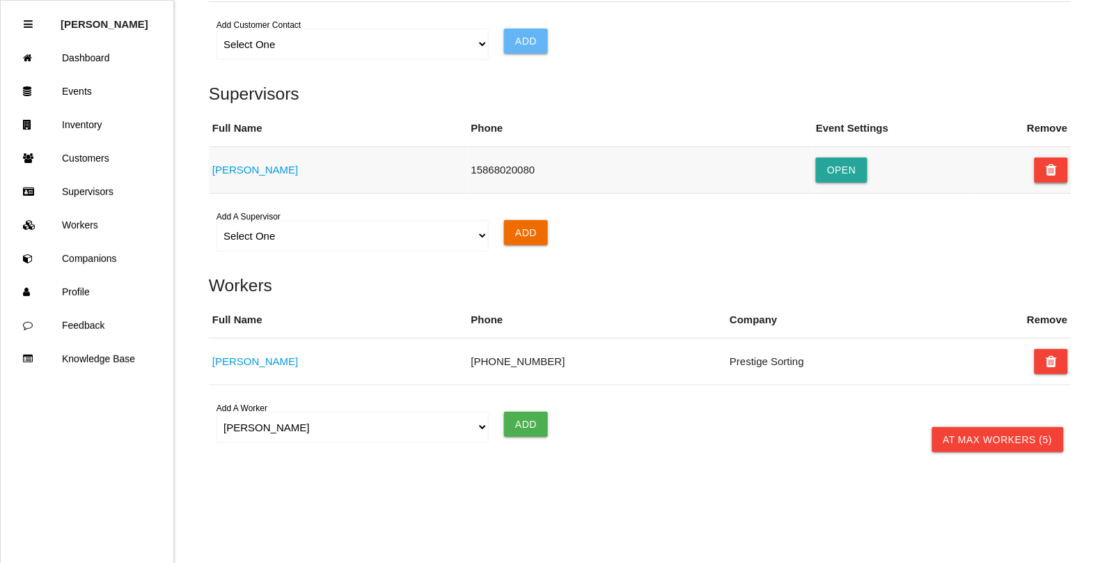
click at [1060, 171] on button at bounding box center [1051, 169] width 33 height 25
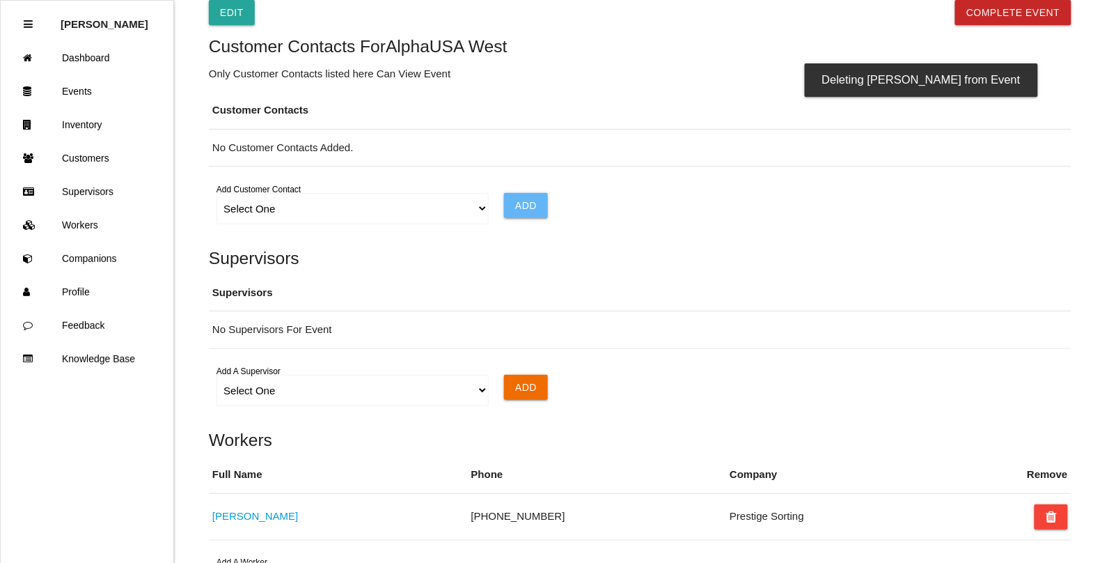
scroll to position [799, 0]
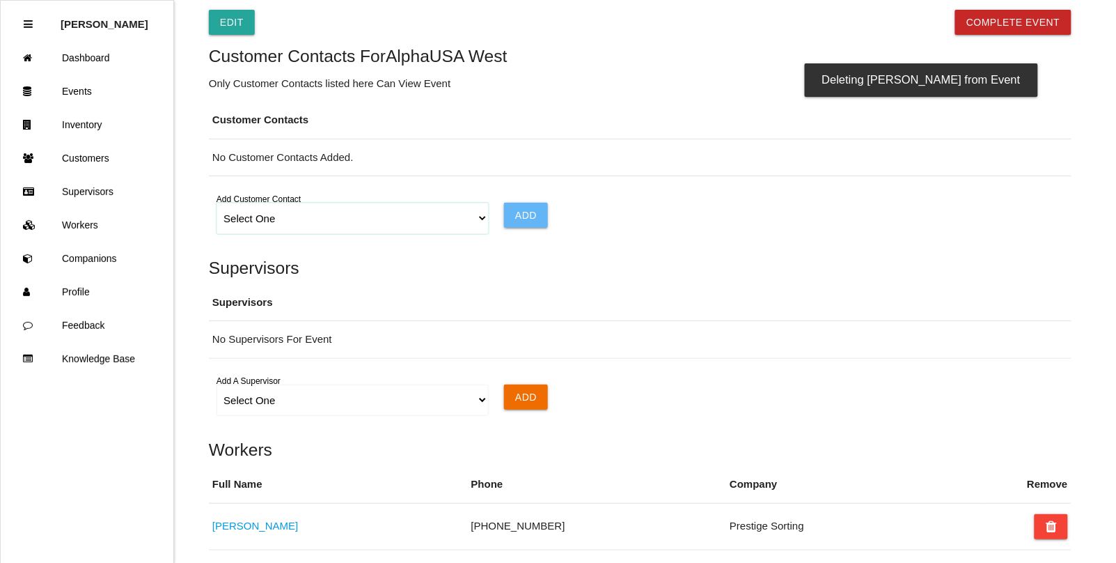
click at [471, 219] on select "Select One Choose All [PERSON_NAME] [PERSON_NAME] [PERSON_NAME]" at bounding box center [353, 218] width 272 height 31
select select "all"
click at [217, 205] on select "Select One Choose All [PERSON_NAME] [PERSON_NAME] [PERSON_NAME]" at bounding box center [353, 218] width 272 height 31
click at [534, 218] on input "Add" at bounding box center [526, 215] width 44 height 25
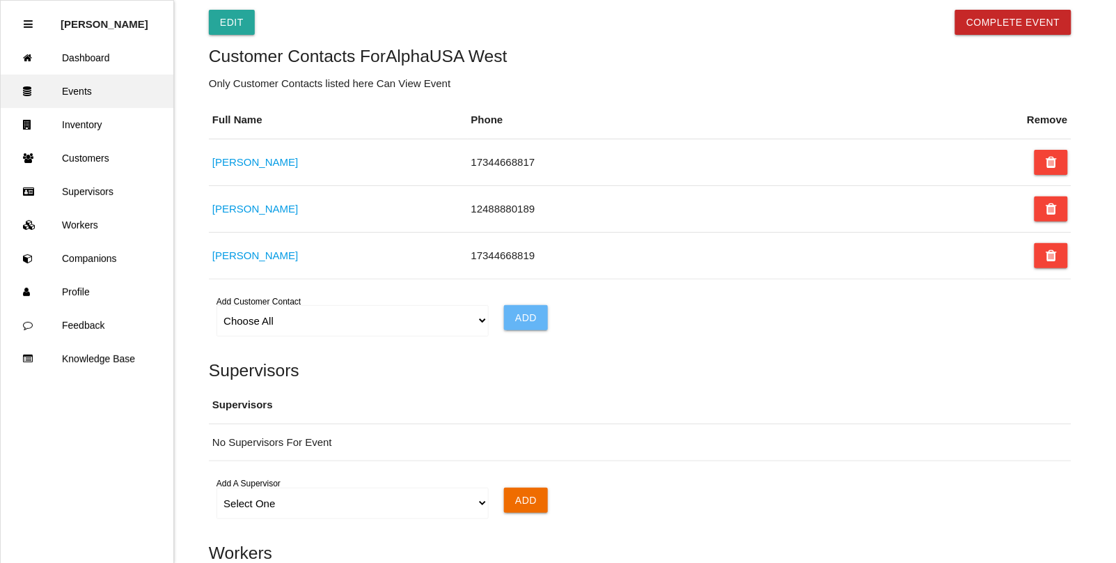
click at [91, 88] on link "Events" at bounding box center [87, 90] width 173 height 33
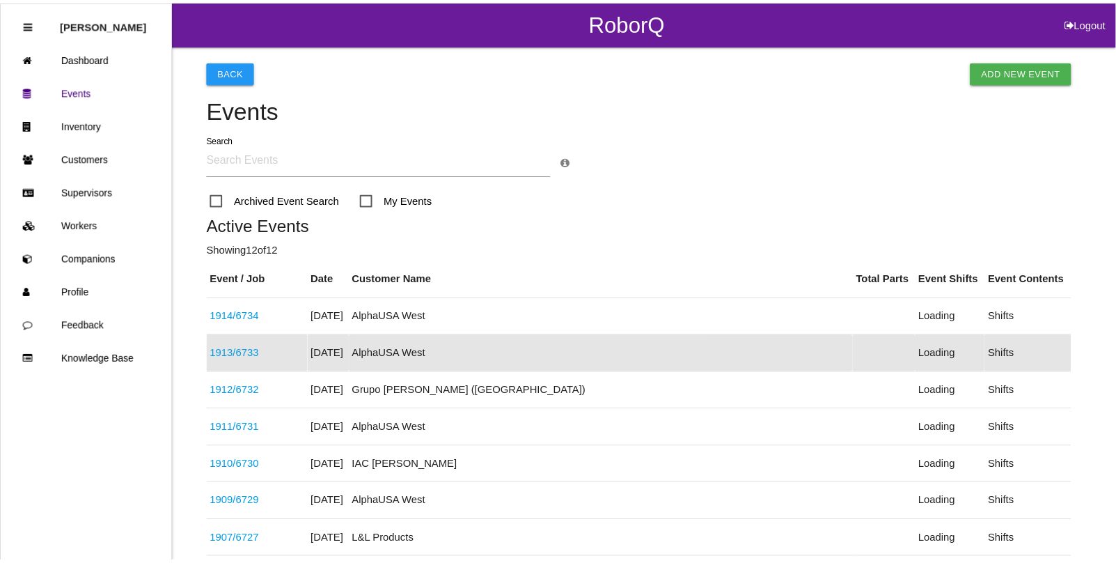
scroll to position [72, 0]
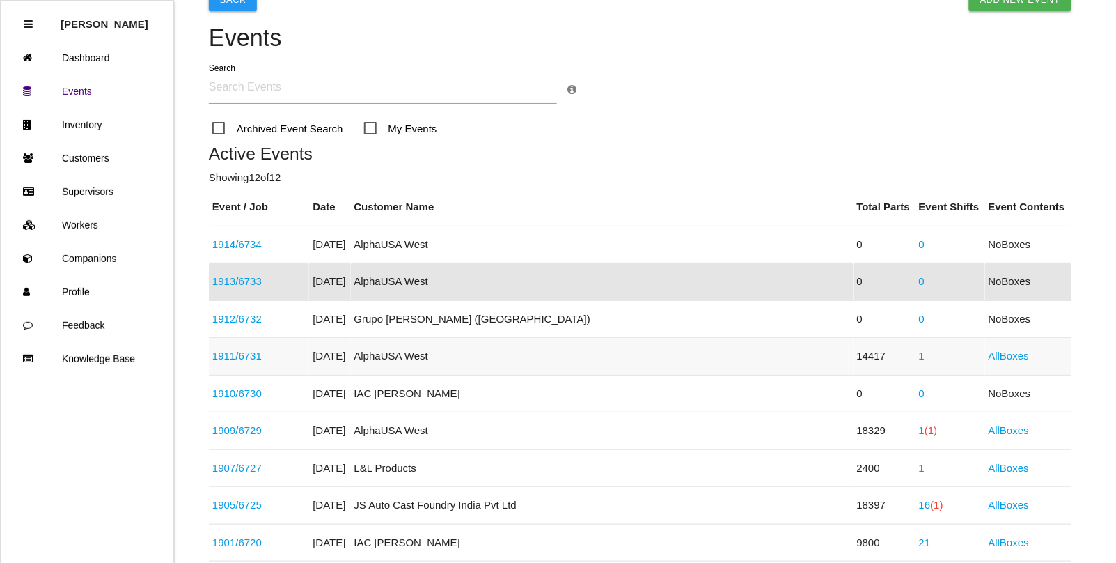
click at [235, 357] on link "1911 / 6731" at bounding box center [236, 355] width 49 height 12
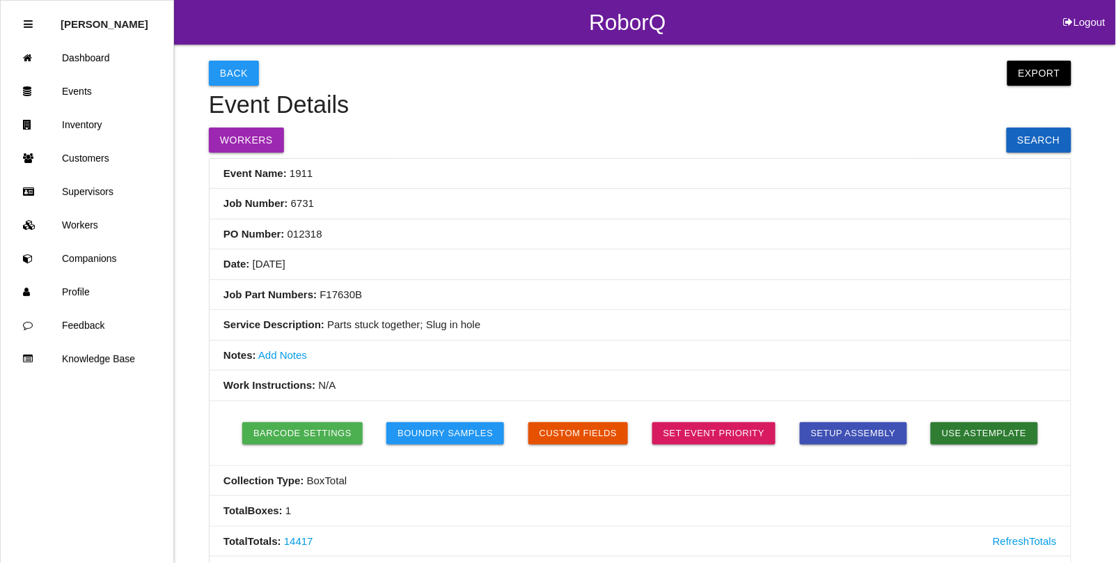
click at [227, 129] on button "Workers" at bounding box center [246, 139] width 75 height 25
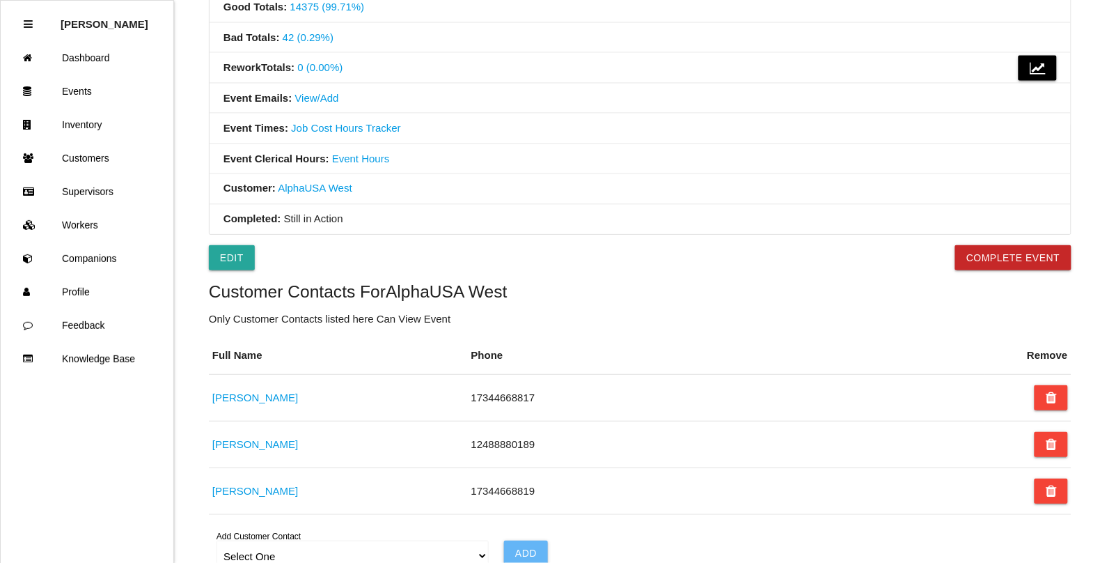
scroll to position [554, 0]
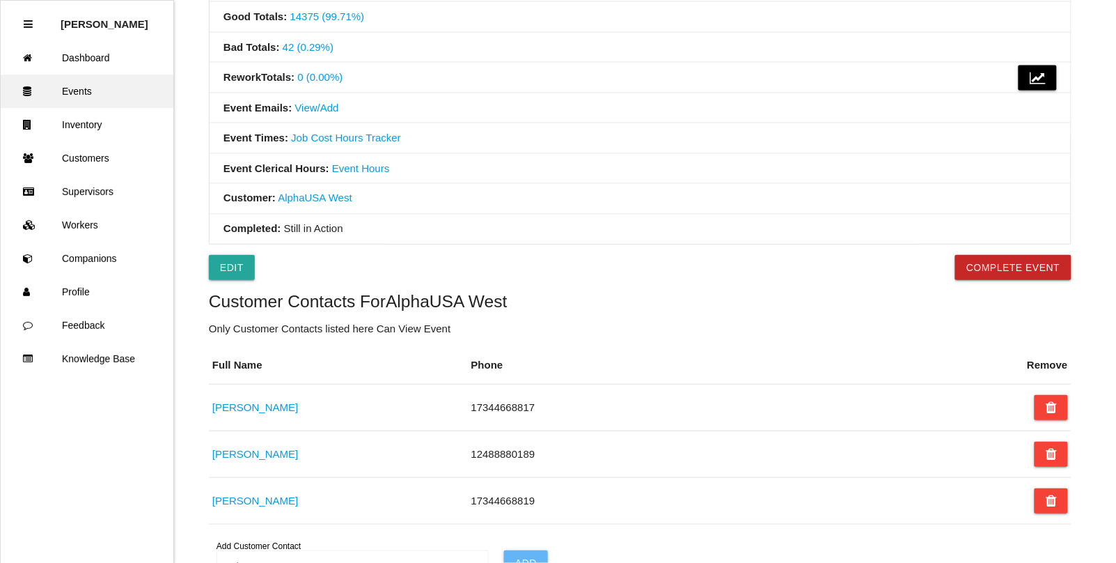
click at [89, 91] on link "Events" at bounding box center [87, 90] width 173 height 33
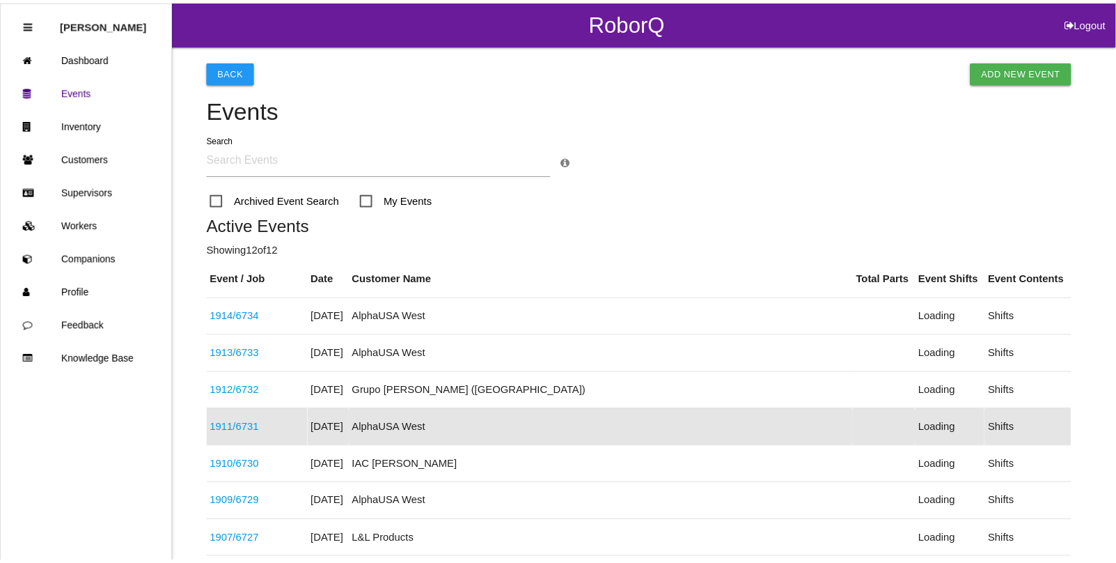
scroll to position [147, 0]
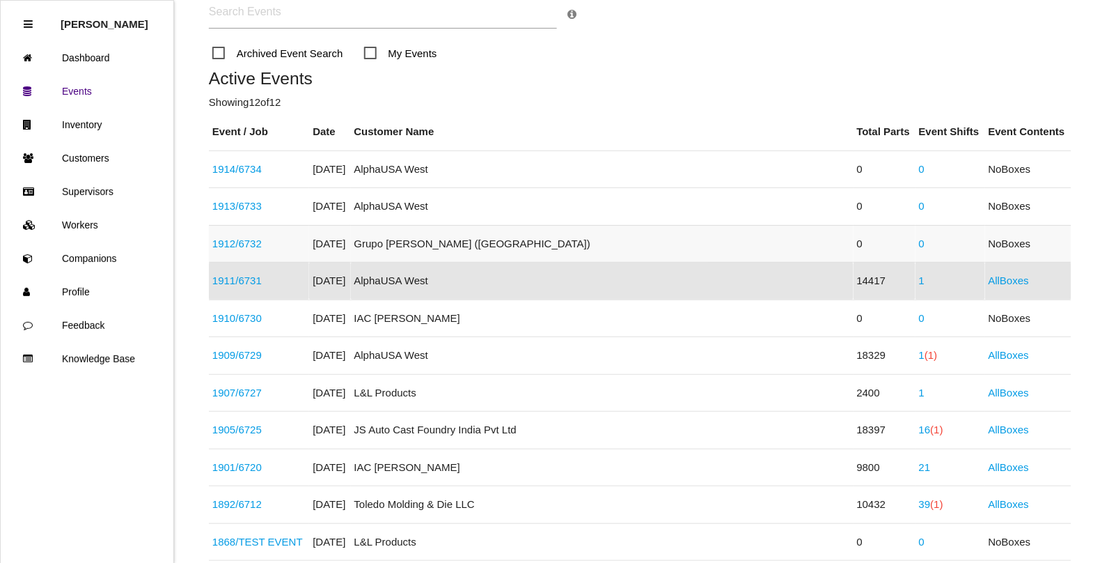
click at [231, 244] on link "1912 / 6732" at bounding box center [236, 243] width 49 height 12
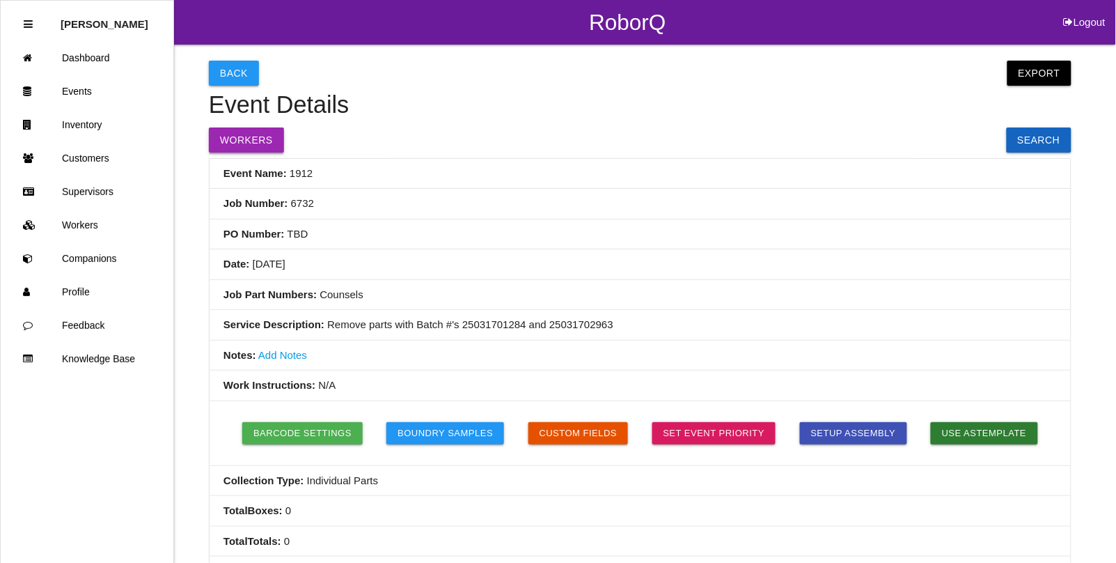
click at [249, 146] on button "Workers" at bounding box center [246, 139] width 75 height 25
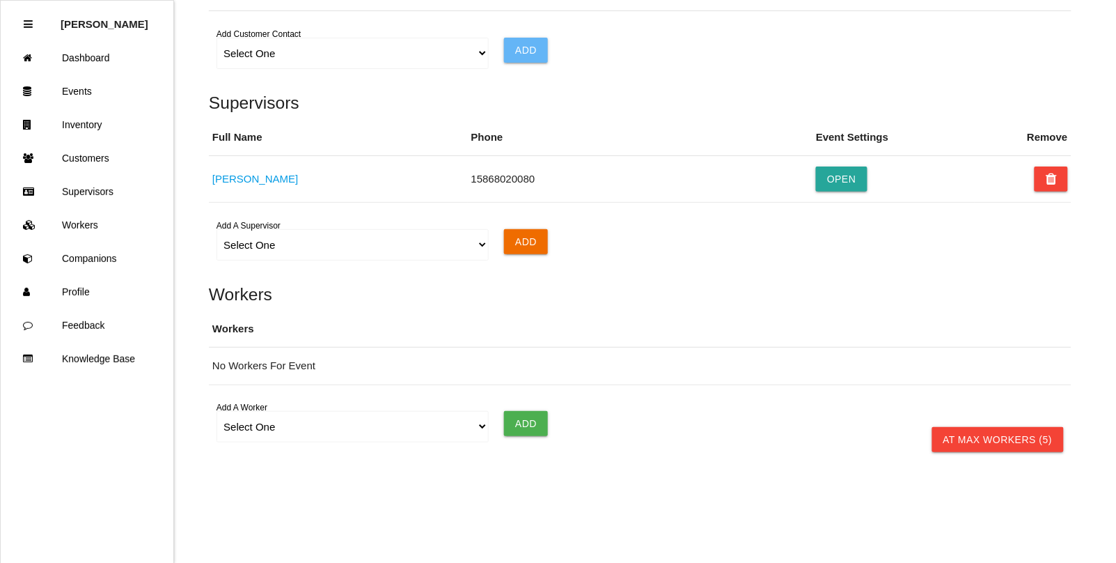
scroll to position [973, 0]
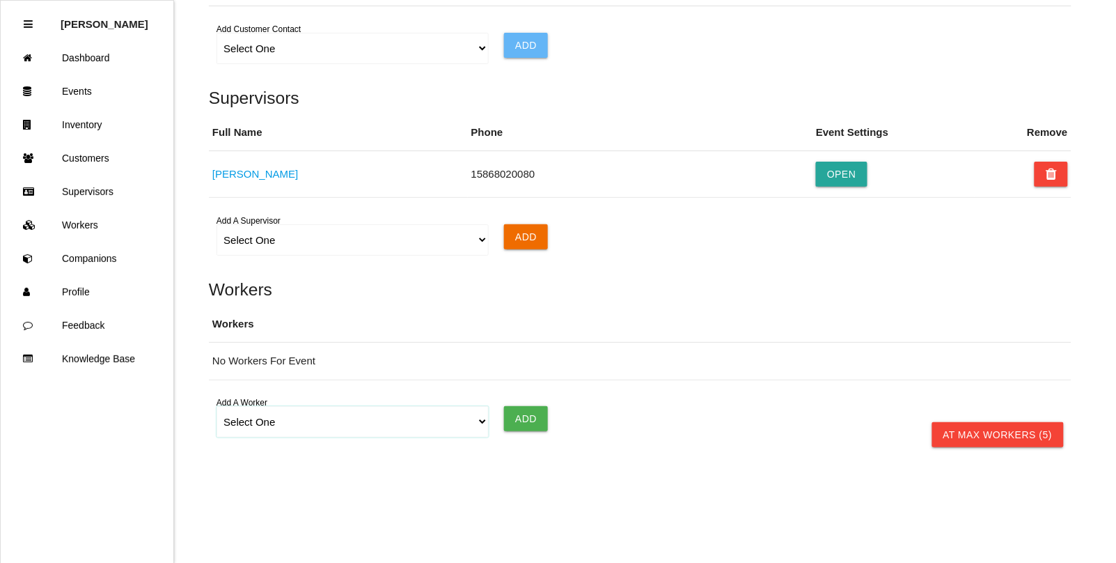
click at [262, 430] on select "Select One [PERSON_NAME] [PERSON_NAME] [PERSON_NAME] [PERSON_NAME] [PERSON_NAME…" at bounding box center [353, 421] width 272 height 31
select select "5fb8fcb2f2a26700121c4497"
click at [217, 406] on select "Select One [PERSON_NAME] [PERSON_NAME] [PERSON_NAME] [PERSON_NAME] [PERSON_NAME…" at bounding box center [353, 421] width 272 height 31
click at [537, 415] on input "Add" at bounding box center [526, 418] width 44 height 25
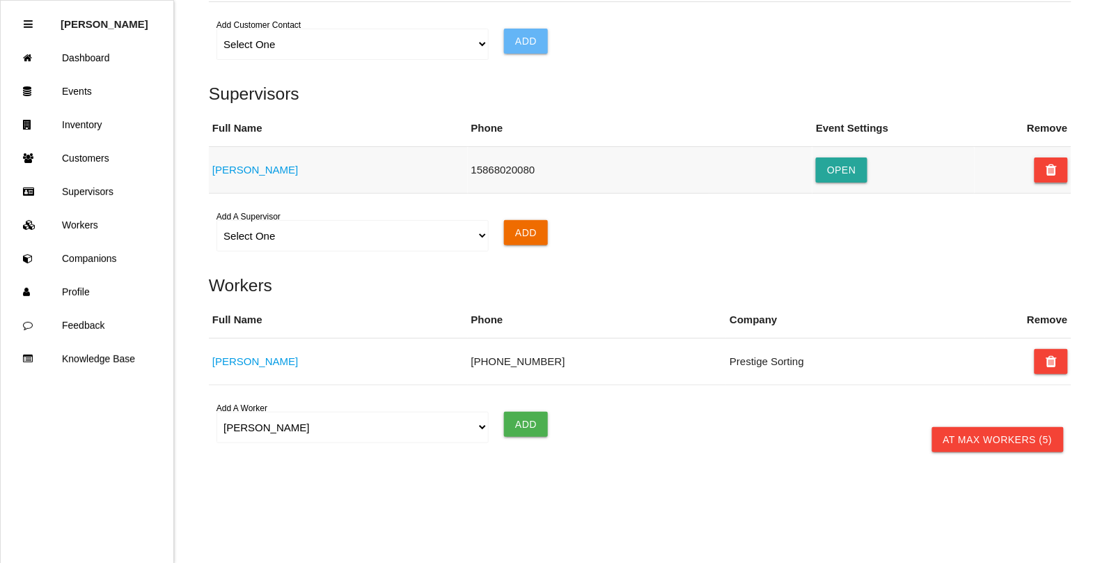
click at [1057, 168] on button at bounding box center [1051, 169] width 33 height 25
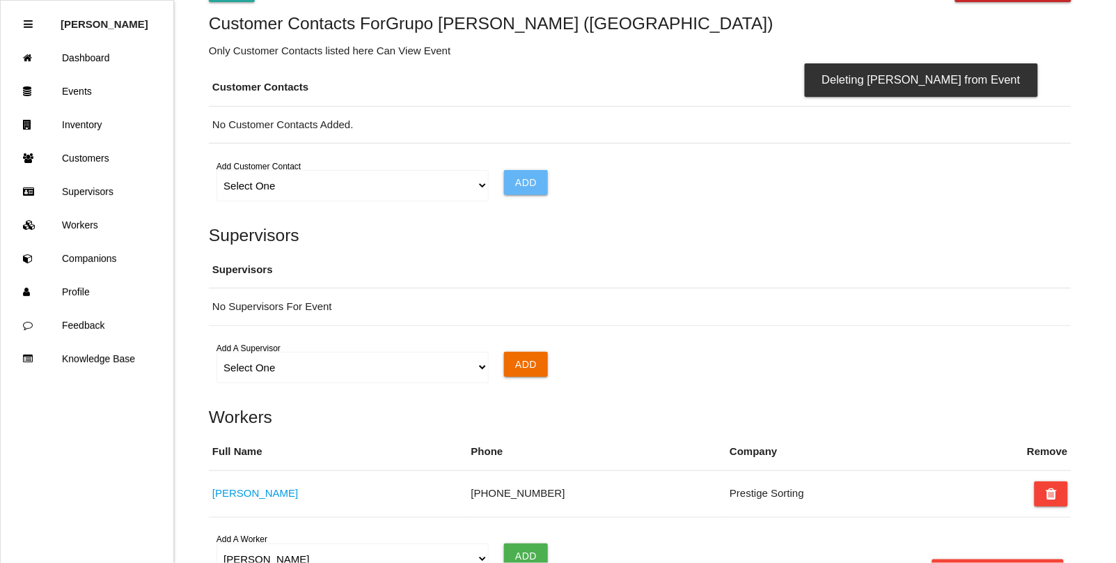
scroll to position [799, 0]
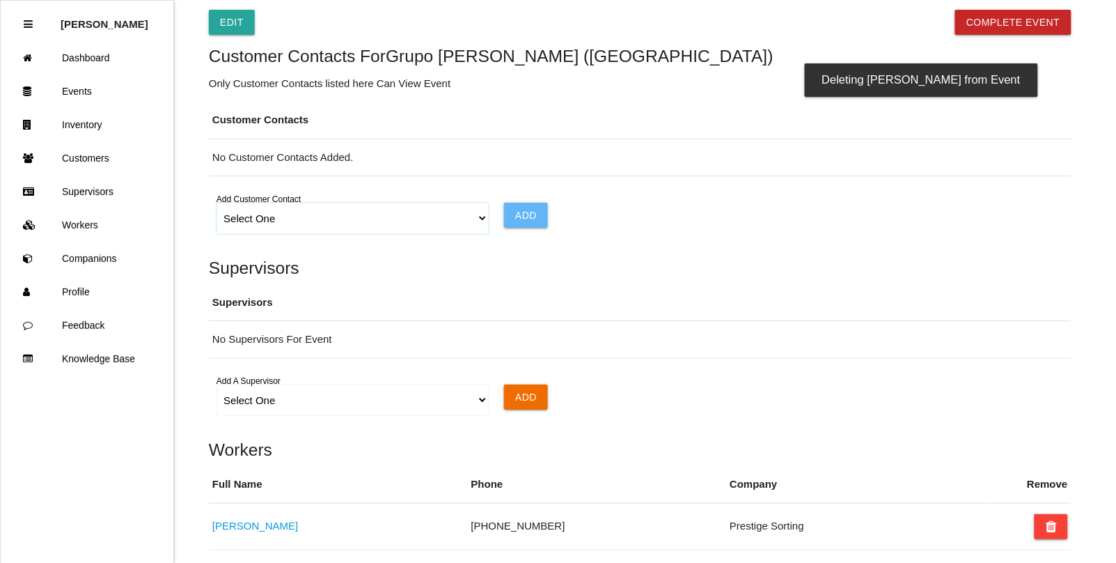
click at [473, 219] on select "Select One Choose All [PERSON_NAME] [PERSON_NAME] [PERSON_NAME] [PERSON_NAME] […" at bounding box center [353, 218] width 272 height 31
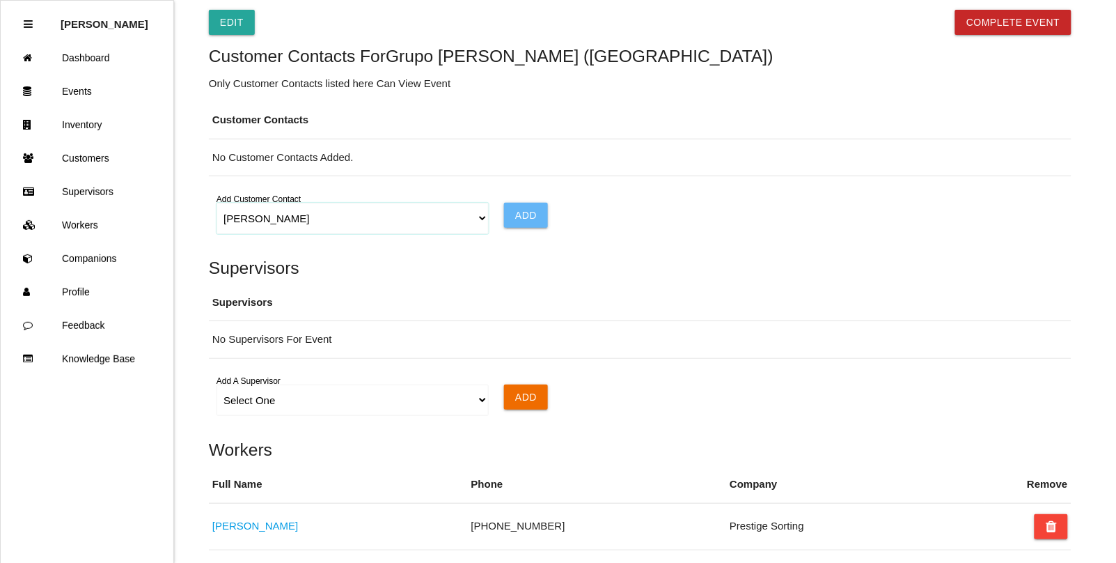
click at [217, 205] on select "Select One Choose All [PERSON_NAME] [PERSON_NAME] [PERSON_NAME] [PERSON_NAME] […" at bounding box center [353, 218] width 272 height 31
click at [535, 219] on input "Add" at bounding box center [526, 215] width 44 height 25
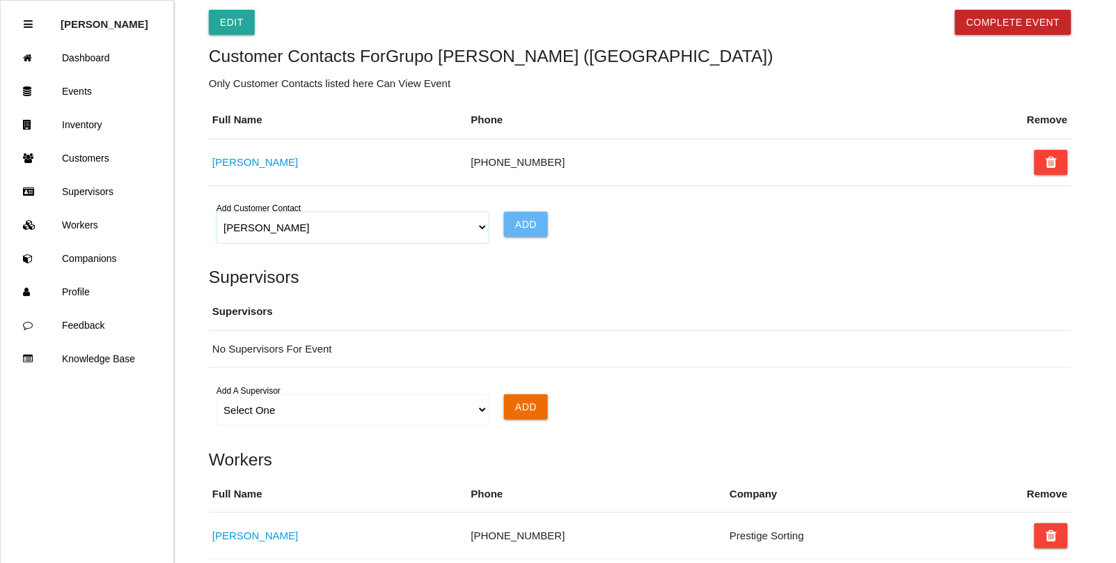
click at [478, 228] on select "Select One Choose All [PERSON_NAME] [PERSON_NAME] [PERSON_NAME] [PERSON_NAME] […" at bounding box center [353, 227] width 272 height 31
select select "62e017355e7db500123542fc"
click at [217, 215] on select "Select One Choose All [PERSON_NAME] [PERSON_NAME] [PERSON_NAME] [PERSON_NAME] […" at bounding box center [353, 227] width 272 height 31
click at [517, 223] on input "Add" at bounding box center [526, 224] width 44 height 25
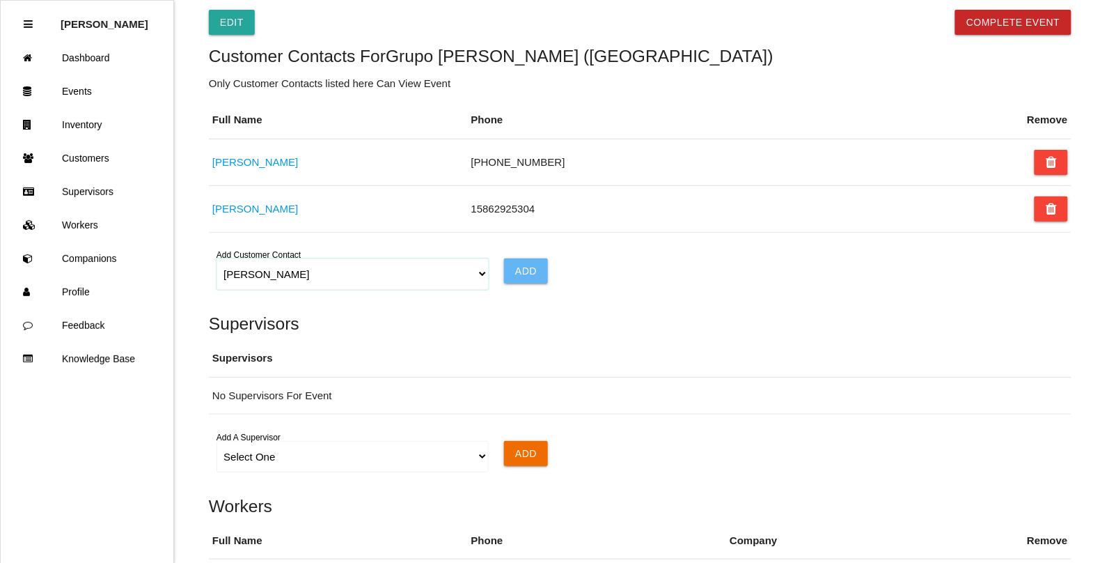
click at [475, 280] on select "Select One Choose All [PERSON_NAME] [PERSON_NAME] [PERSON_NAME] [PERSON_NAME] […" at bounding box center [353, 273] width 272 height 31
click at [603, 321] on h5 "Supervisors" at bounding box center [640, 323] width 863 height 19
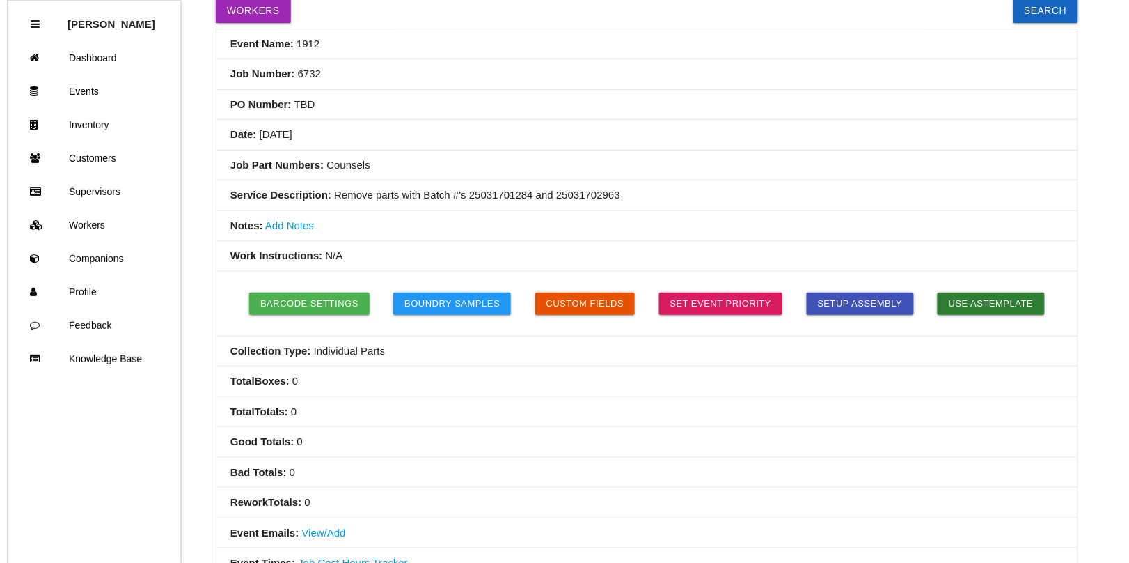
scroll to position [0, 0]
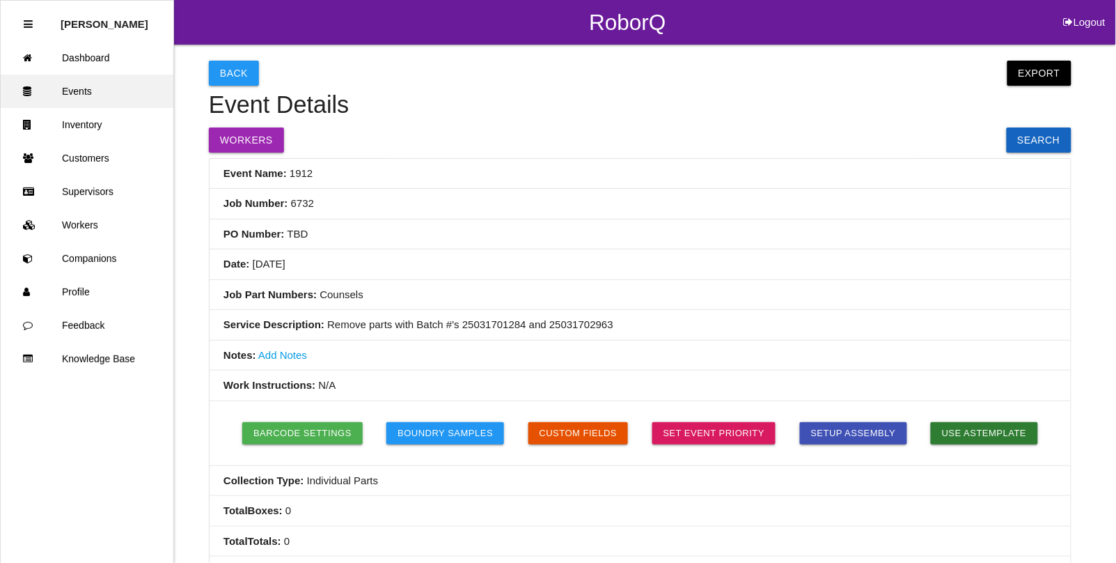
click at [82, 84] on link "Events" at bounding box center [87, 90] width 173 height 33
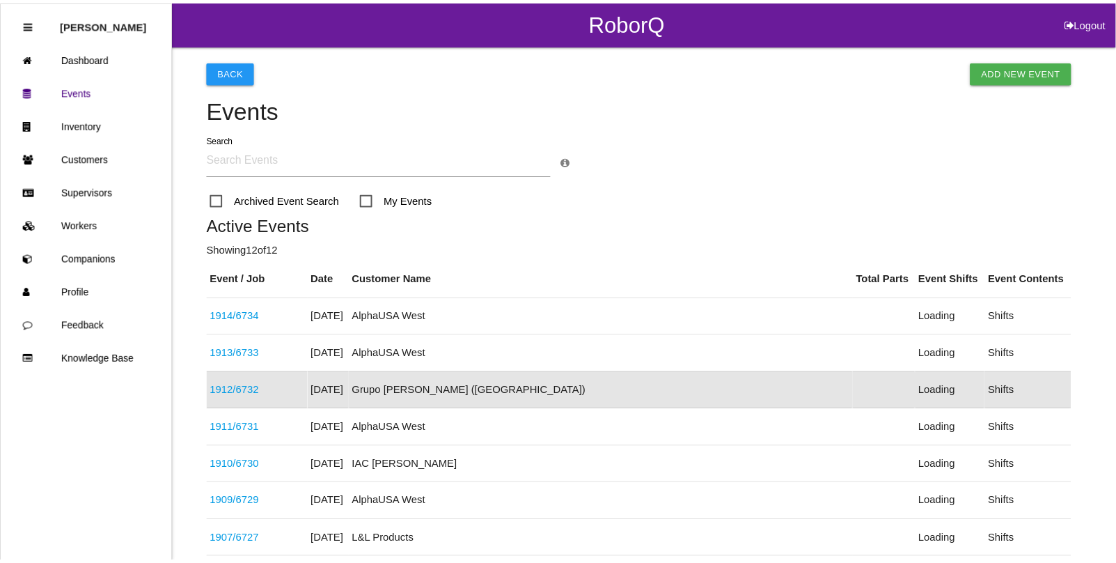
scroll to position [109, 0]
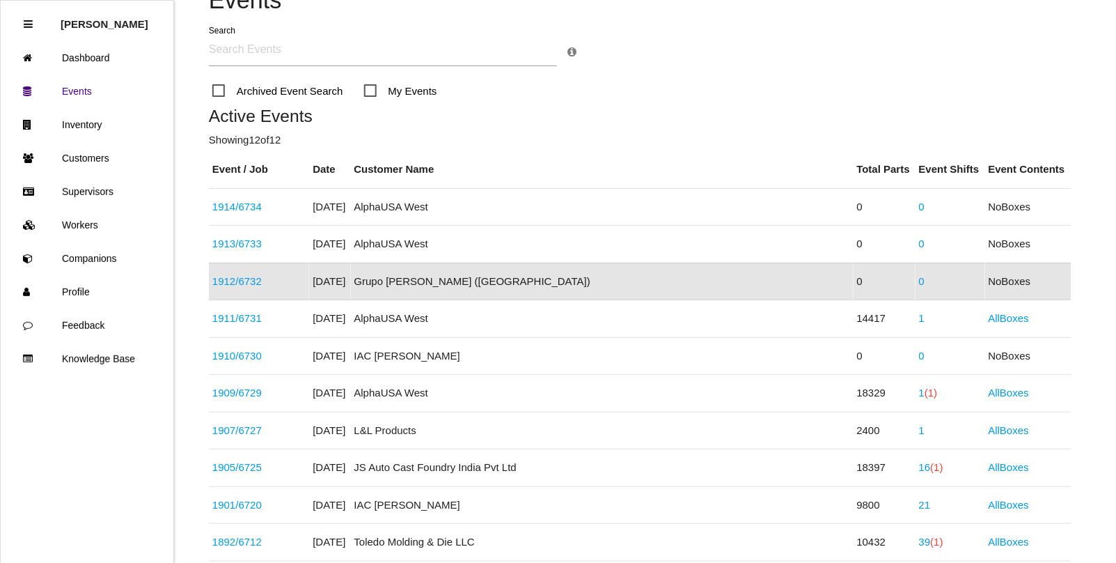
click at [242, 281] on link "1912 / 6732" at bounding box center [236, 281] width 49 height 12
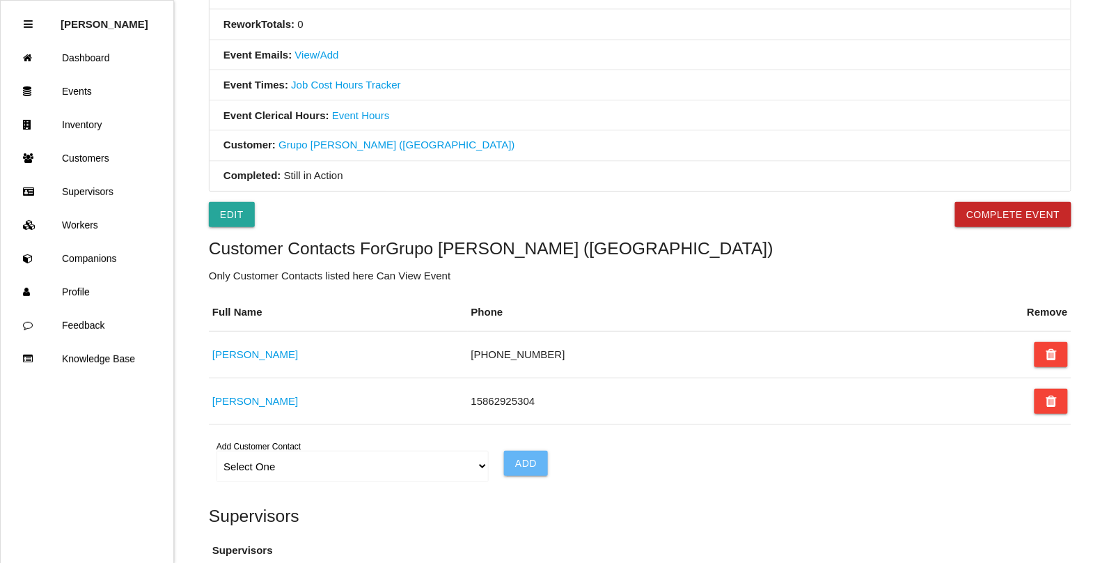
scroll to position [609, 0]
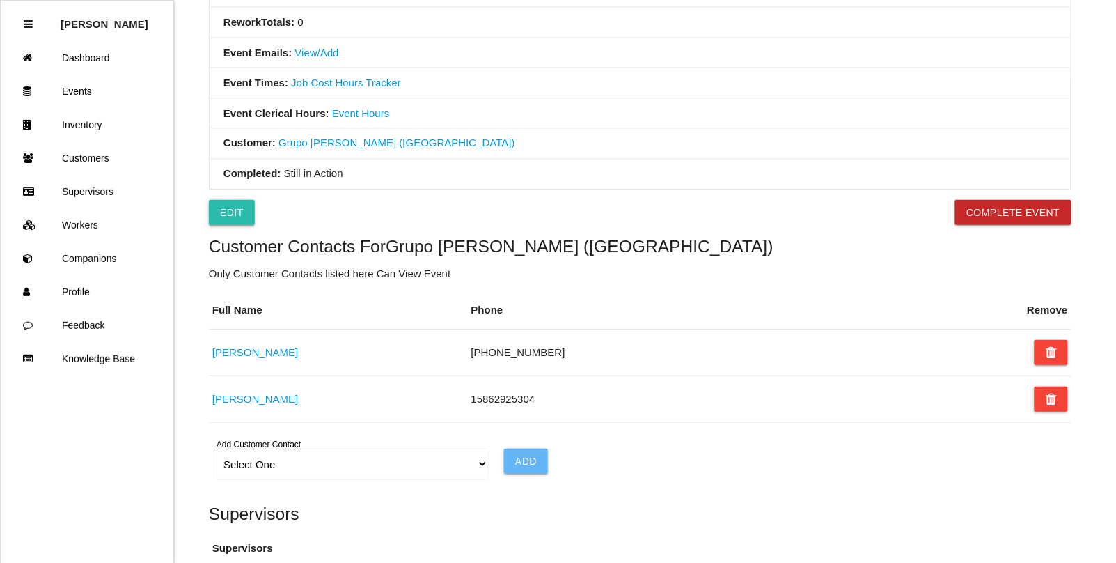
click at [225, 225] on link "Edit" at bounding box center [232, 212] width 46 height 25
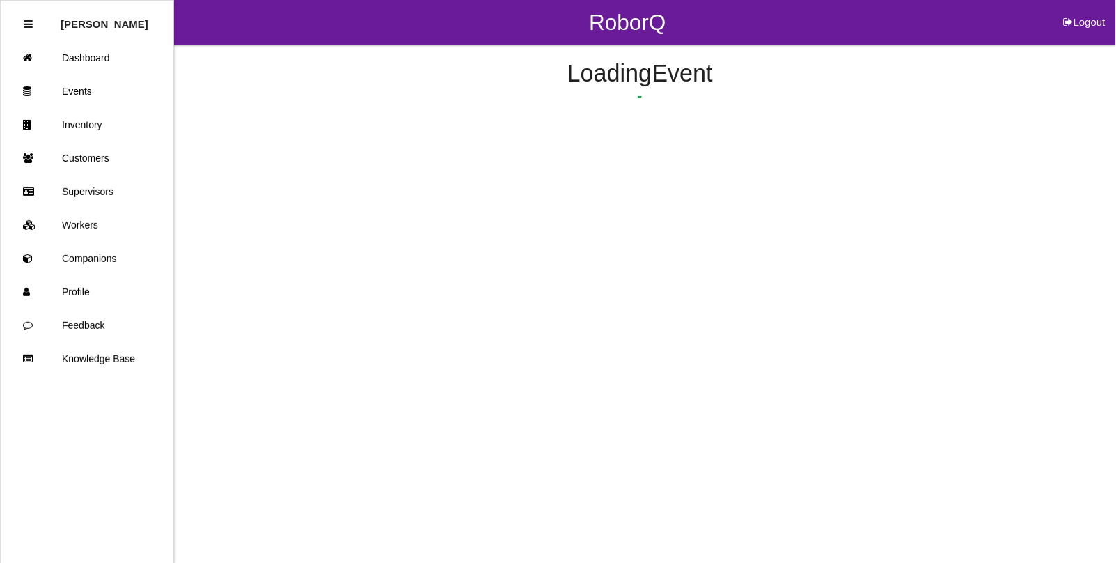
select select "remove"
select select "false"
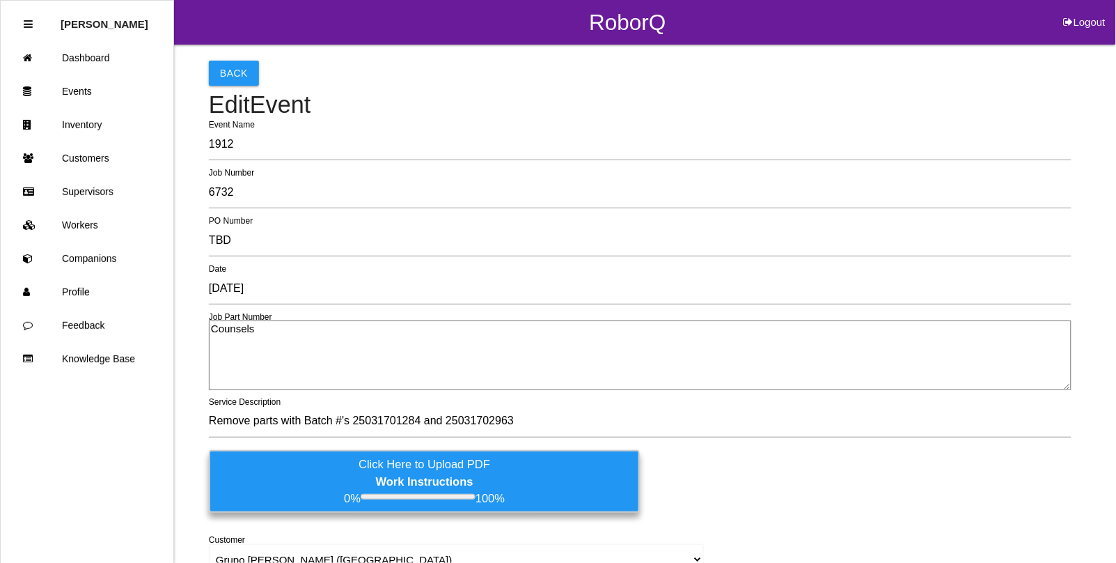
click at [404, 478] on b "Work Instructions" at bounding box center [424, 481] width 97 height 13
click at [0, 0] on input "Click Here to Upload PDF Work Instructions 0% 100%" at bounding box center [0, 0] width 0 height 0
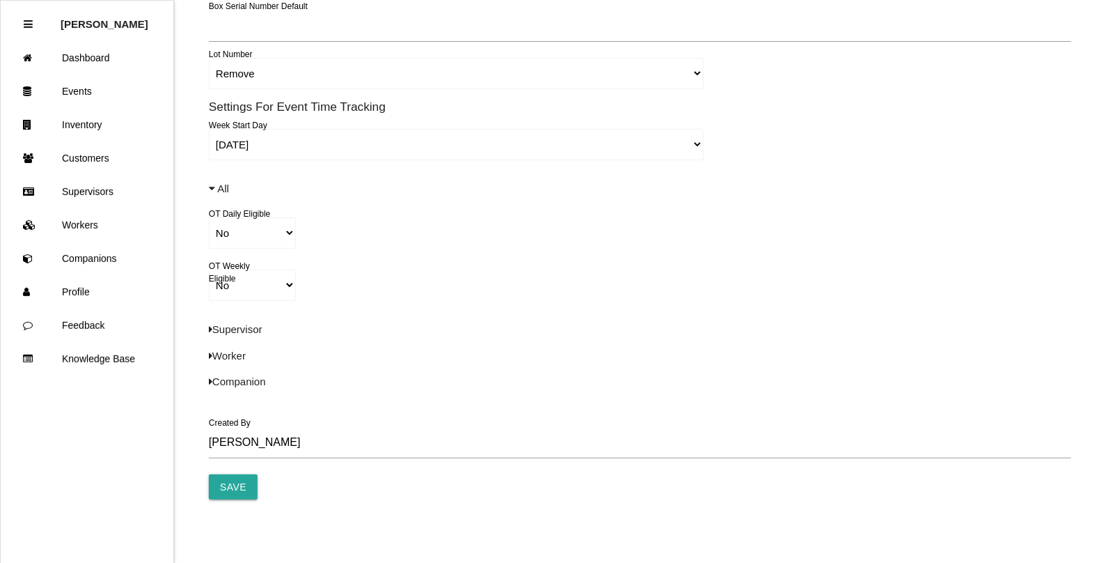
scroll to position [854, 0]
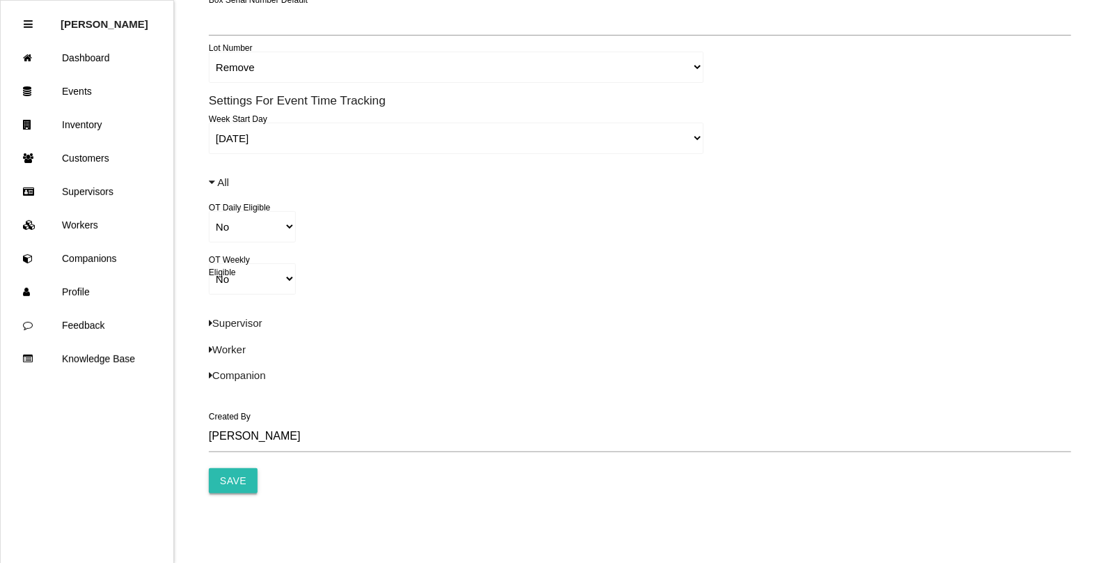
click at [246, 470] on input "Save" at bounding box center [233, 480] width 49 height 25
